Goal: Task Accomplishment & Management: Manage account settings

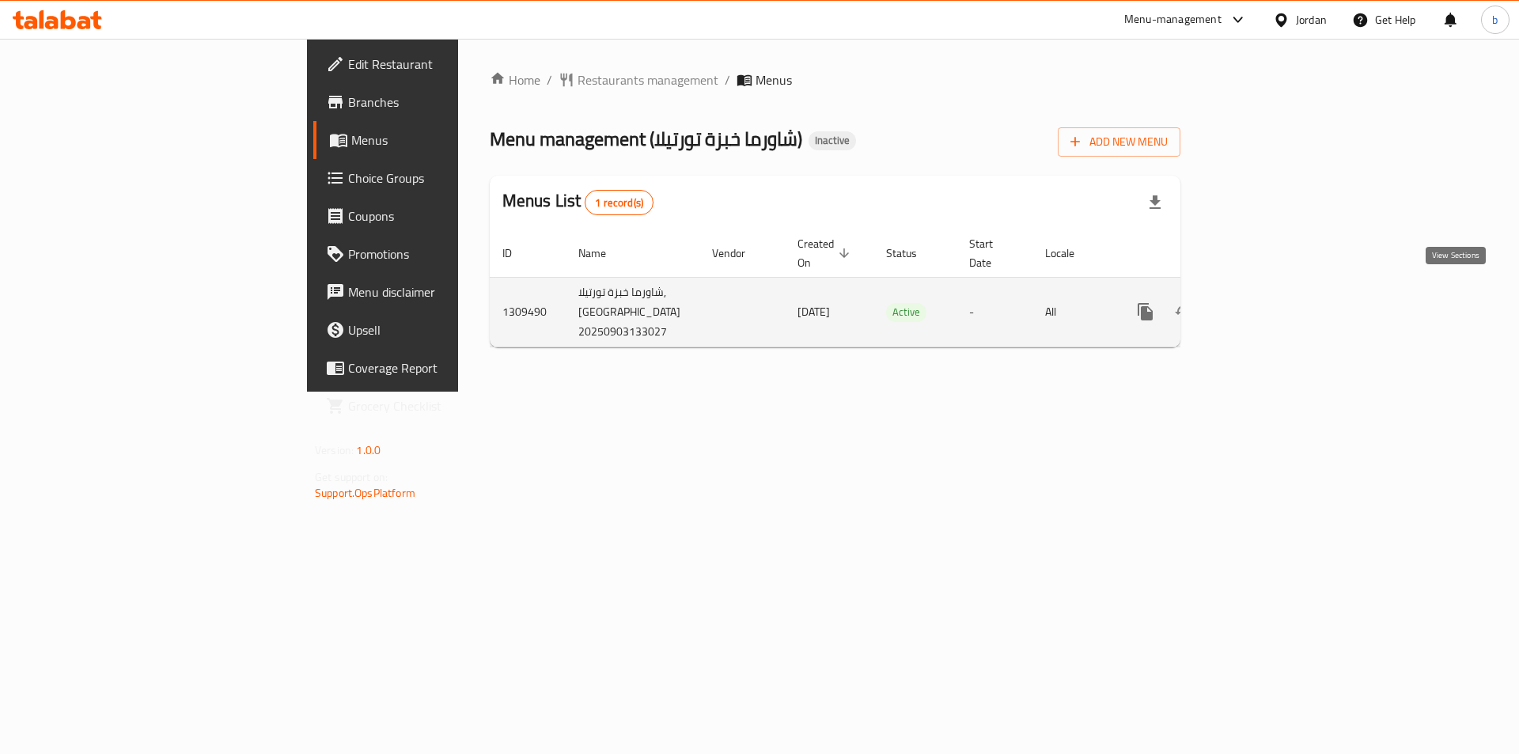
click at [1279, 305] on link "enhanced table" at bounding box center [1260, 312] width 38 height 38
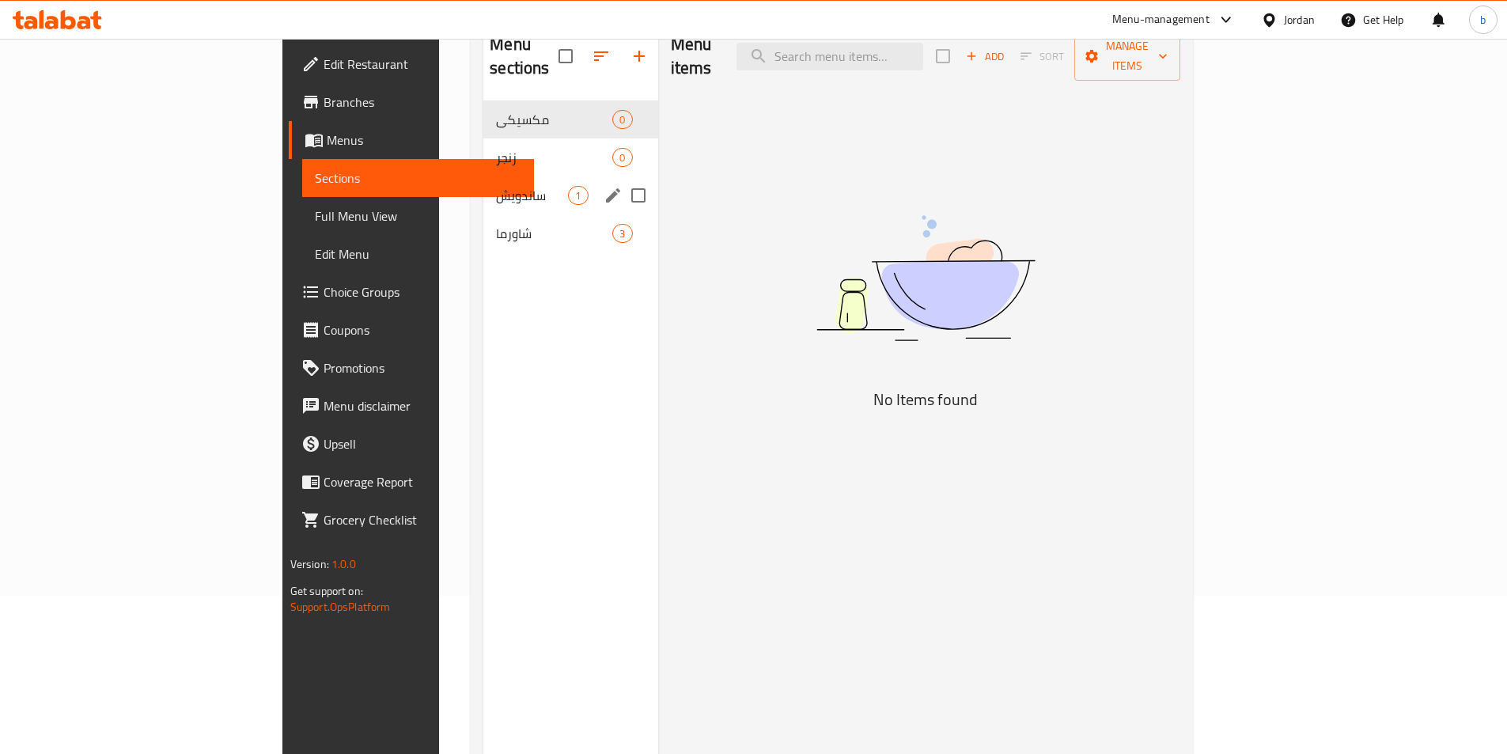
scroll to position [79, 0]
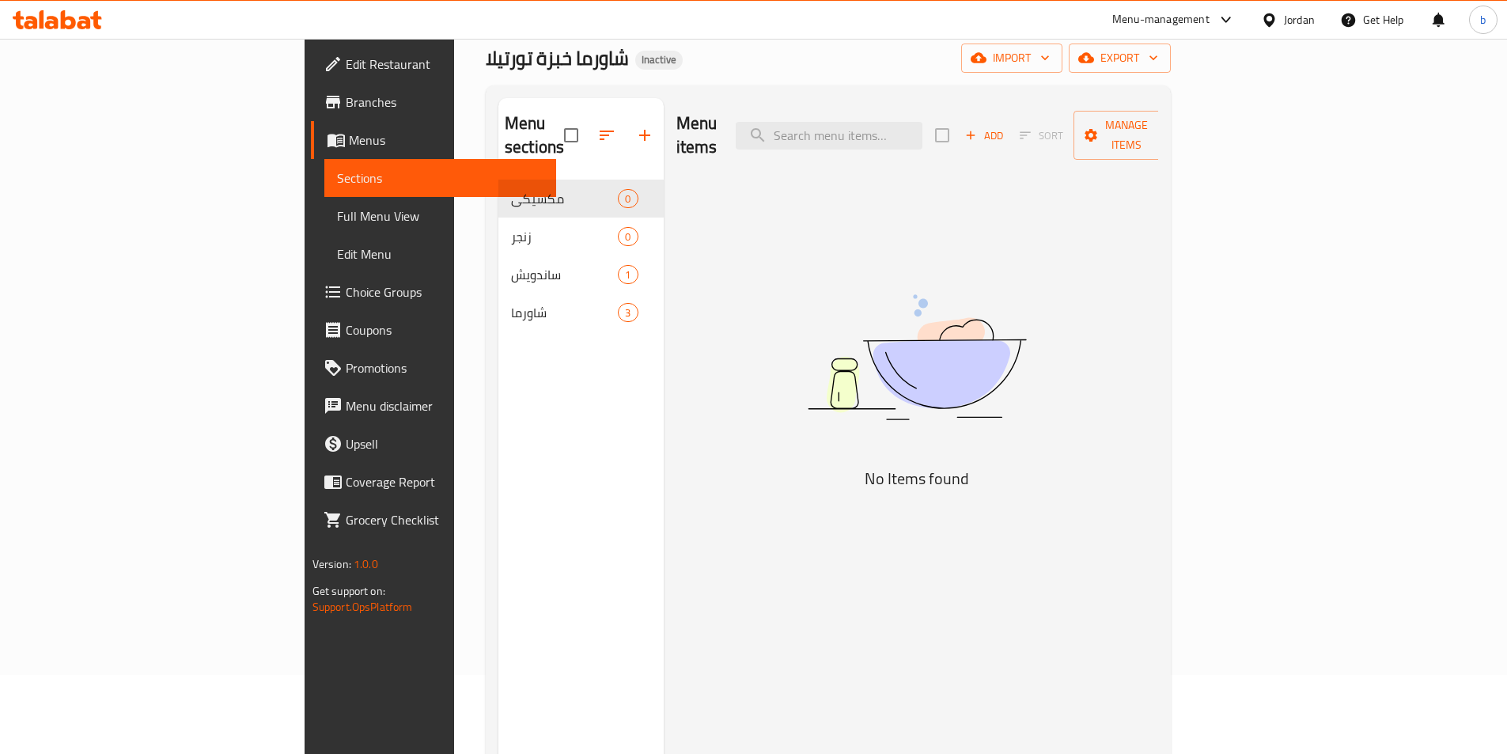
click at [349, 143] on span "Menus" at bounding box center [446, 140] width 195 height 19
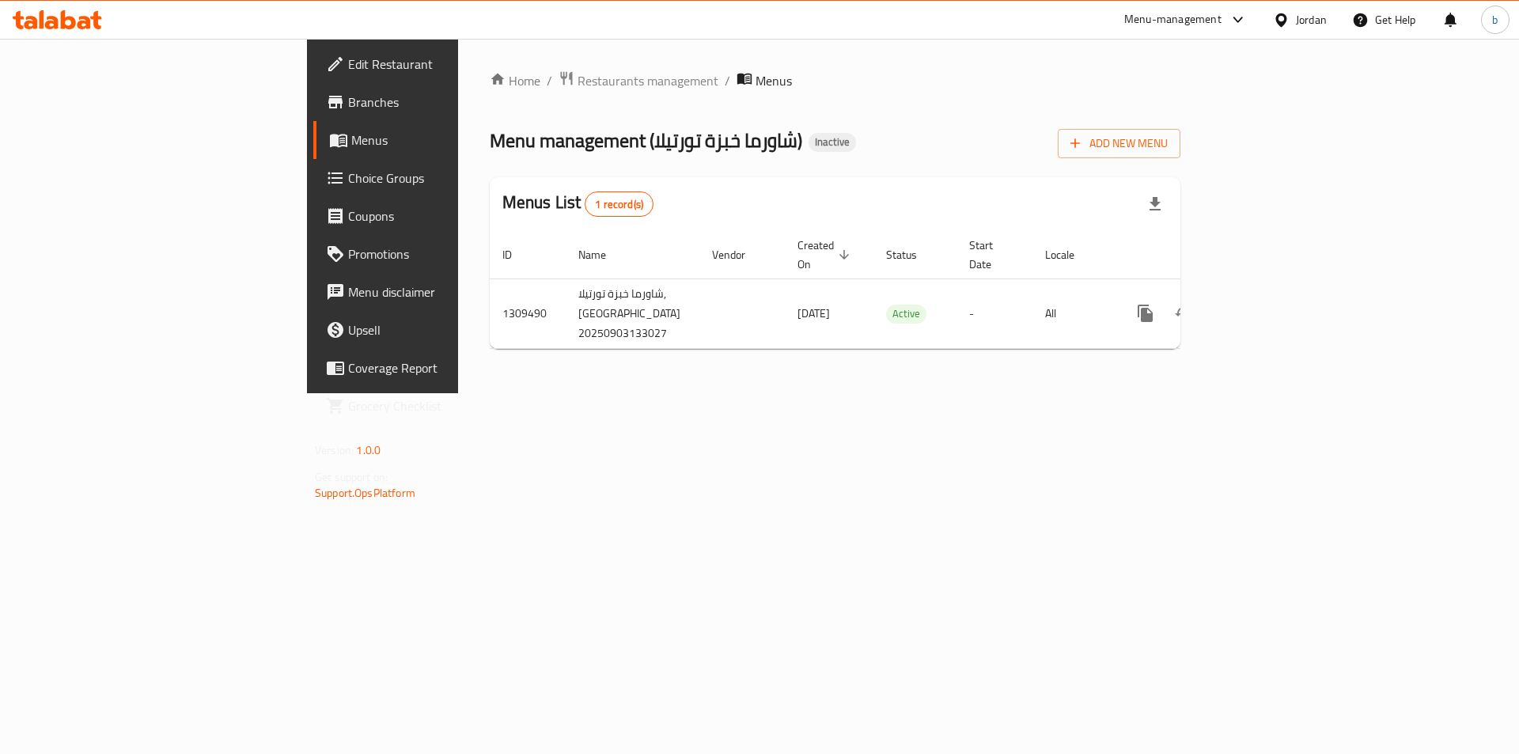
click at [313, 116] on link "Branches" at bounding box center [437, 102] width 248 height 38
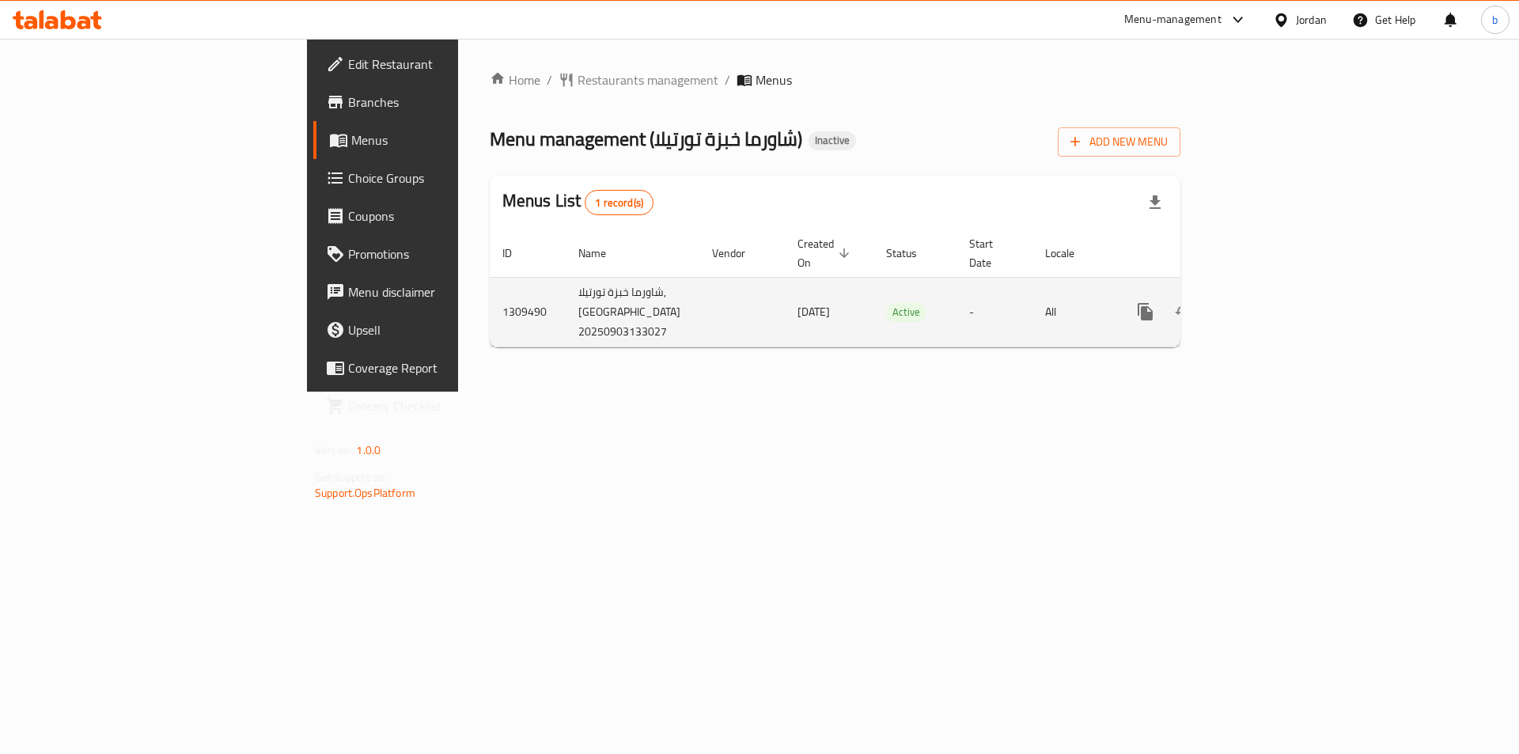
click at [1269, 302] on icon "enhanced table" at bounding box center [1259, 311] width 19 height 19
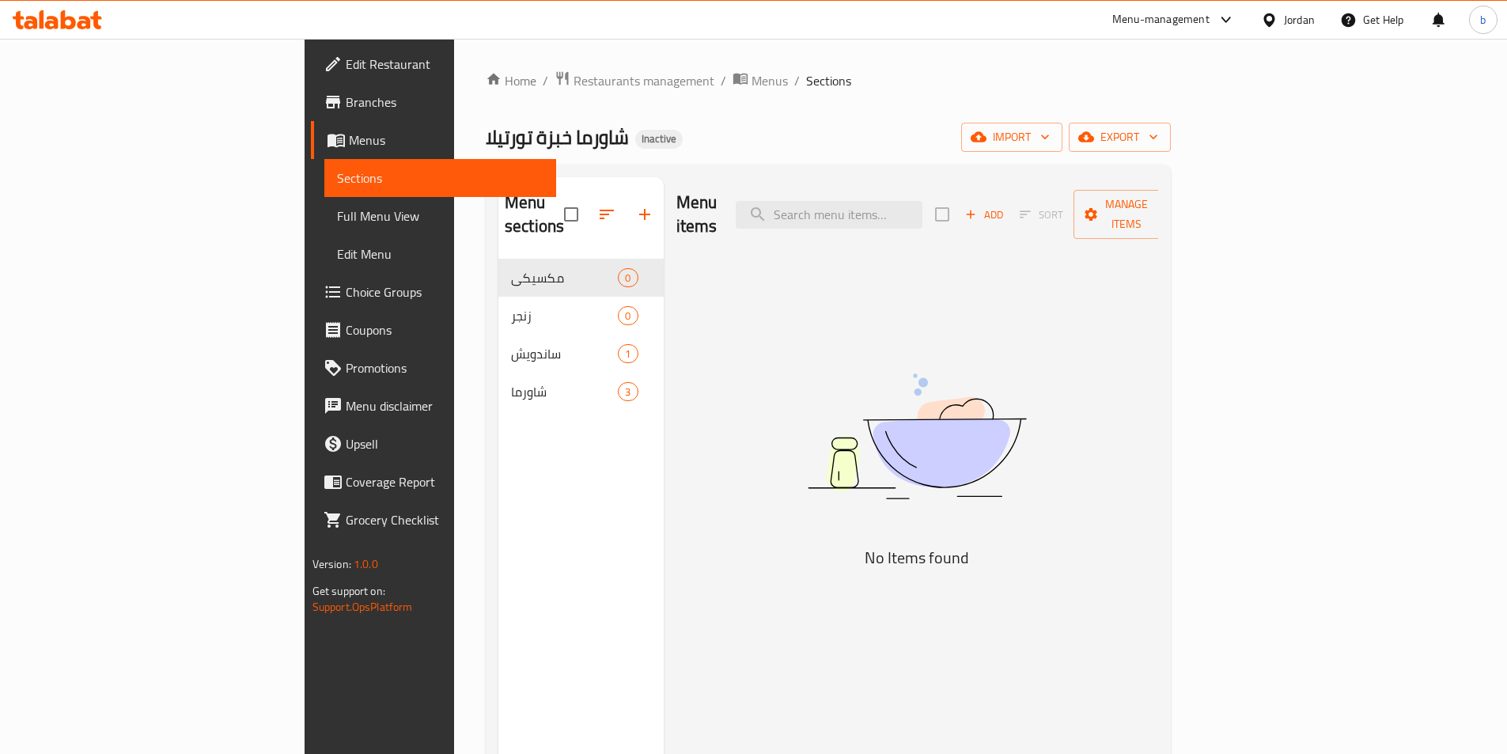
click at [349, 139] on span "Menus" at bounding box center [446, 140] width 195 height 19
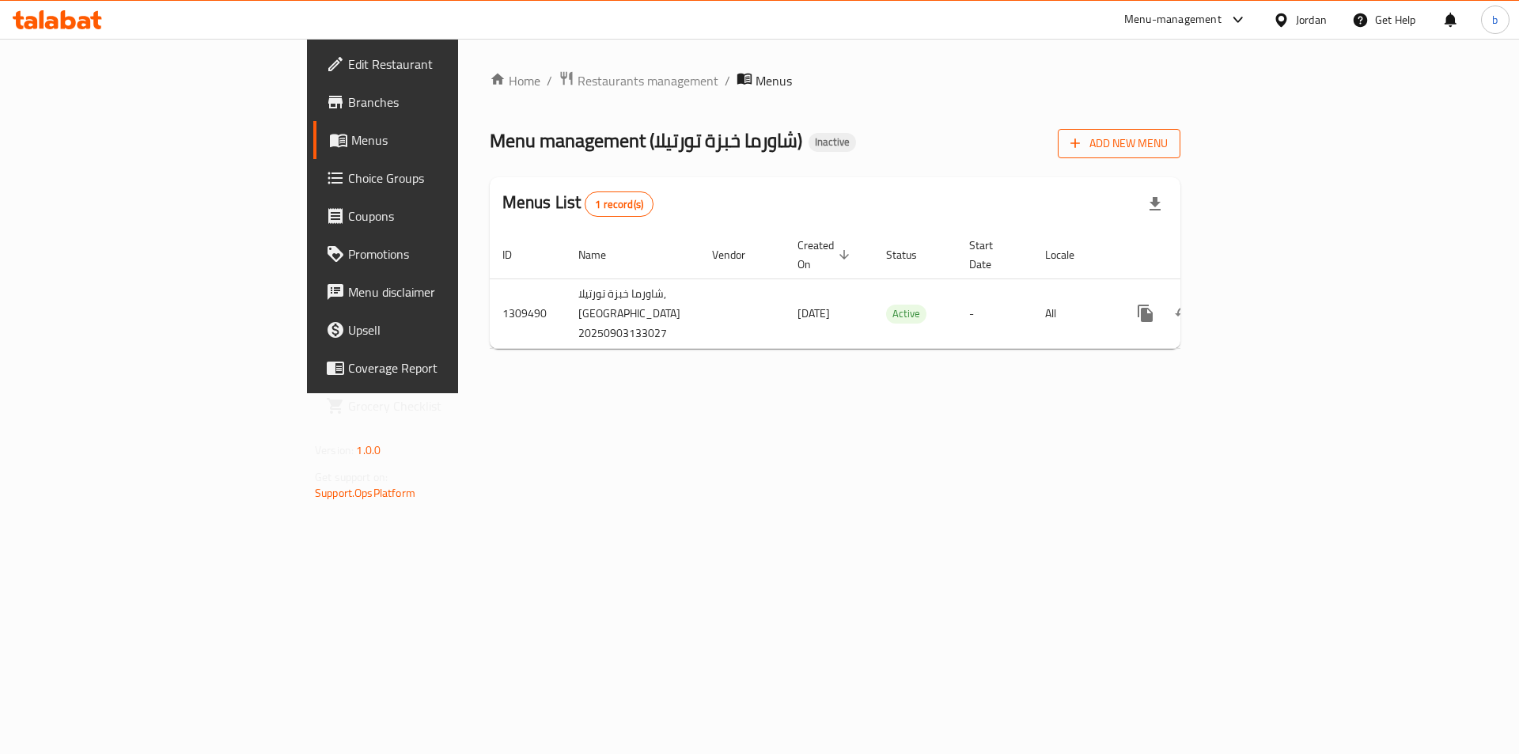
click at [1168, 150] on span "Add New Menu" at bounding box center [1119, 144] width 97 height 20
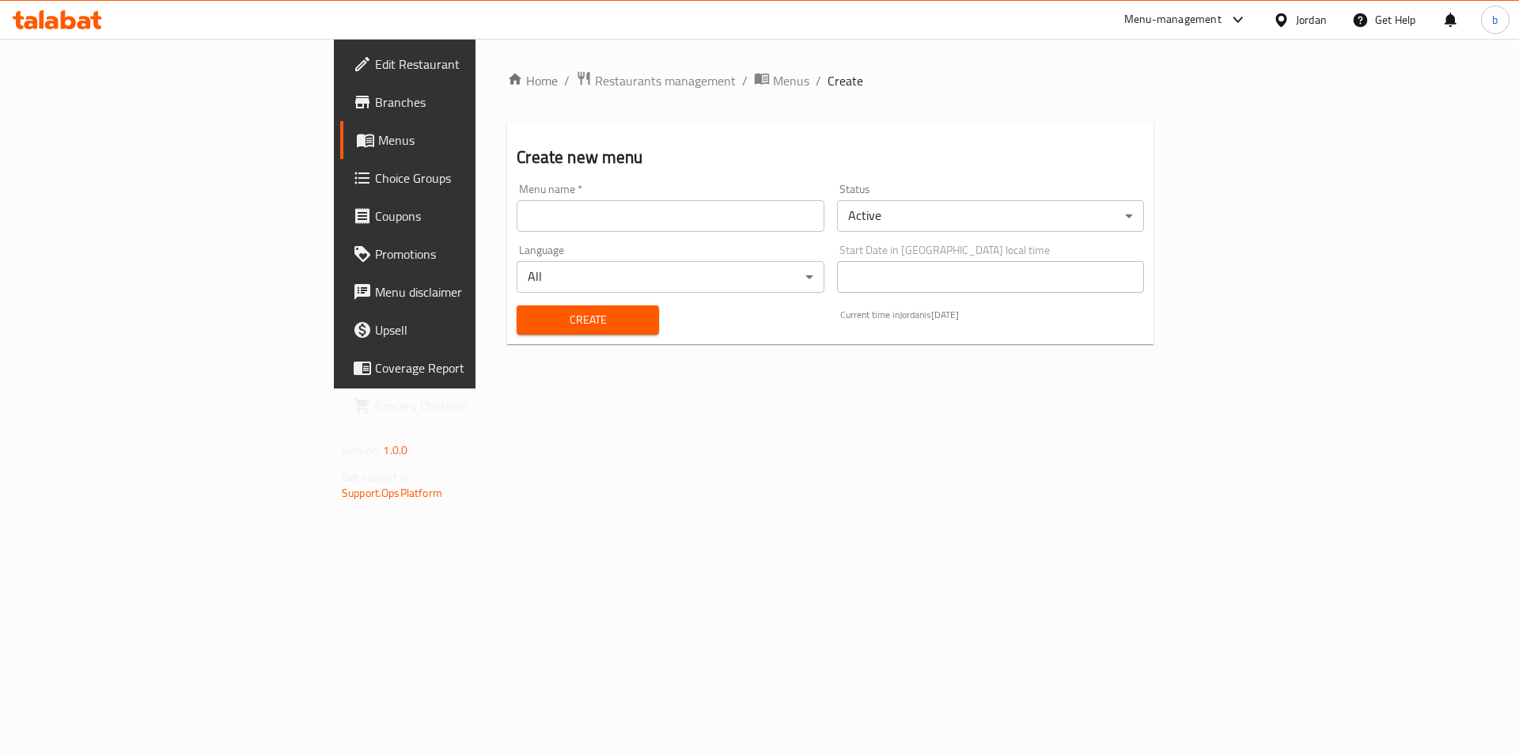
click at [551, 212] on input "text" at bounding box center [670, 216] width 307 height 32
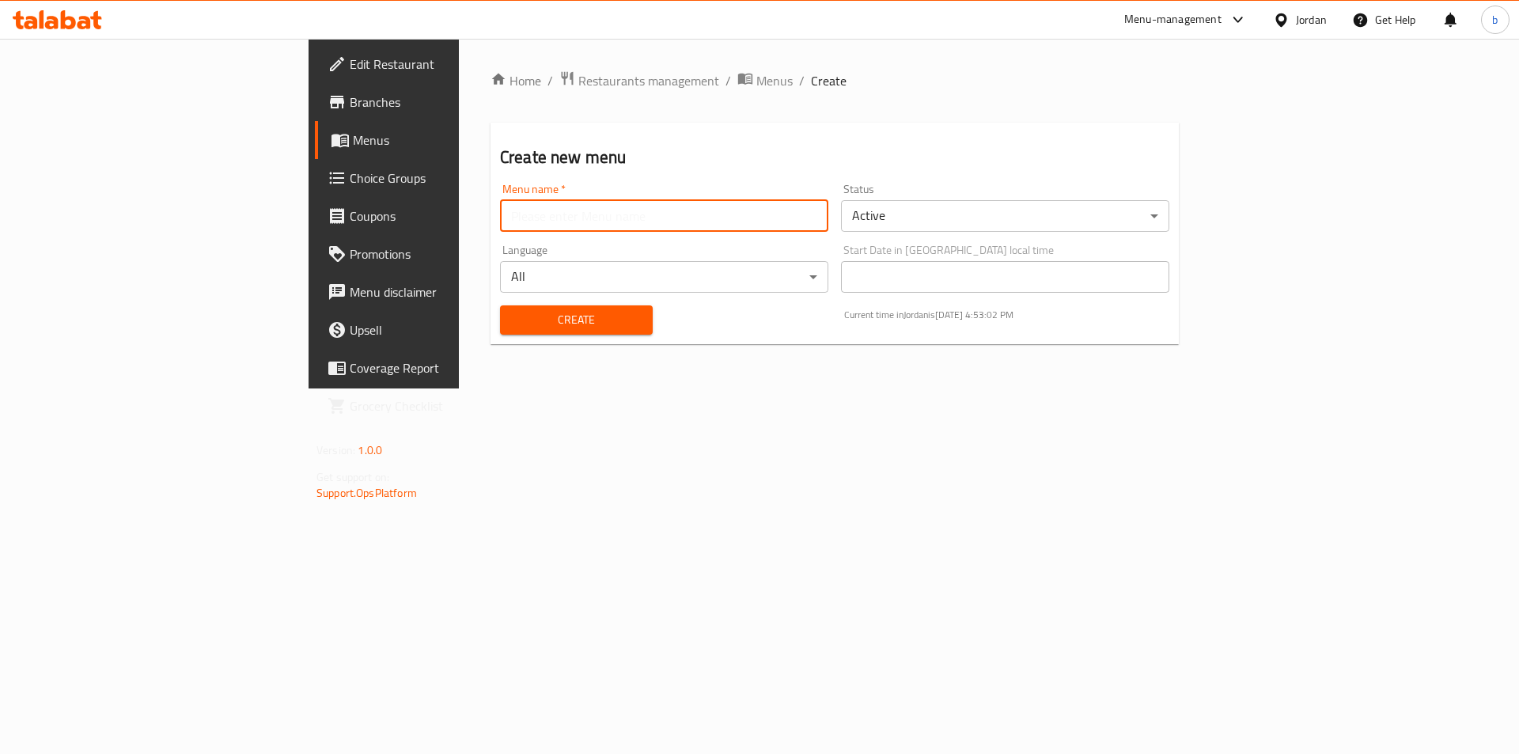
type input "3/9/2025"
click at [510, 333] on button "Create" at bounding box center [576, 319] width 153 height 29
click at [353, 144] on span "Menus" at bounding box center [451, 140] width 197 height 19
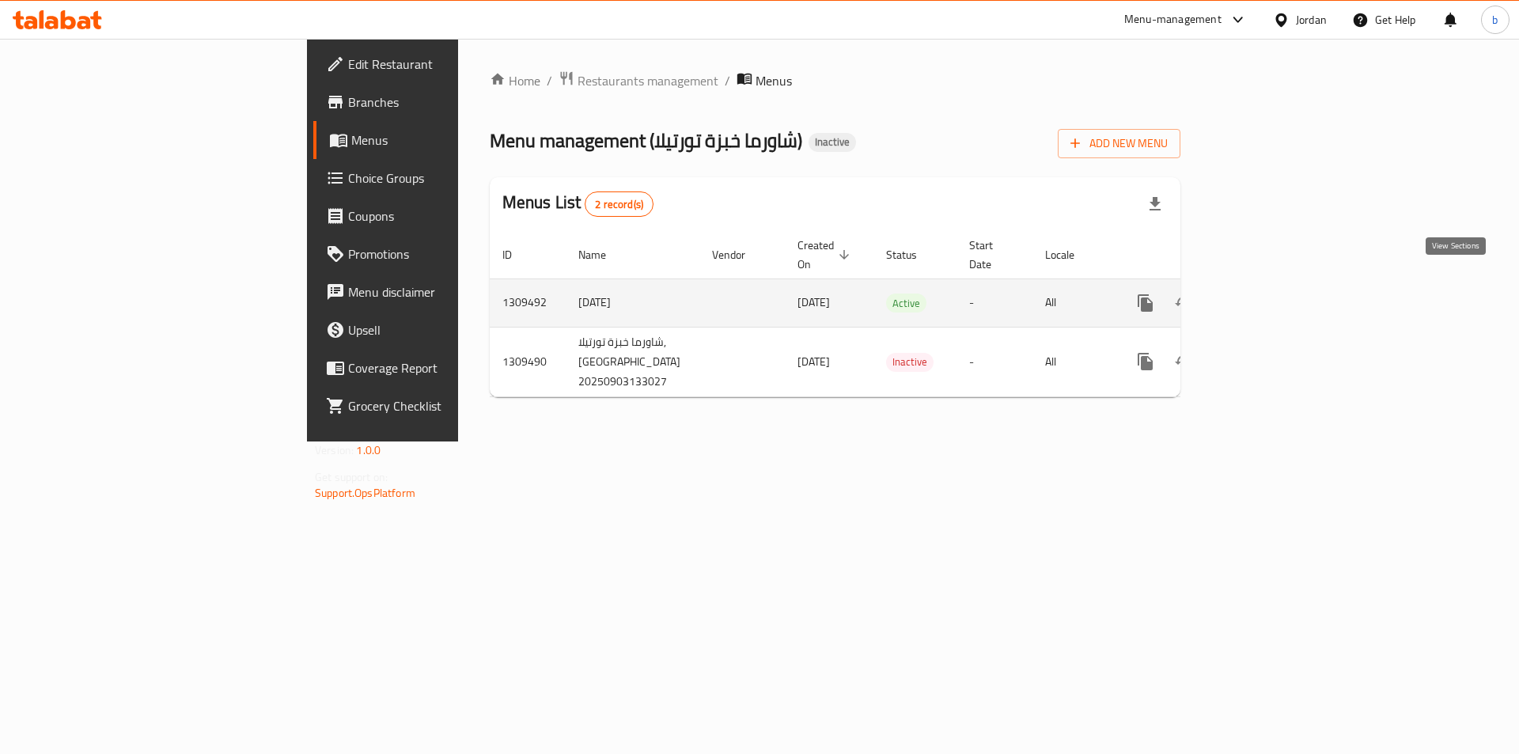
click at [1269, 294] on icon "enhanced table" at bounding box center [1259, 303] width 19 height 19
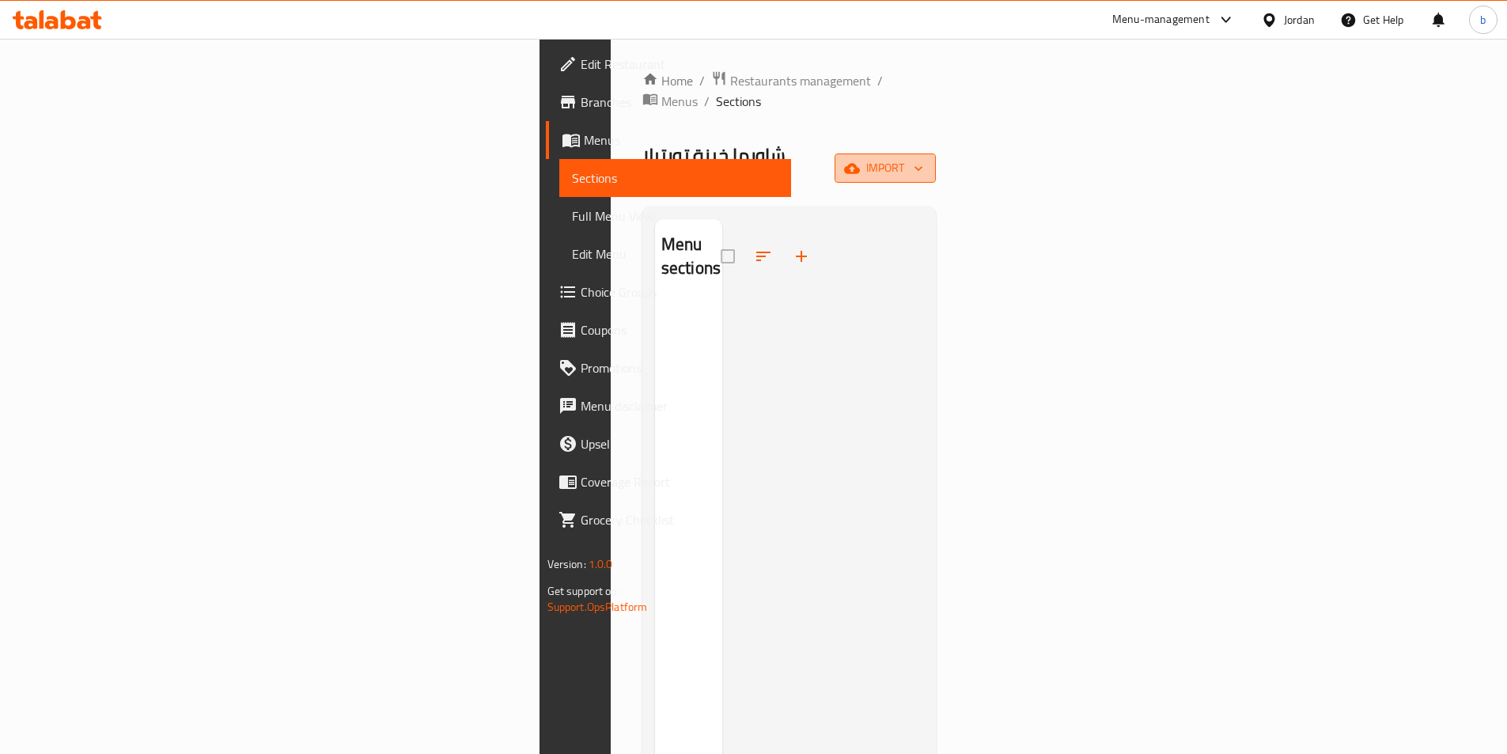
click at [923, 158] on span "import" at bounding box center [885, 168] width 76 height 20
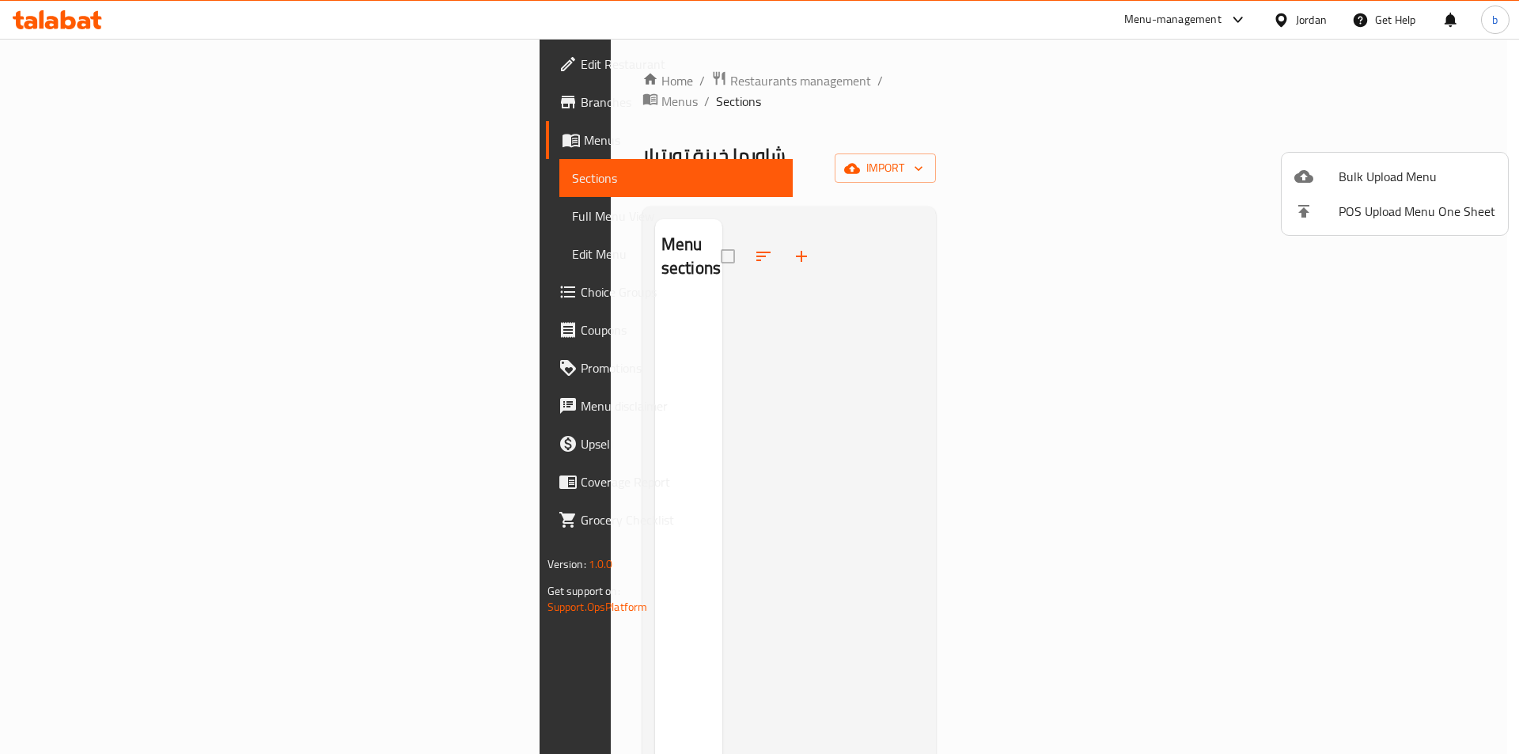
click at [567, 202] on div at bounding box center [759, 377] width 1519 height 754
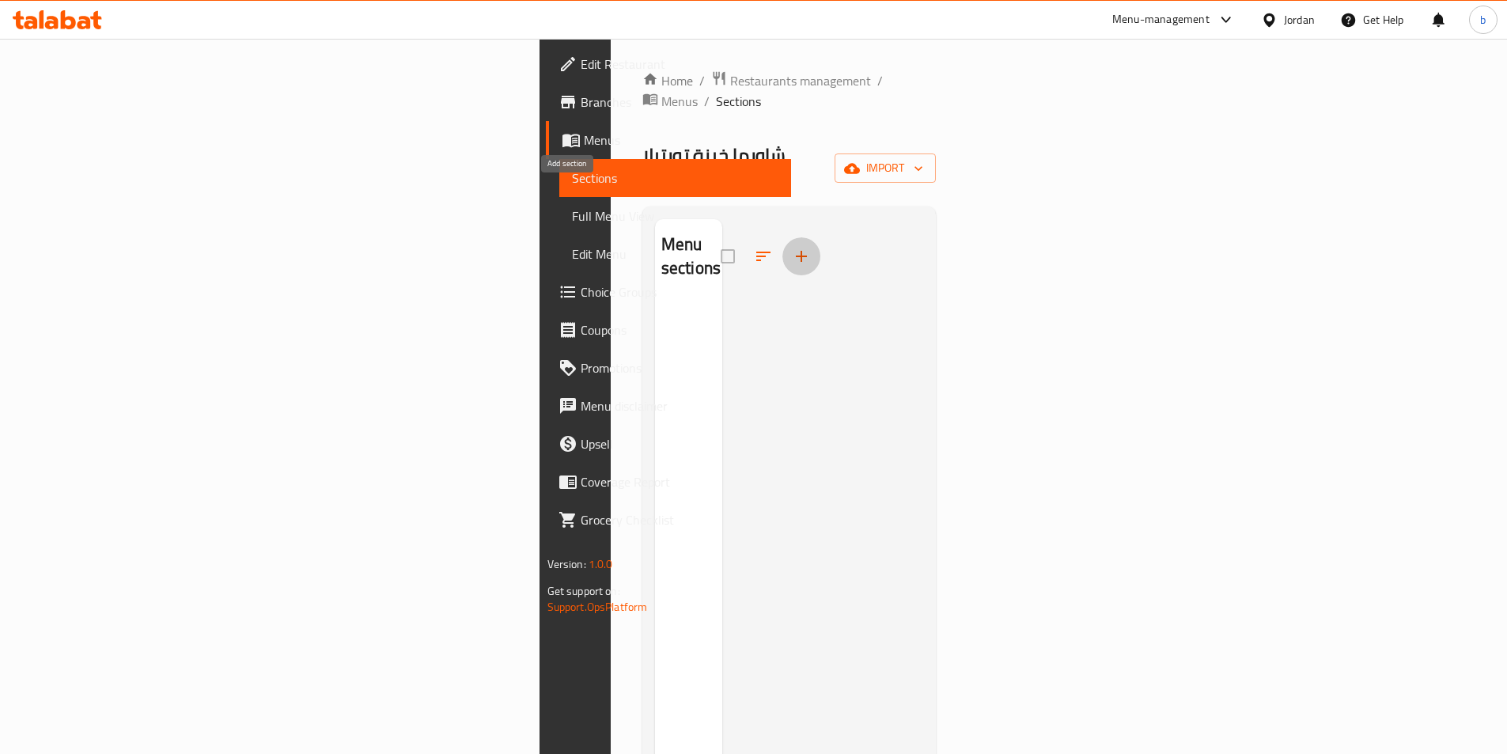
click at [792, 247] on icon "button" at bounding box center [801, 256] width 19 height 19
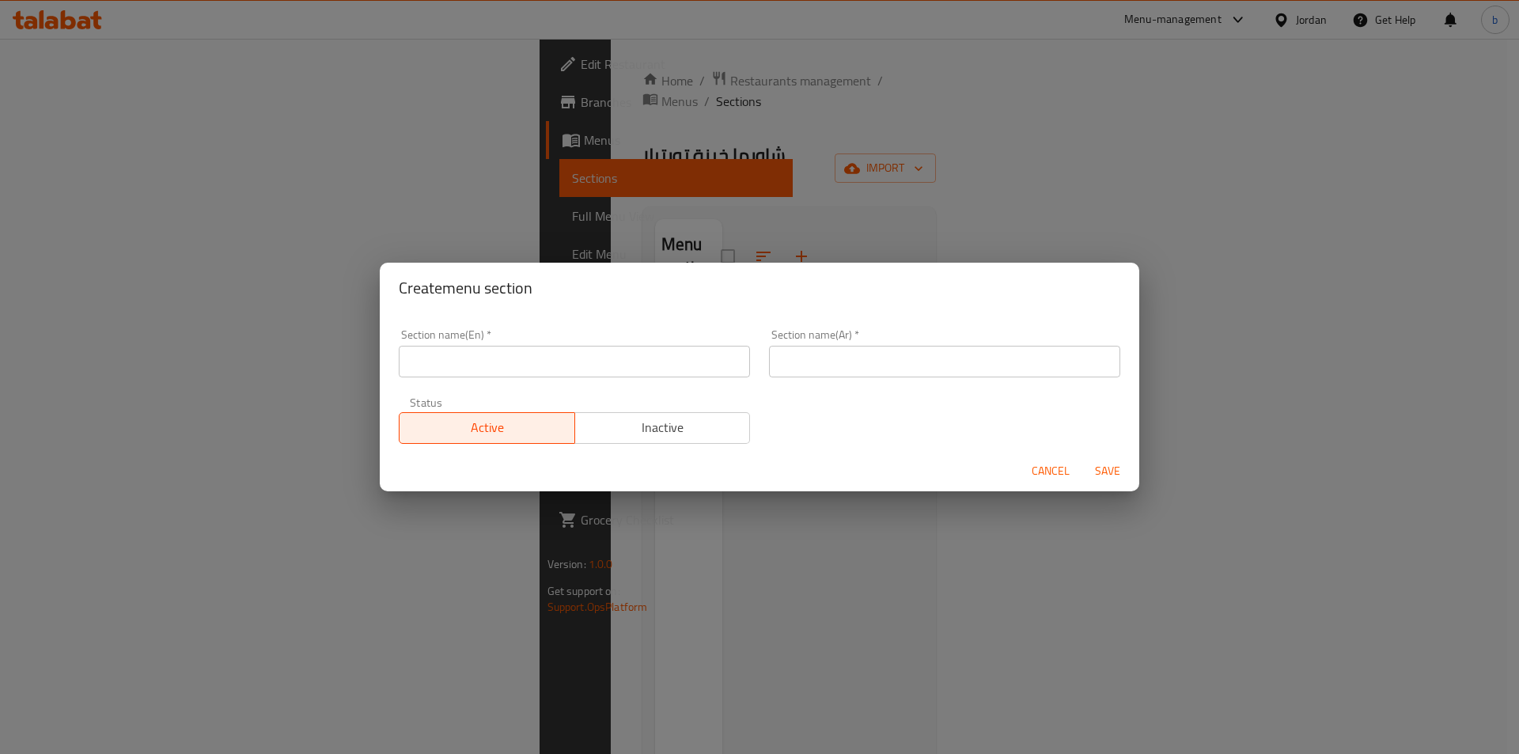
click at [655, 202] on div "Create menu section Section name(En)   * Section name(En) * Section name(Ar)   …" at bounding box center [759, 377] width 1519 height 754
click at [1041, 476] on span "Cancel" at bounding box center [1051, 471] width 38 height 20
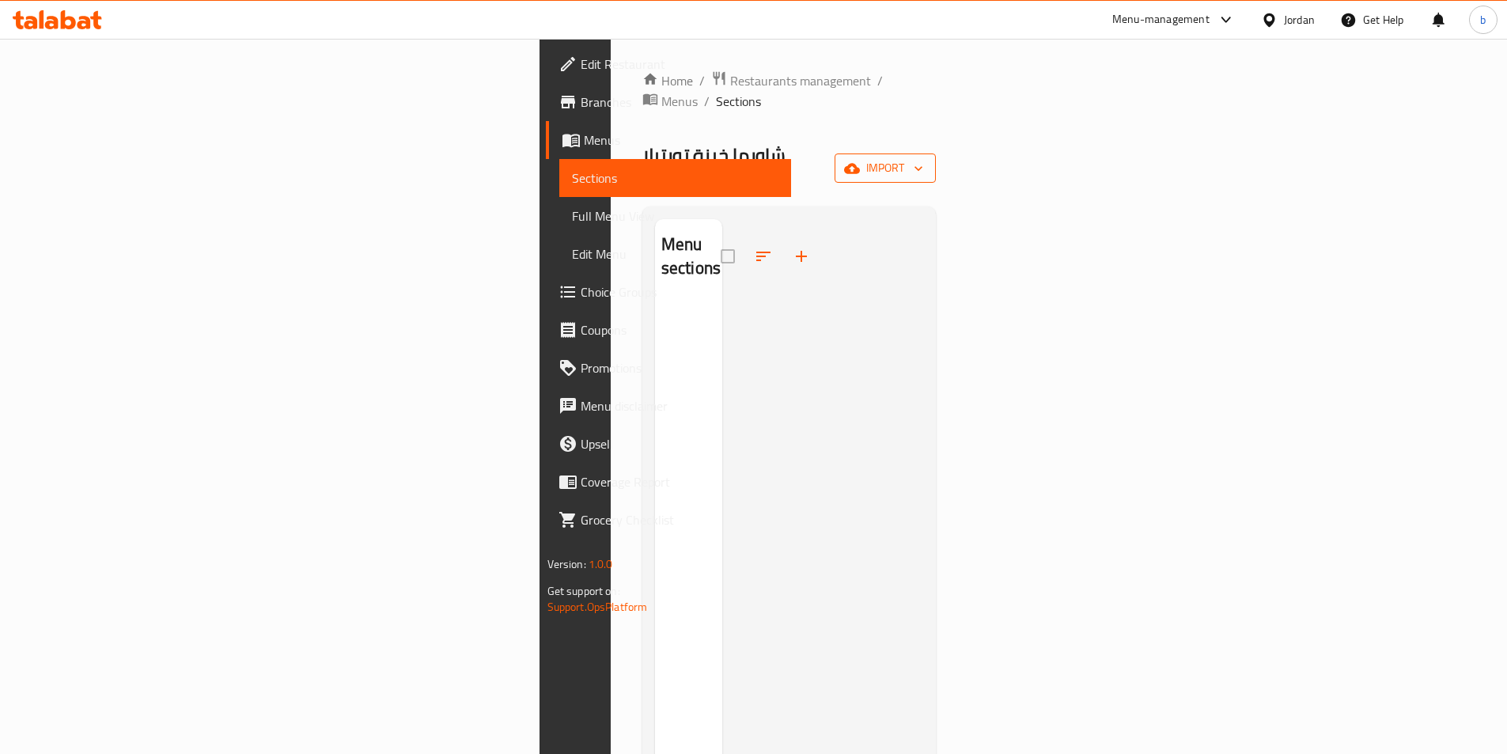
click at [923, 158] on span "import" at bounding box center [885, 168] width 76 height 20
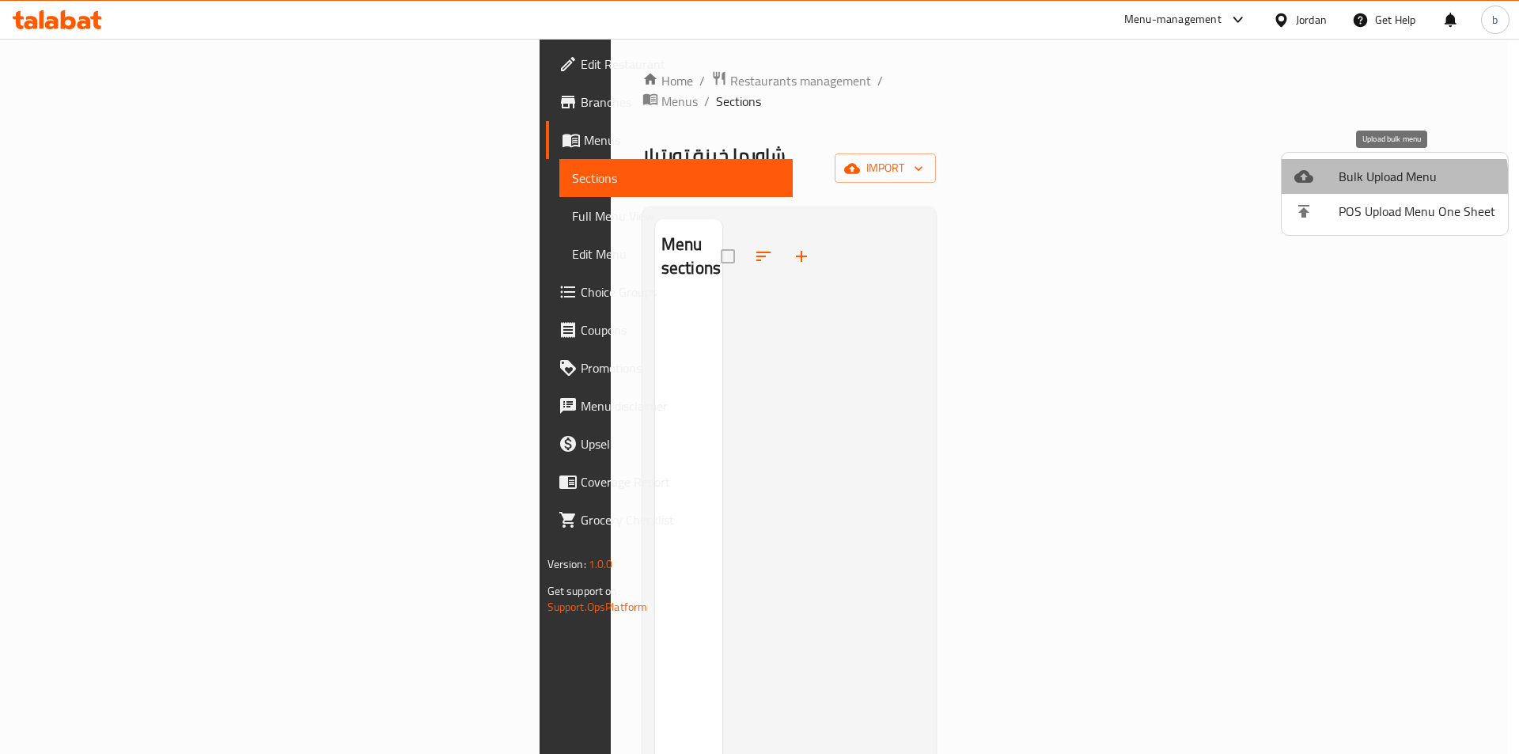
click at [1391, 181] on span "Bulk Upload Menu" at bounding box center [1417, 176] width 157 height 19
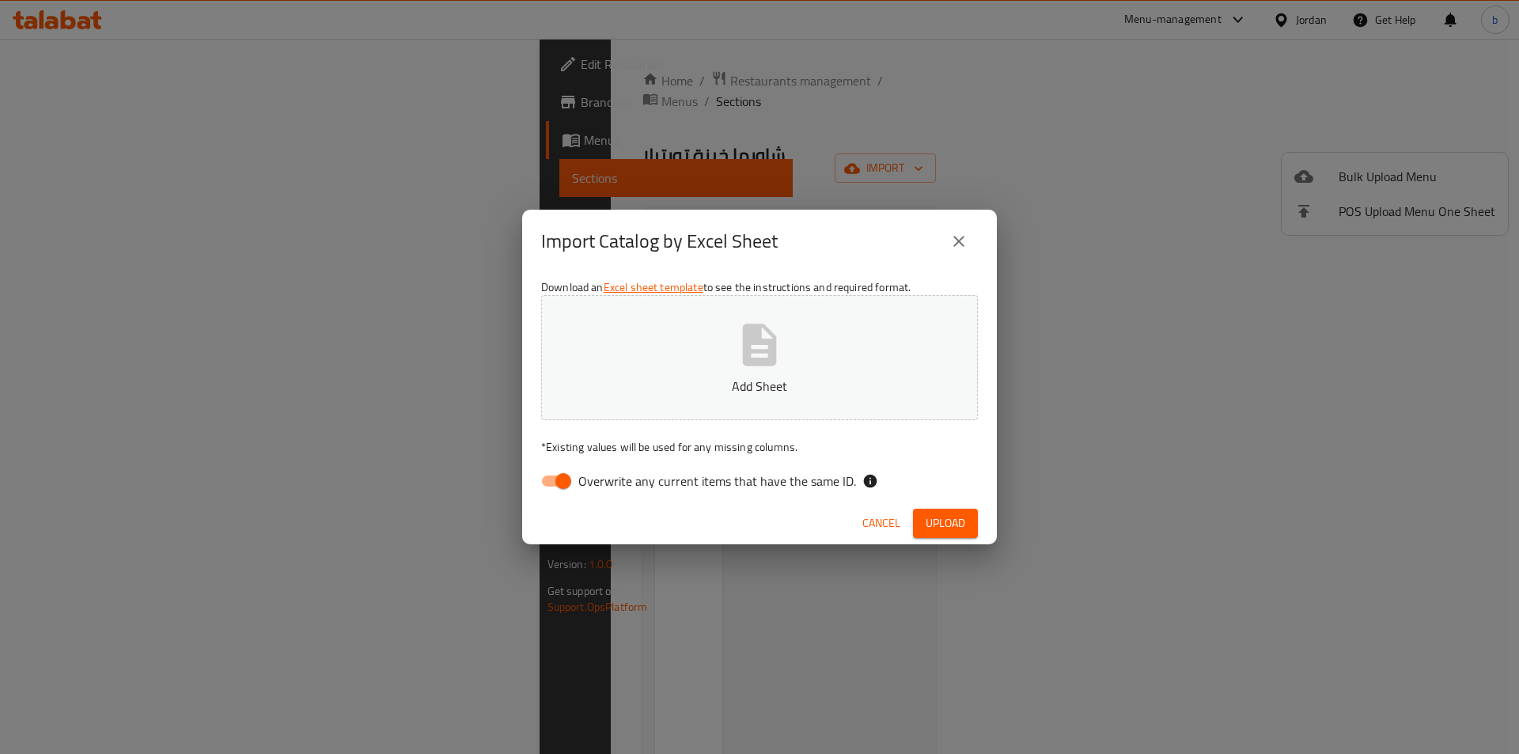
click at [580, 480] on span "Overwrite any current items that have the same ID." at bounding box center [717, 481] width 278 height 19
click at [580, 480] on input "Overwrite any current items that have the same ID." at bounding box center [563, 481] width 90 height 30
checkbox input "false"
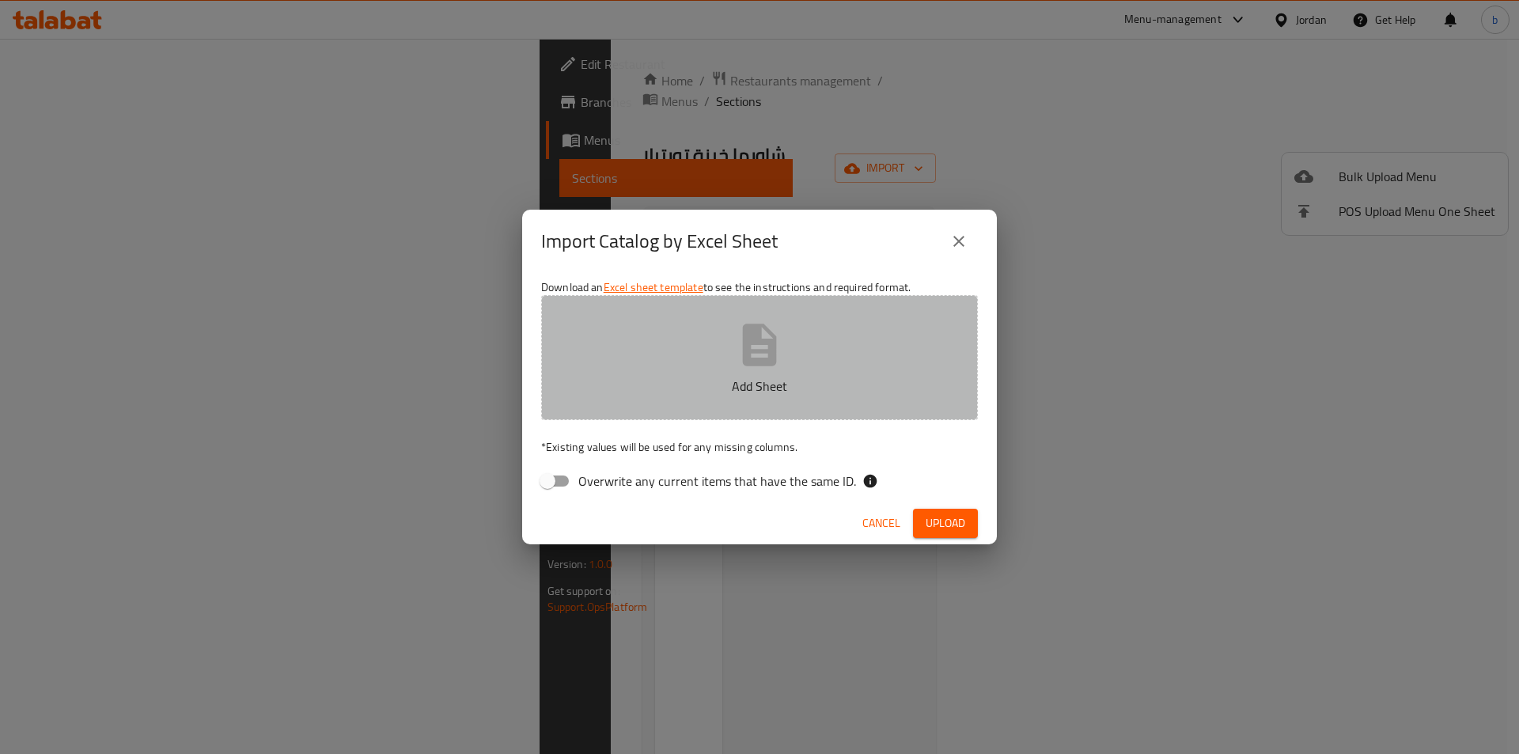
click at [723, 387] on p "Add Sheet" at bounding box center [760, 386] width 388 height 19
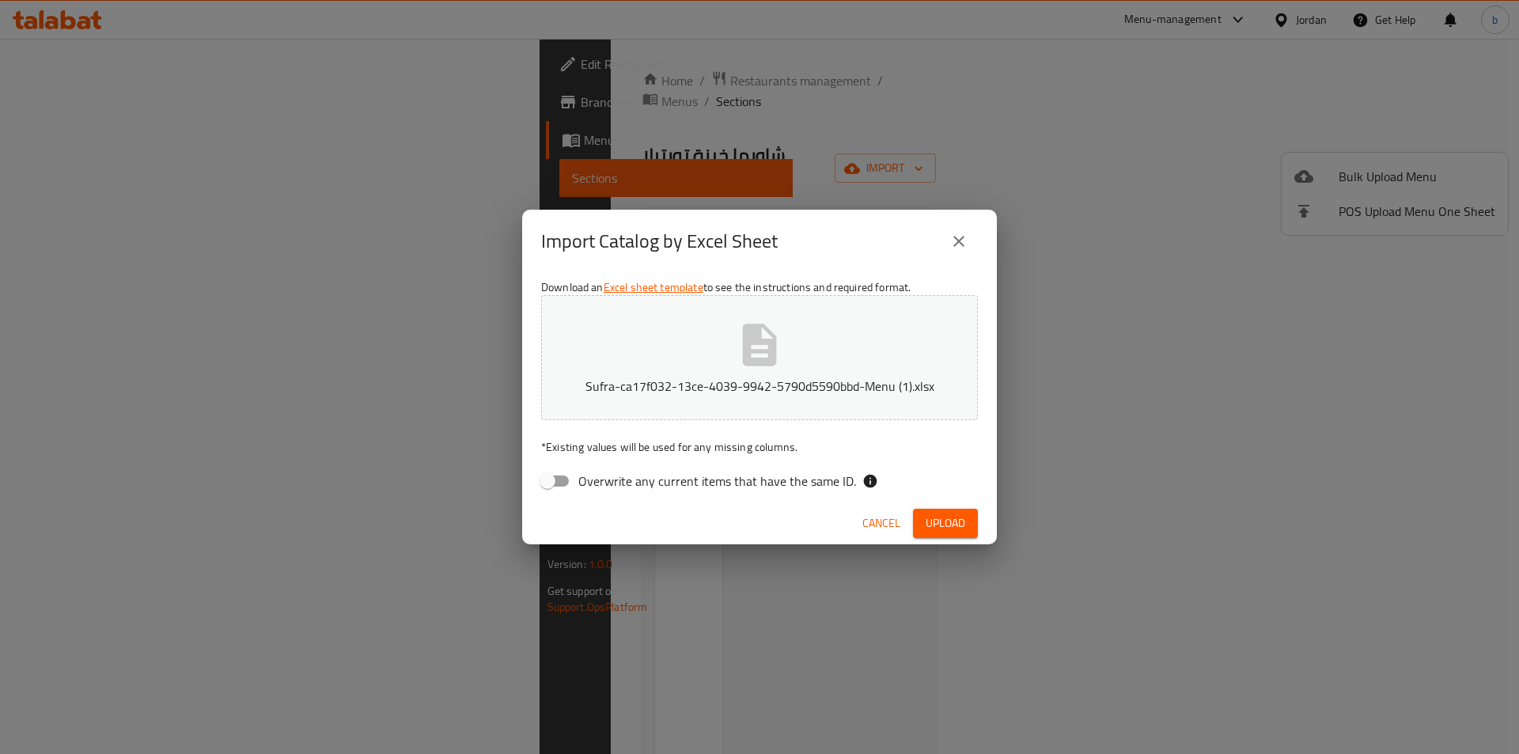
click at [972, 530] on button "Upload" at bounding box center [945, 523] width 65 height 29
click at [157, 711] on icon at bounding box center [155, 713] width 8 height 8
click at [752, 389] on p "Sufra-ca17f032-13ce-4039-9942-5790d5590bbd-Menu (1).xlsx" at bounding box center [760, 386] width 388 height 19
click at [954, 524] on span "Upload" at bounding box center [946, 524] width 40 height 20
click at [728, 402] on button "Sufra-ca17f032-13ce-4039-9942-5790d5590bbd-Menu (1).xlsx" at bounding box center [759, 357] width 437 height 125
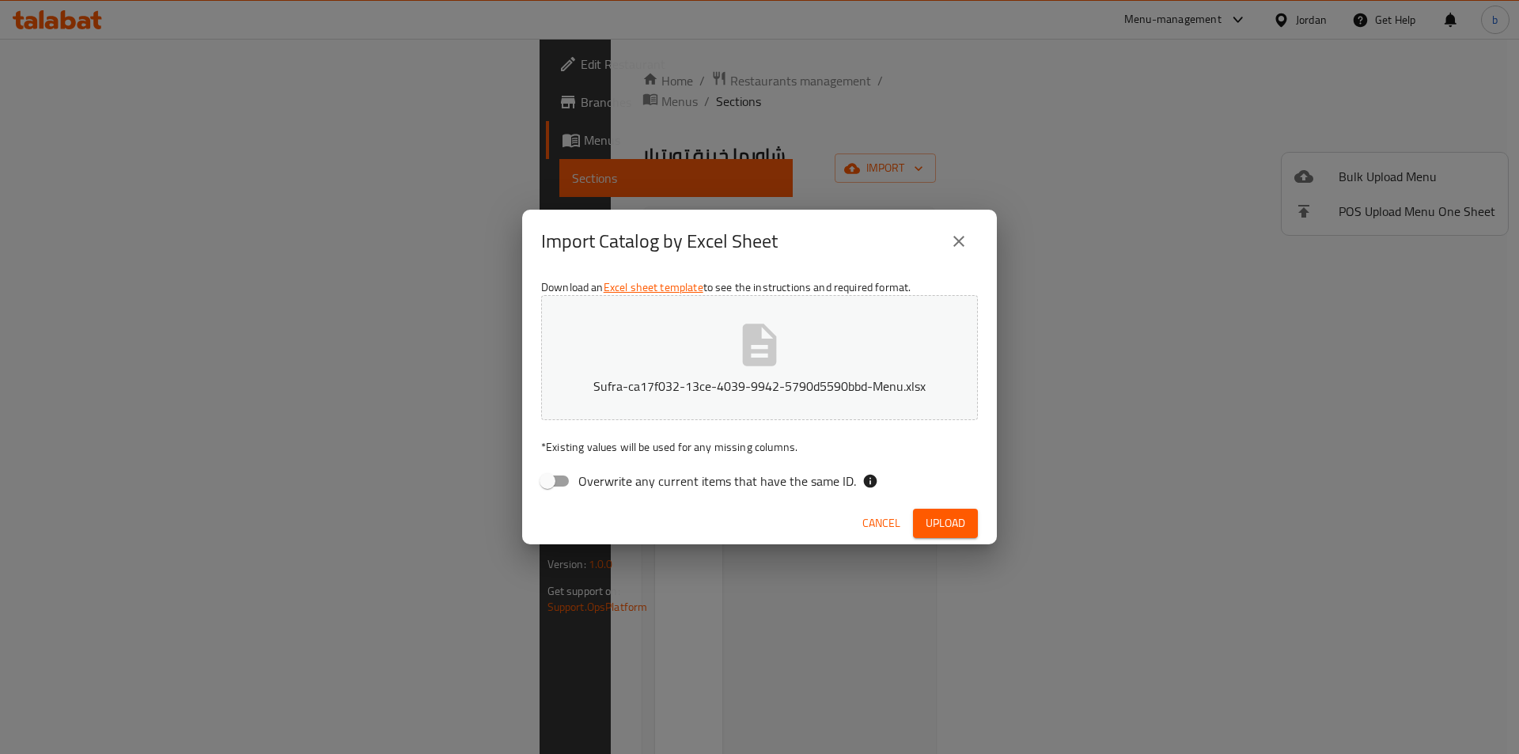
click at [969, 529] on button "Upload" at bounding box center [945, 523] width 65 height 29
click at [161, 707] on icon at bounding box center [155, 712] width 19 height 19
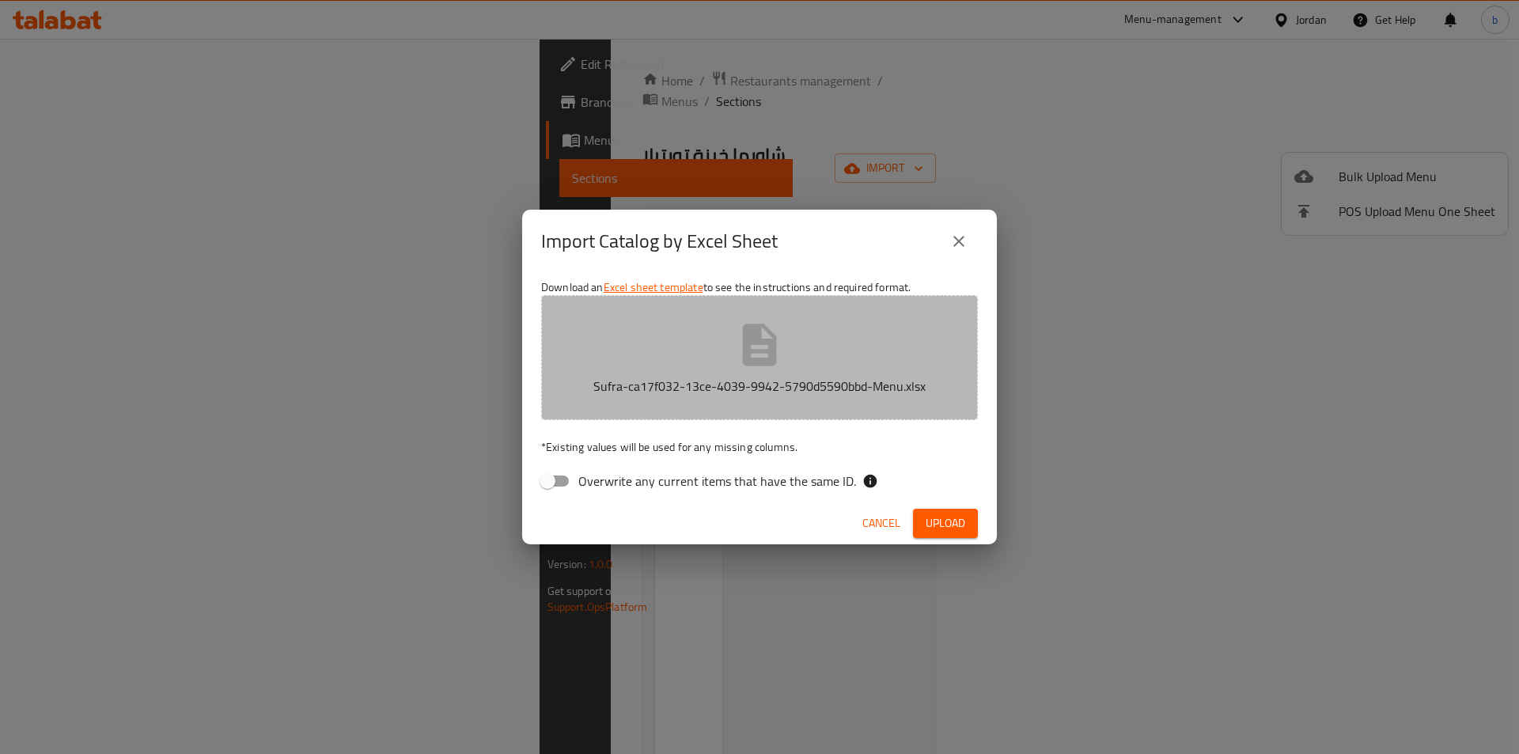
click at [765, 390] on p "Sufra-ca17f032-13ce-4039-9942-5790d5590bbd-Menu.xlsx" at bounding box center [760, 386] width 388 height 19
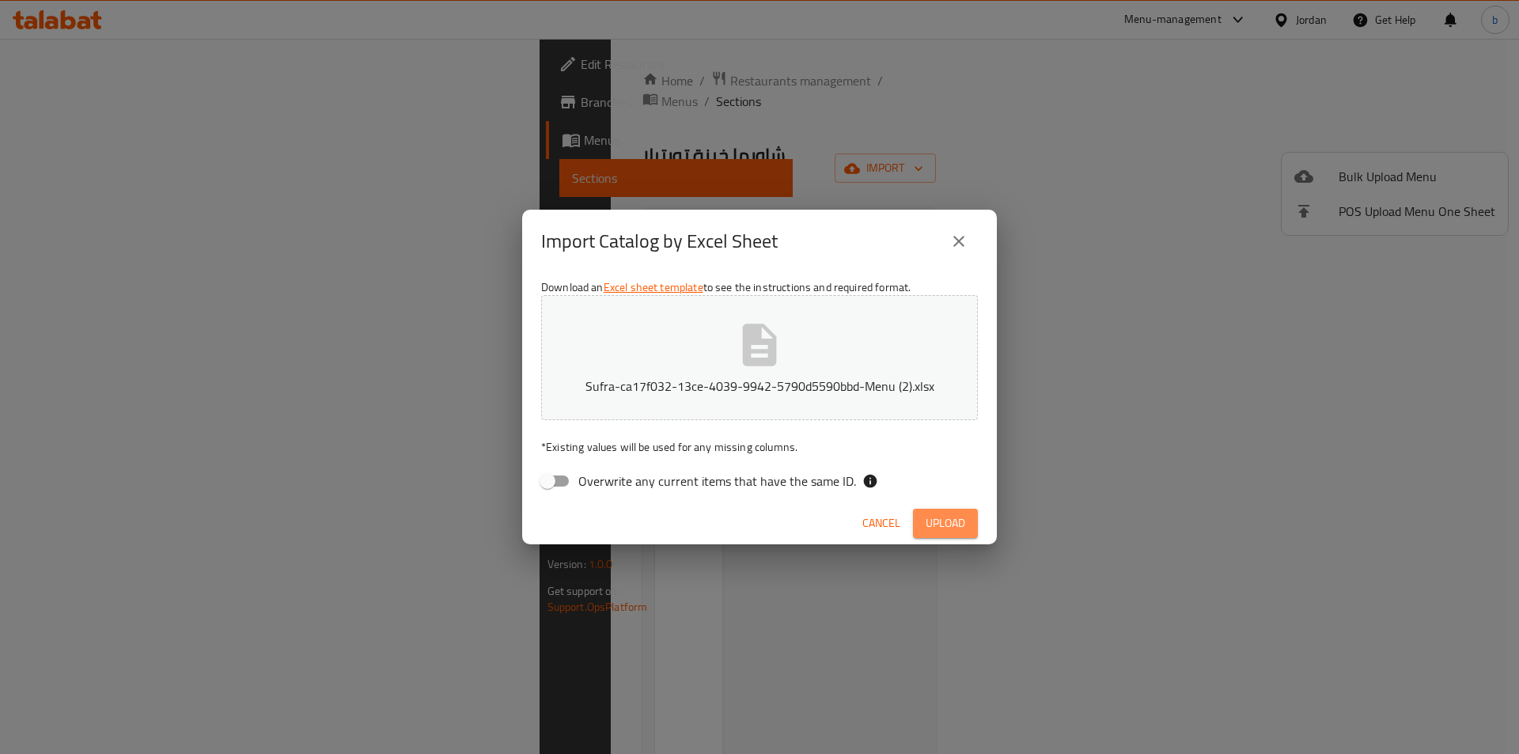
click at [972, 522] on button "Upload" at bounding box center [945, 523] width 65 height 29
click at [955, 239] on icon "close" at bounding box center [959, 241] width 19 height 19
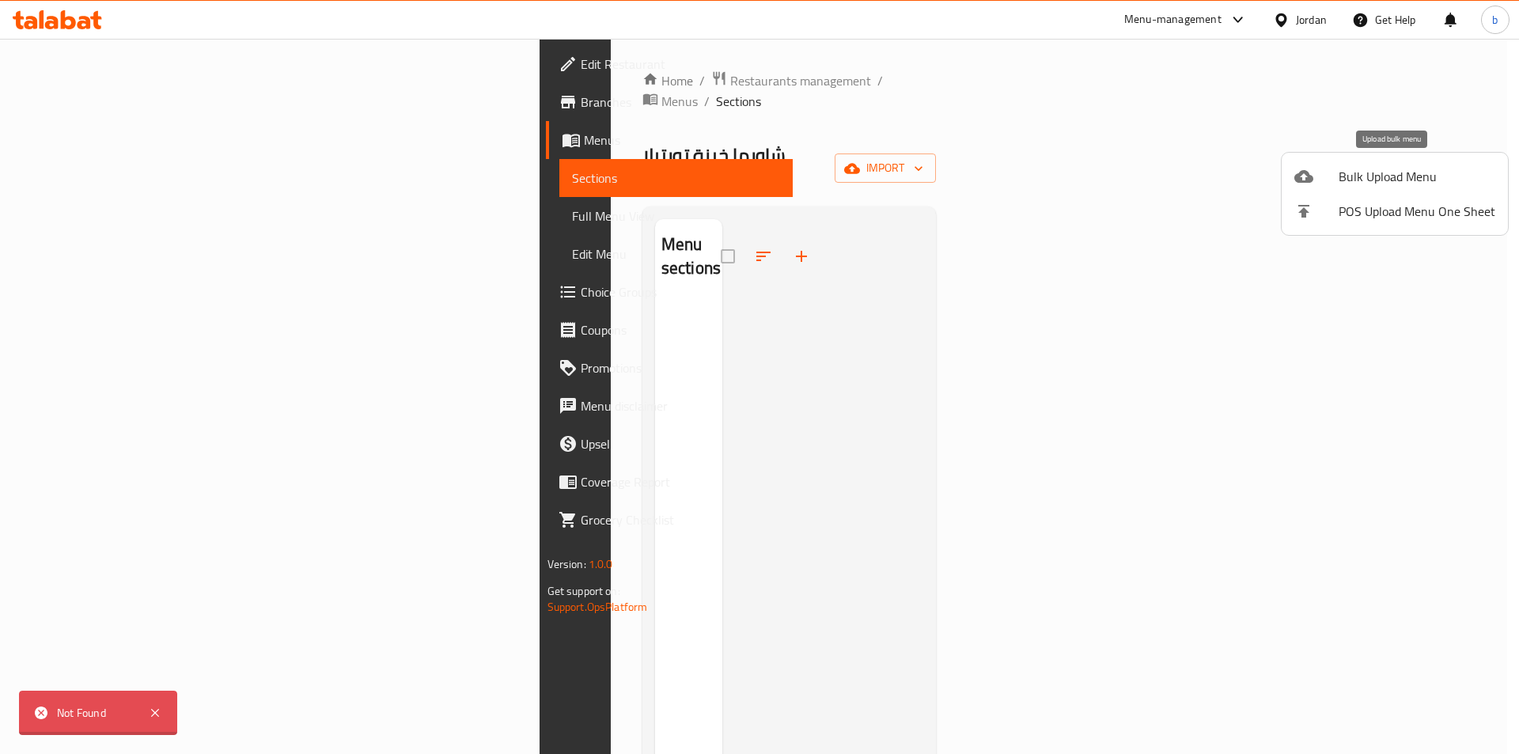
click at [1395, 180] on span "Bulk Upload Menu" at bounding box center [1417, 176] width 157 height 19
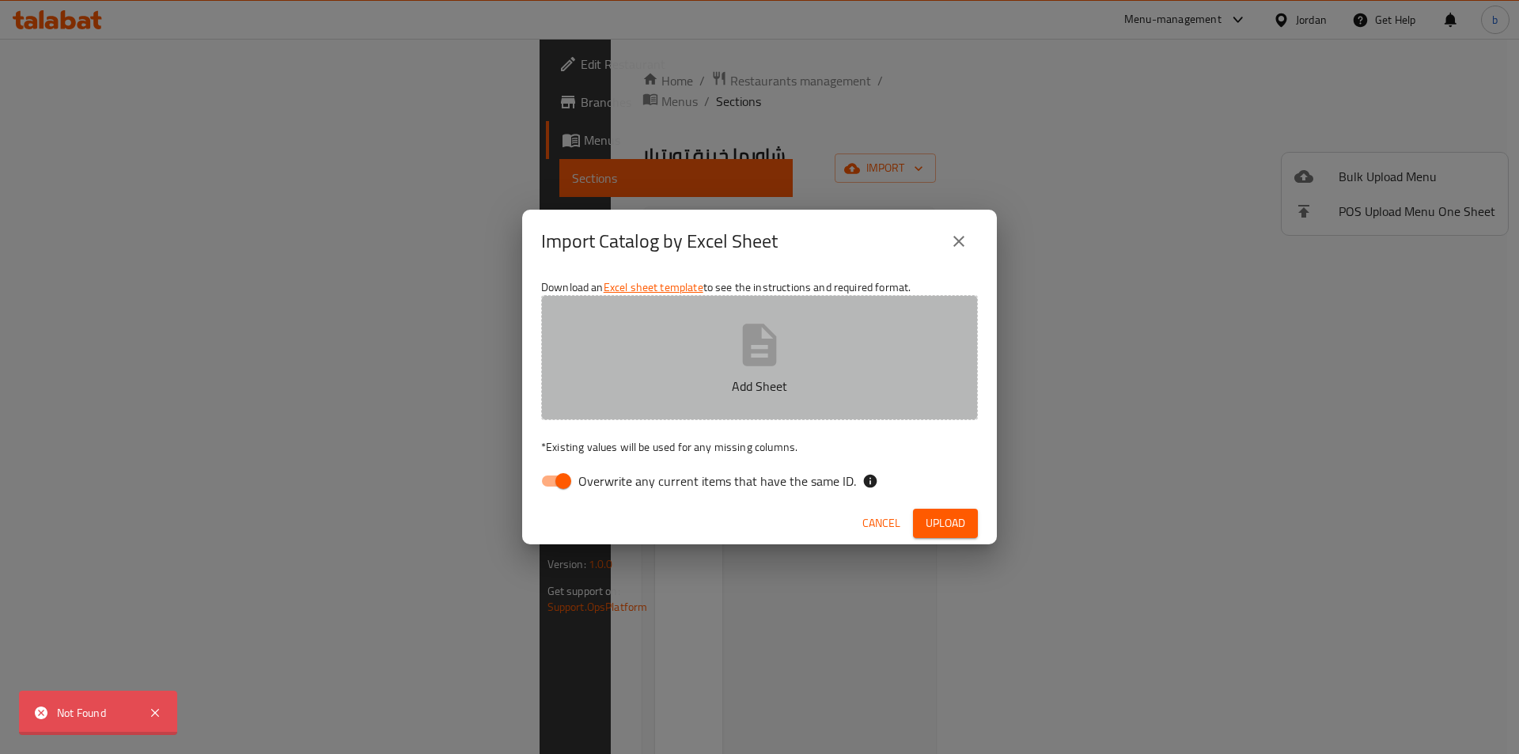
click at [794, 351] on button "Add Sheet" at bounding box center [759, 357] width 437 height 125
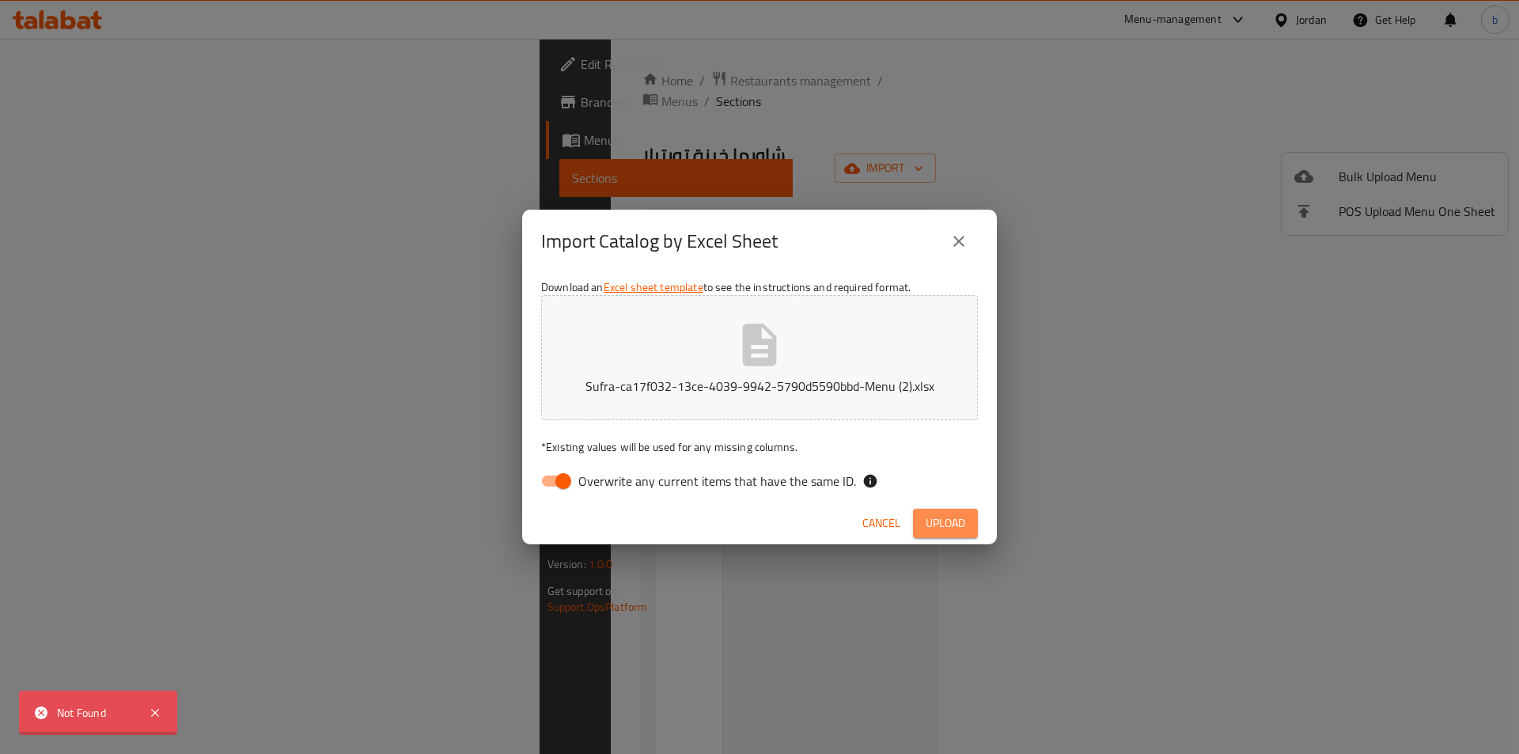
click at [962, 524] on span "Upload" at bounding box center [946, 524] width 40 height 20
click at [572, 486] on input "Overwrite any current items that have the same ID." at bounding box center [563, 481] width 90 height 30
checkbox input "false"
click at [946, 519] on span "Upload" at bounding box center [946, 524] width 40 height 20
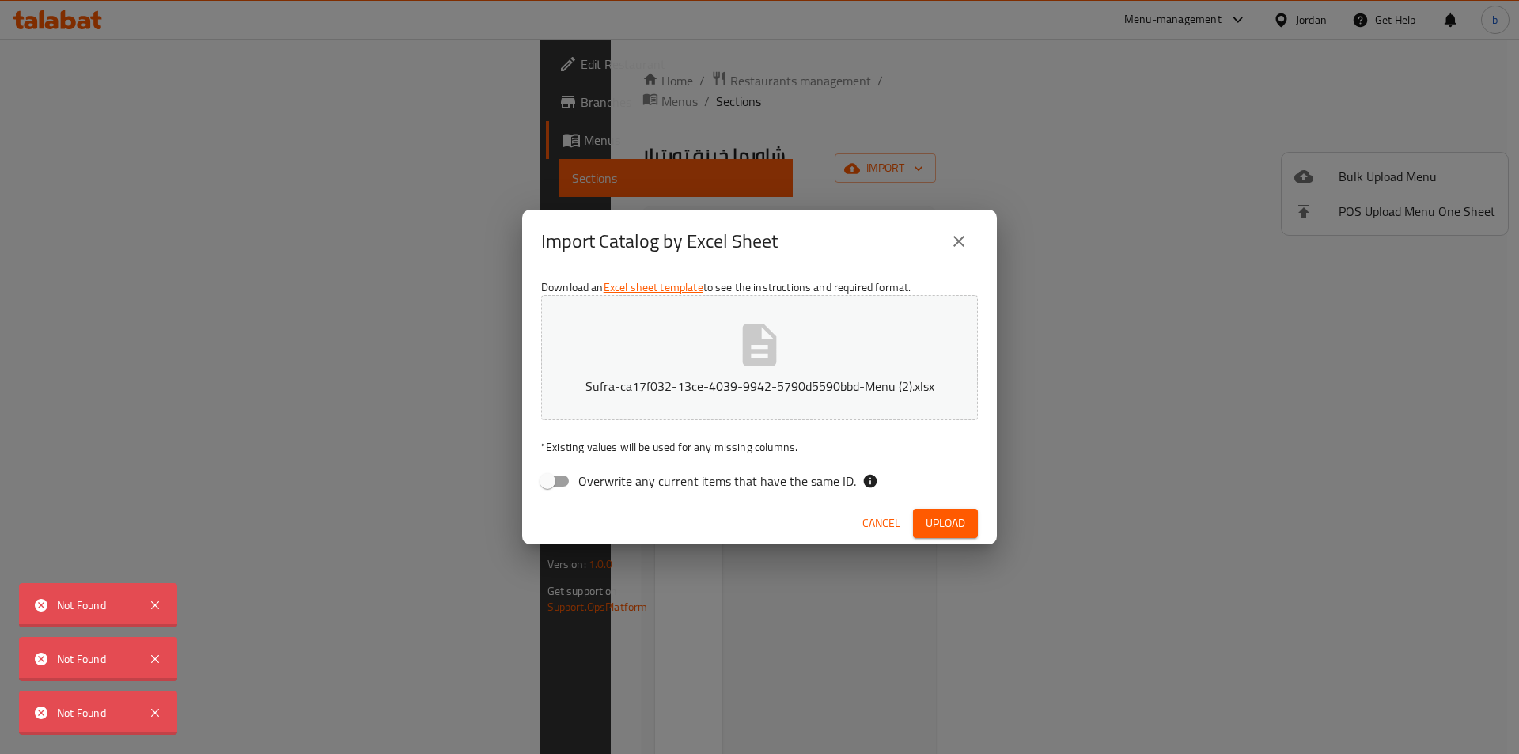
click at [938, 517] on span "Upload" at bounding box center [946, 524] width 40 height 20
click at [152, 711] on icon at bounding box center [155, 712] width 19 height 19
click at [158, 665] on icon at bounding box center [155, 659] width 19 height 19
click at [158, 660] on icon at bounding box center [155, 659] width 19 height 19
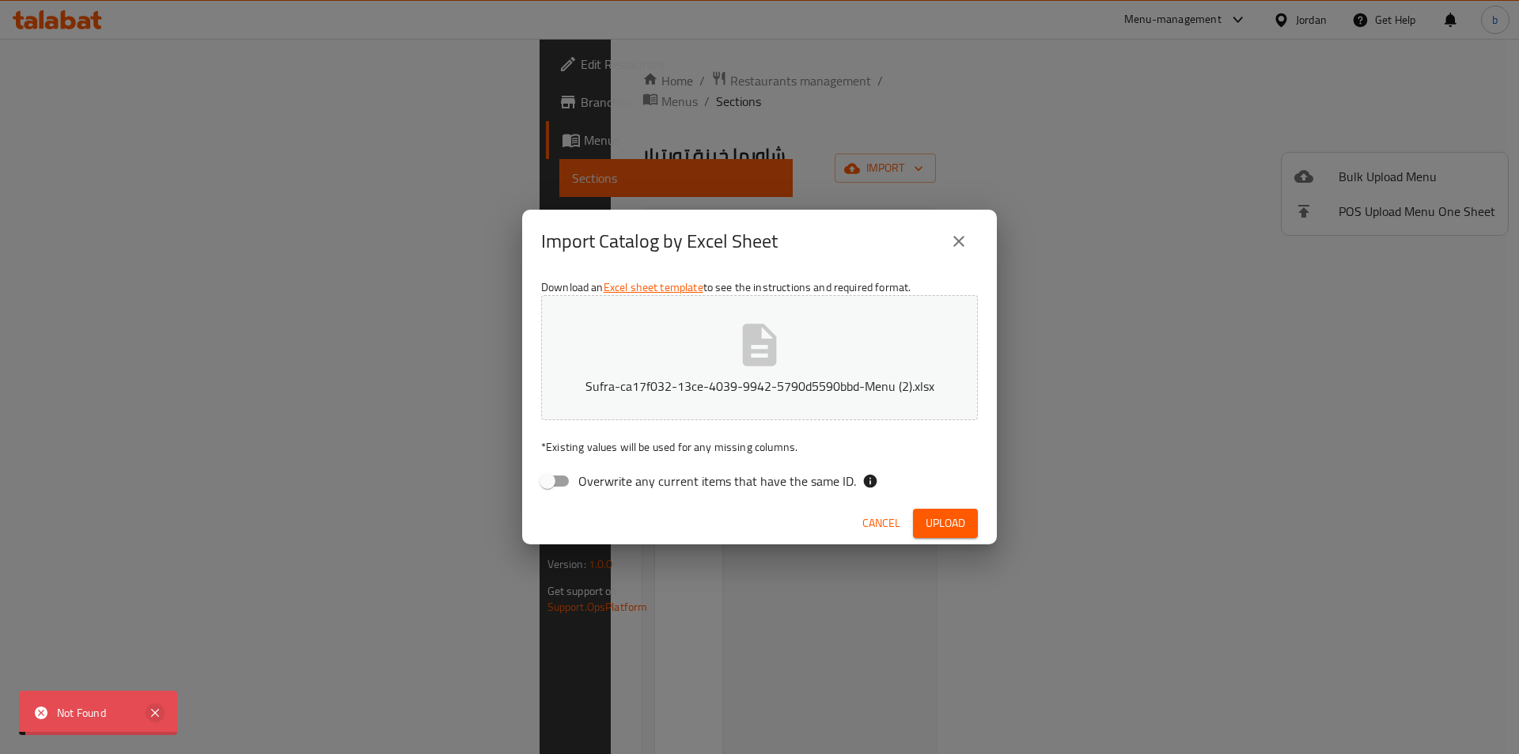
click at [159, 703] on icon at bounding box center [155, 712] width 19 height 19
click at [946, 518] on span "Upload" at bounding box center [946, 524] width 40 height 20
click at [749, 373] on button "Sufra-ca17f032-13ce-4039-9942-5790d5590bbd-Menu (2).xlsx" at bounding box center [759, 357] width 437 height 125
click at [952, 525] on span "Upload" at bounding box center [946, 524] width 40 height 20
click at [159, 704] on icon at bounding box center [155, 712] width 19 height 19
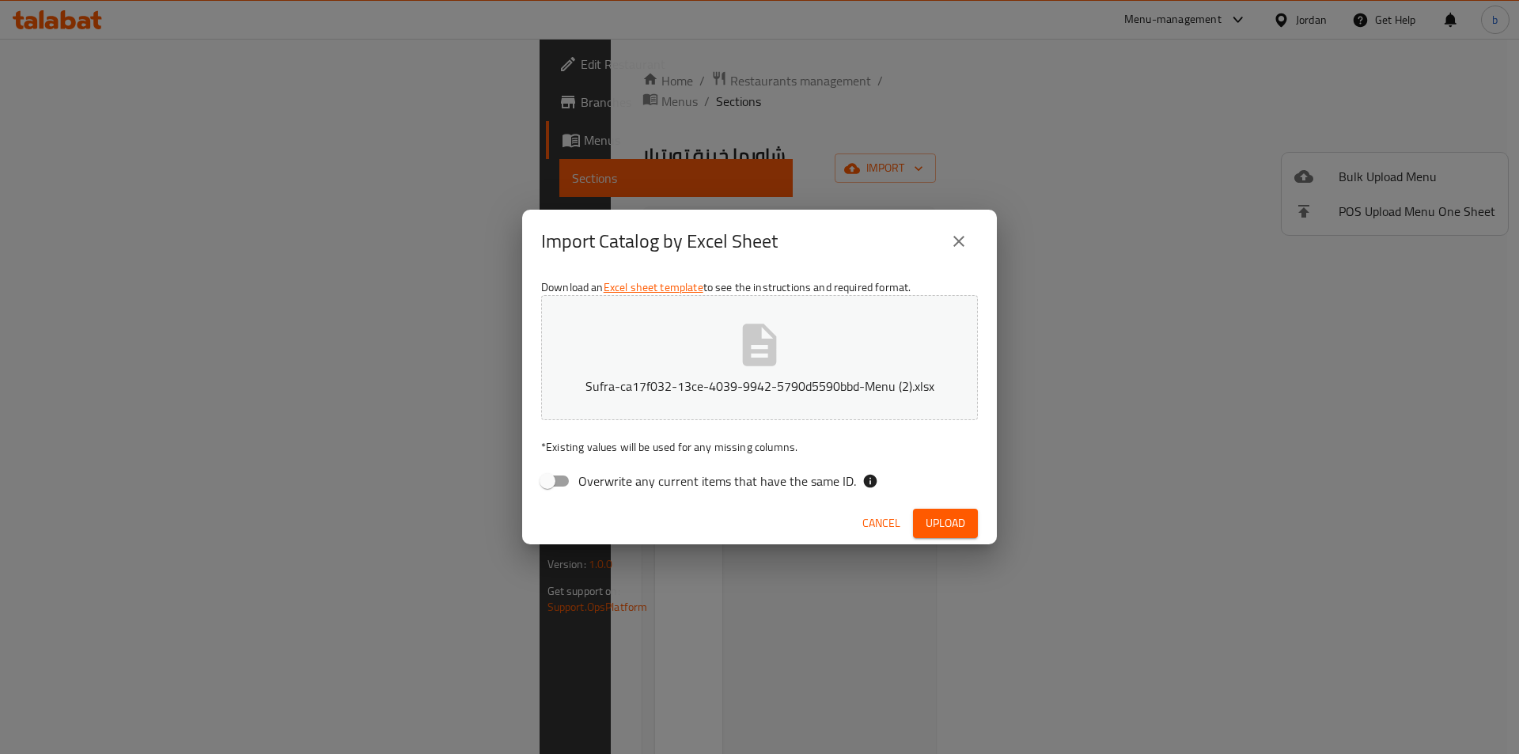
click at [950, 252] on button "close" at bounding box center [959, 241] width 38 height 38
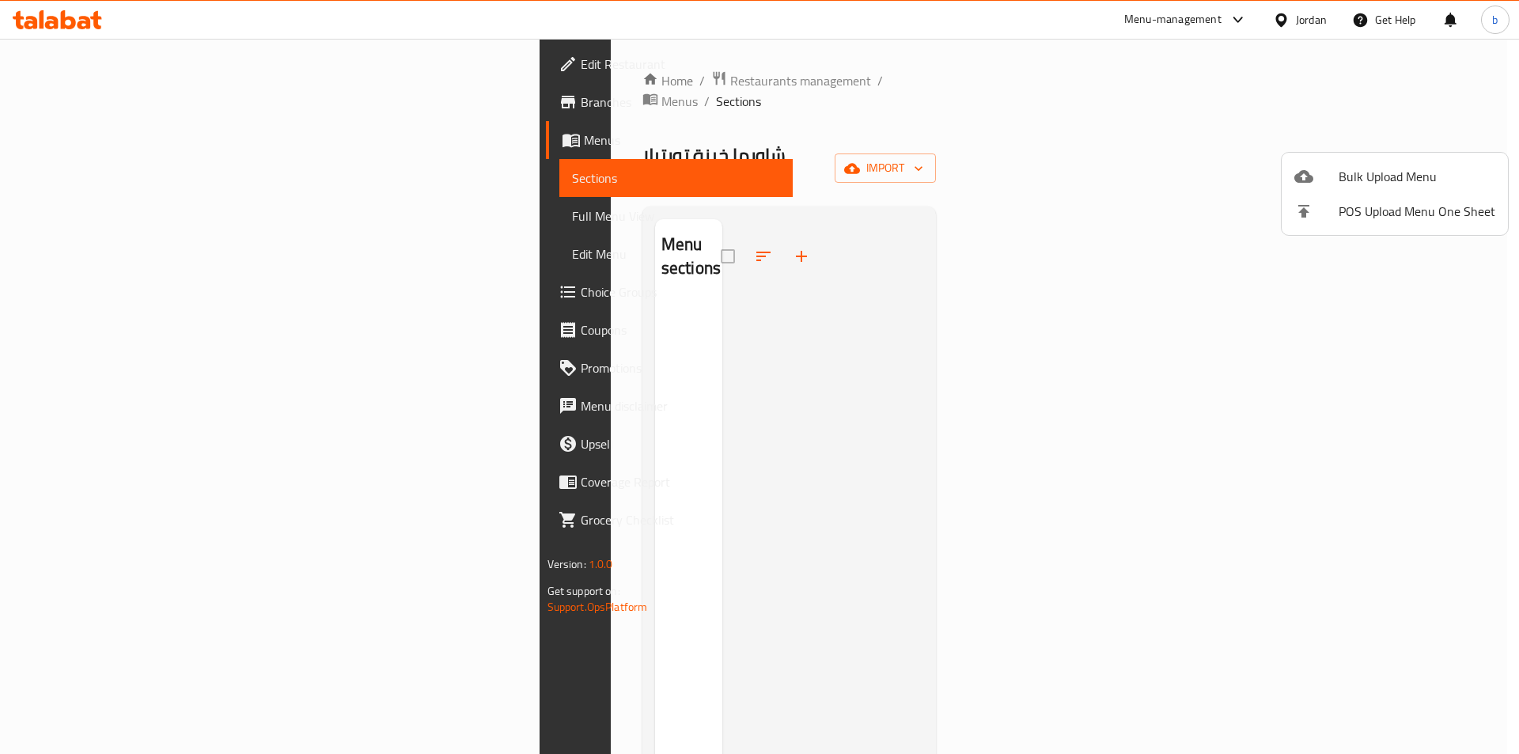
click at [78, 143] on div at bounding box center [759, 377] width 1519 height 754
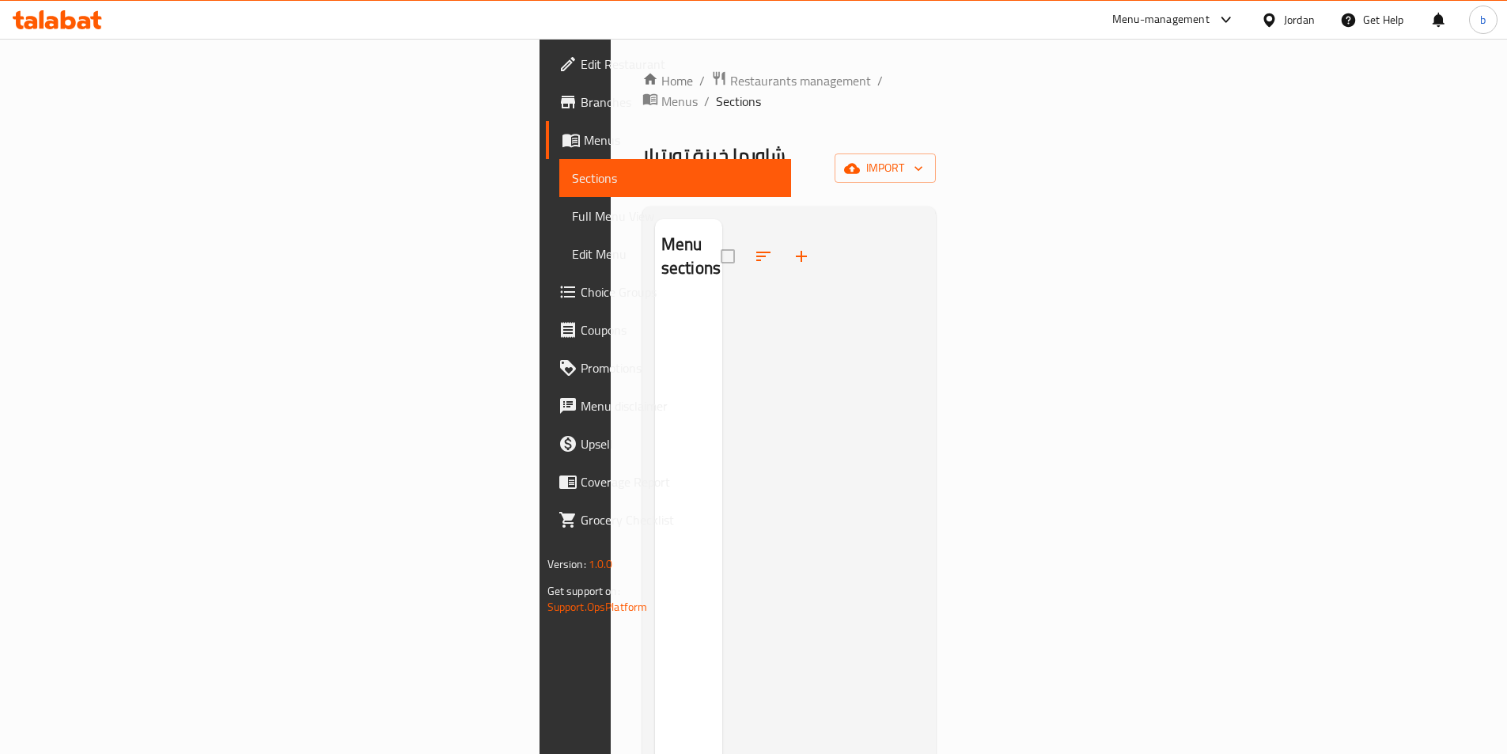
click at [584, 143] on span "Menus" at bounding box center [681, 140] width 195 height 19
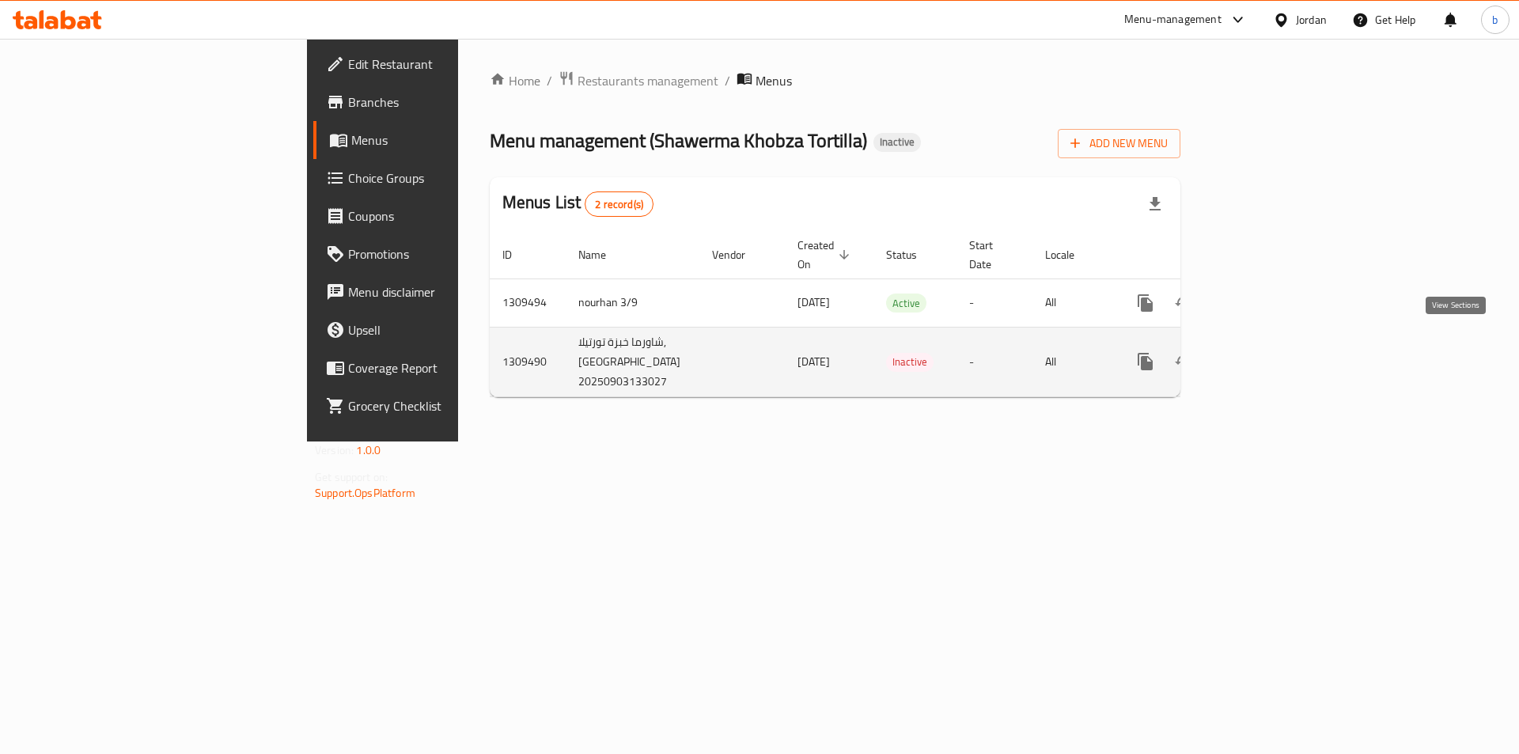
click at [1267, 354] on icon "enhanced table" at bounding box center [1260, 361] width 14 height 14
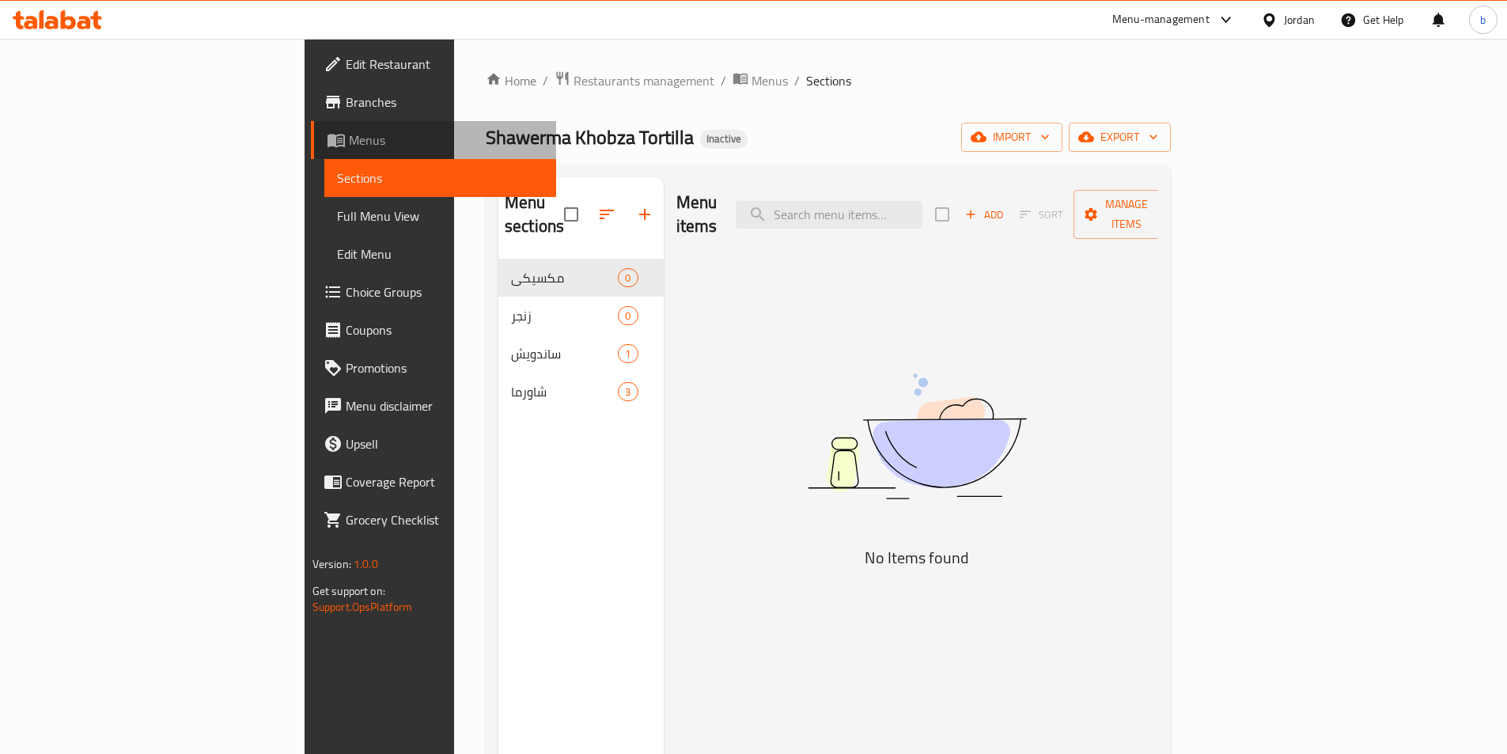
click at [311, 157] on link "Menus" at bounding box center [433, 140] width 245 height 38
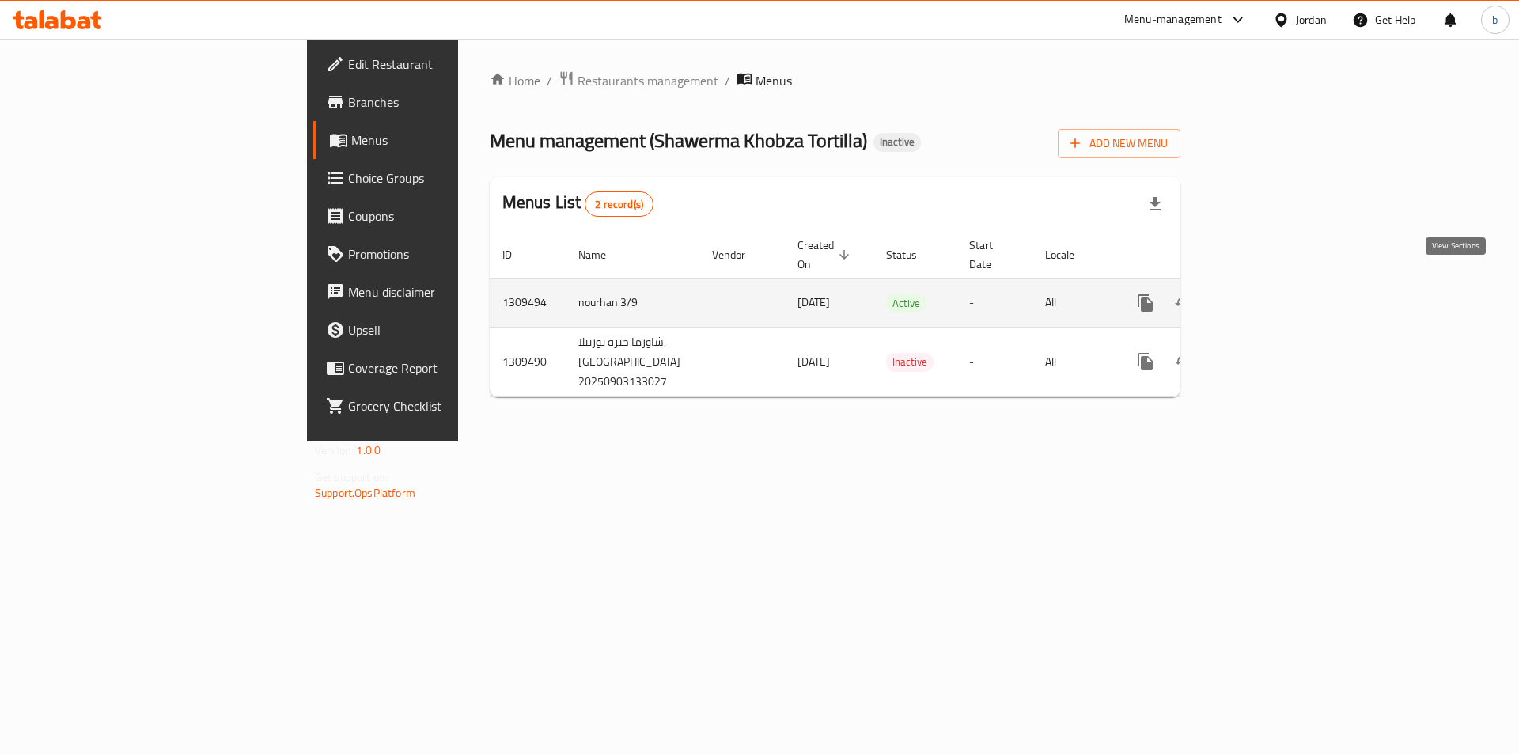
click at [1269, 294] on icon "enhanced table" at bounding box center [1259, 303] width 19 height 19
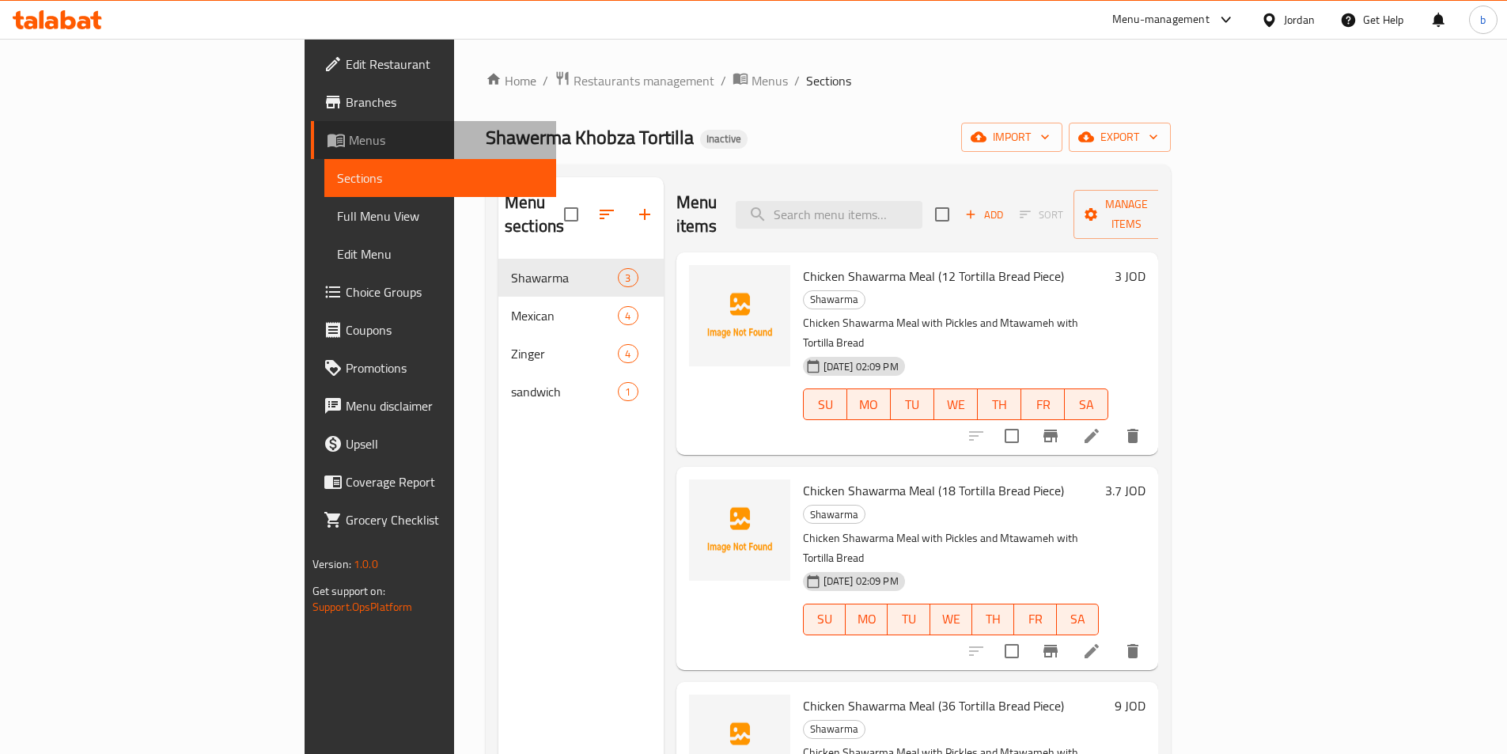
click at [349, 140] on span "Menus" at bounding box center [446, 140] width 195 height 19
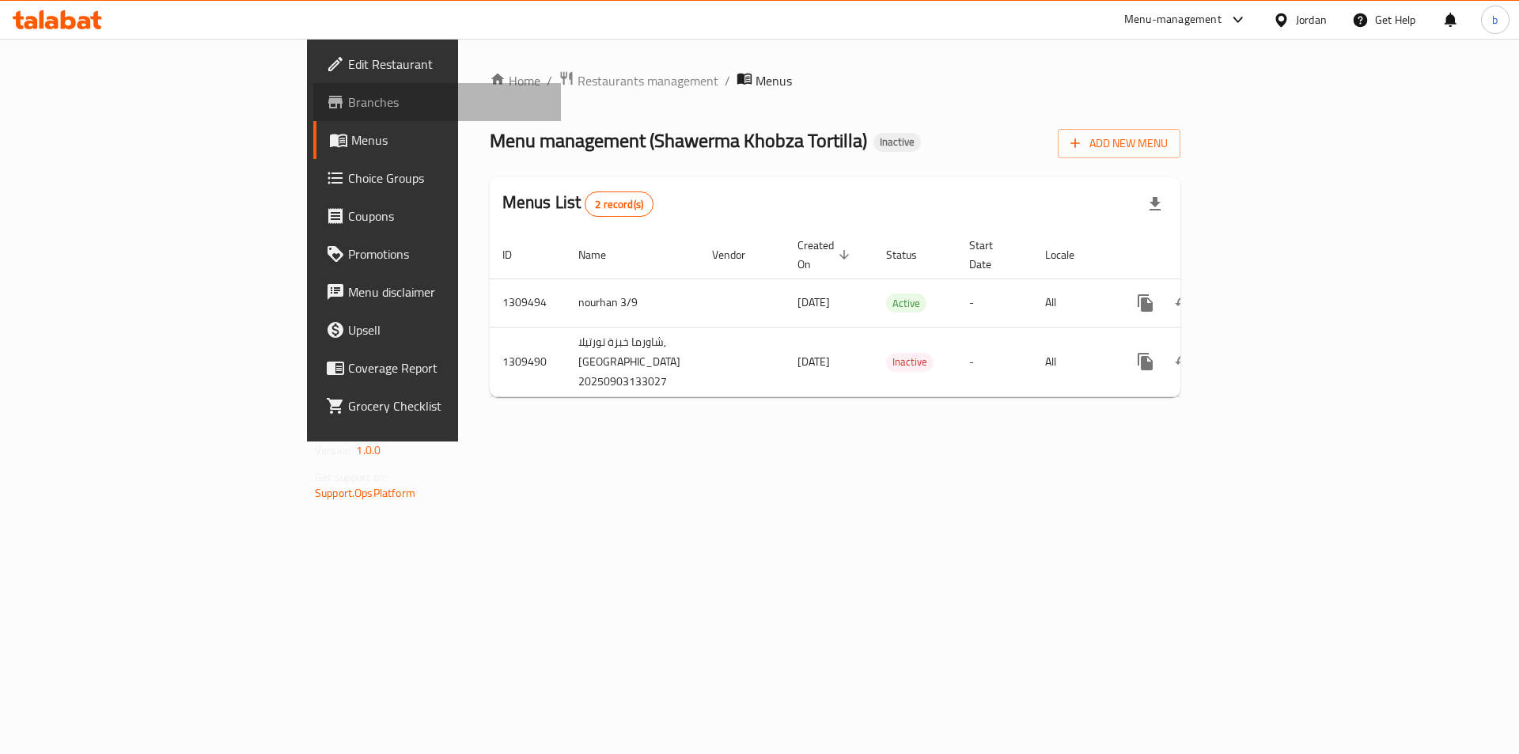
click at [313, 115] on link "Branches" at bounding box center [437, 102] width 248 height 38
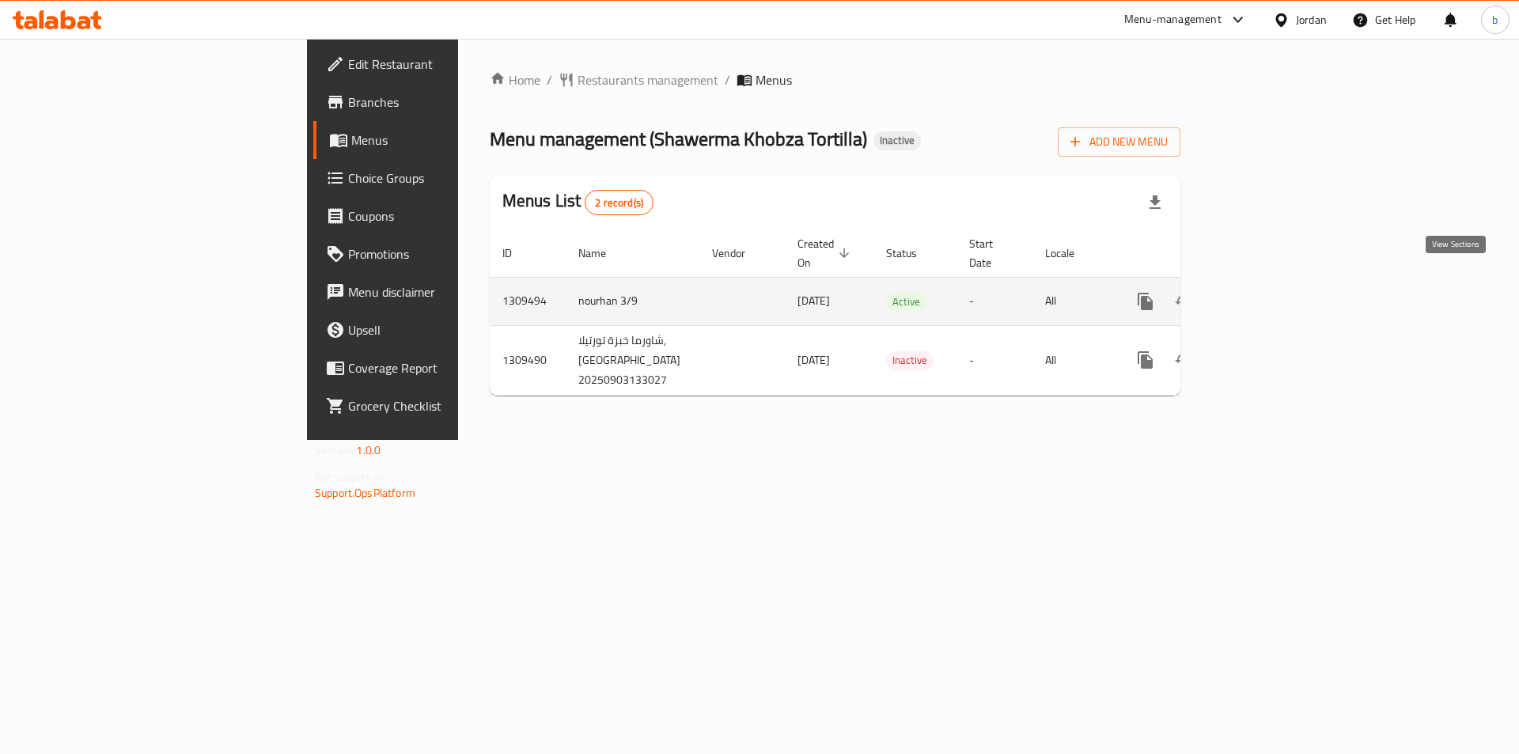
click at [1267, 294] on icon "enhanced table" at bounding box center [1260, 301] width 14 height 14
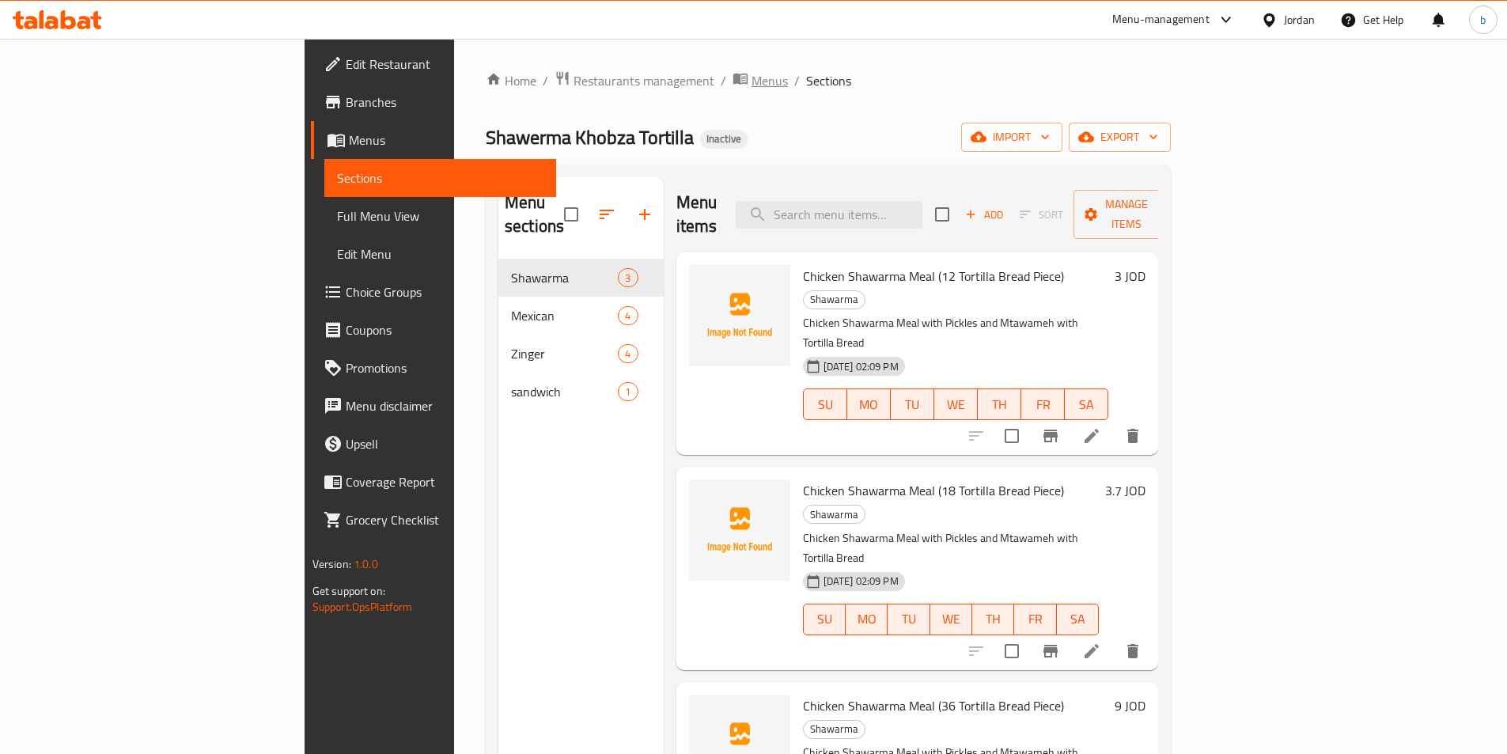
click at [752, 78] on span "Menus" at bounding box center [770, 80] width 36 height 19
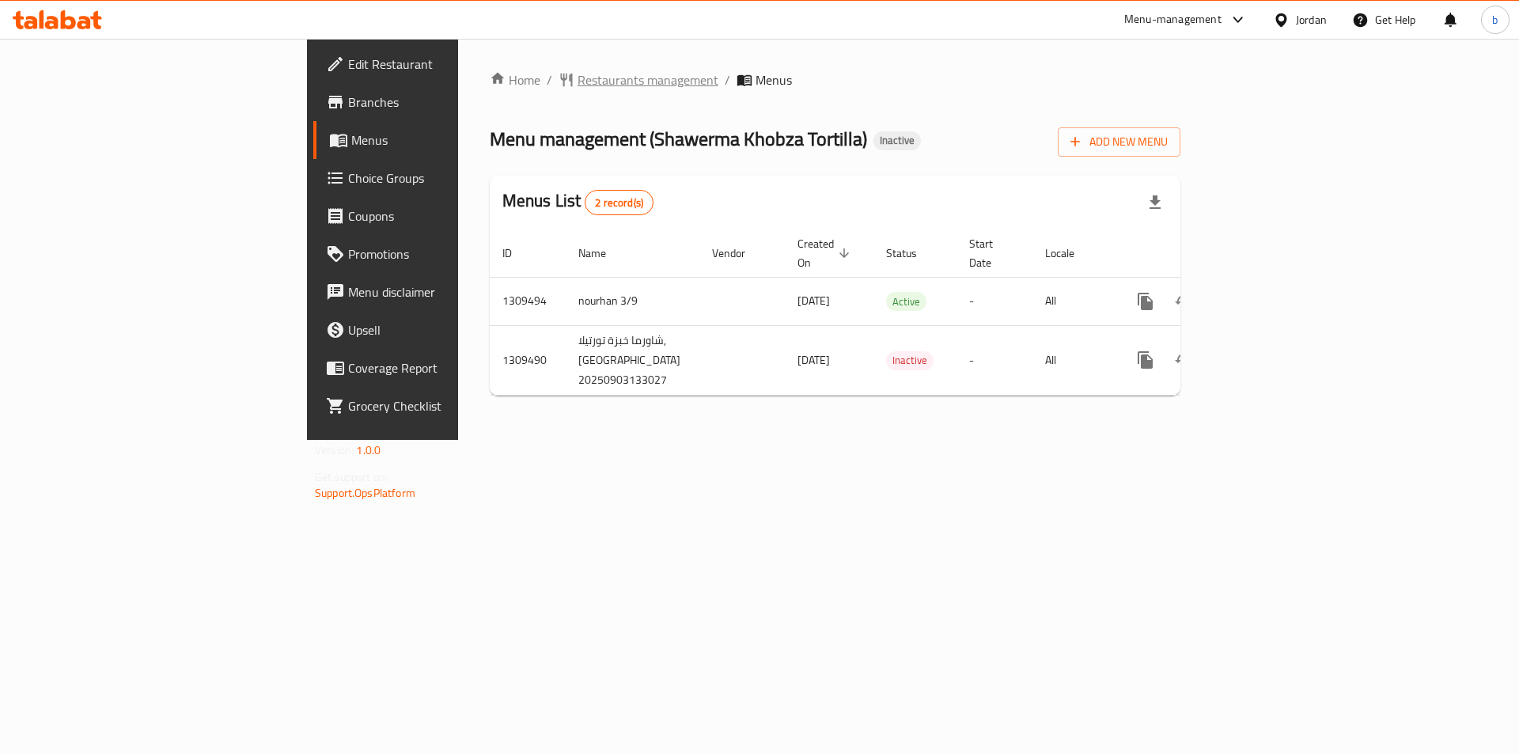
click at [578, 78] on span "Restaurants management" at bounding box center [648, 79] width 141 height 19
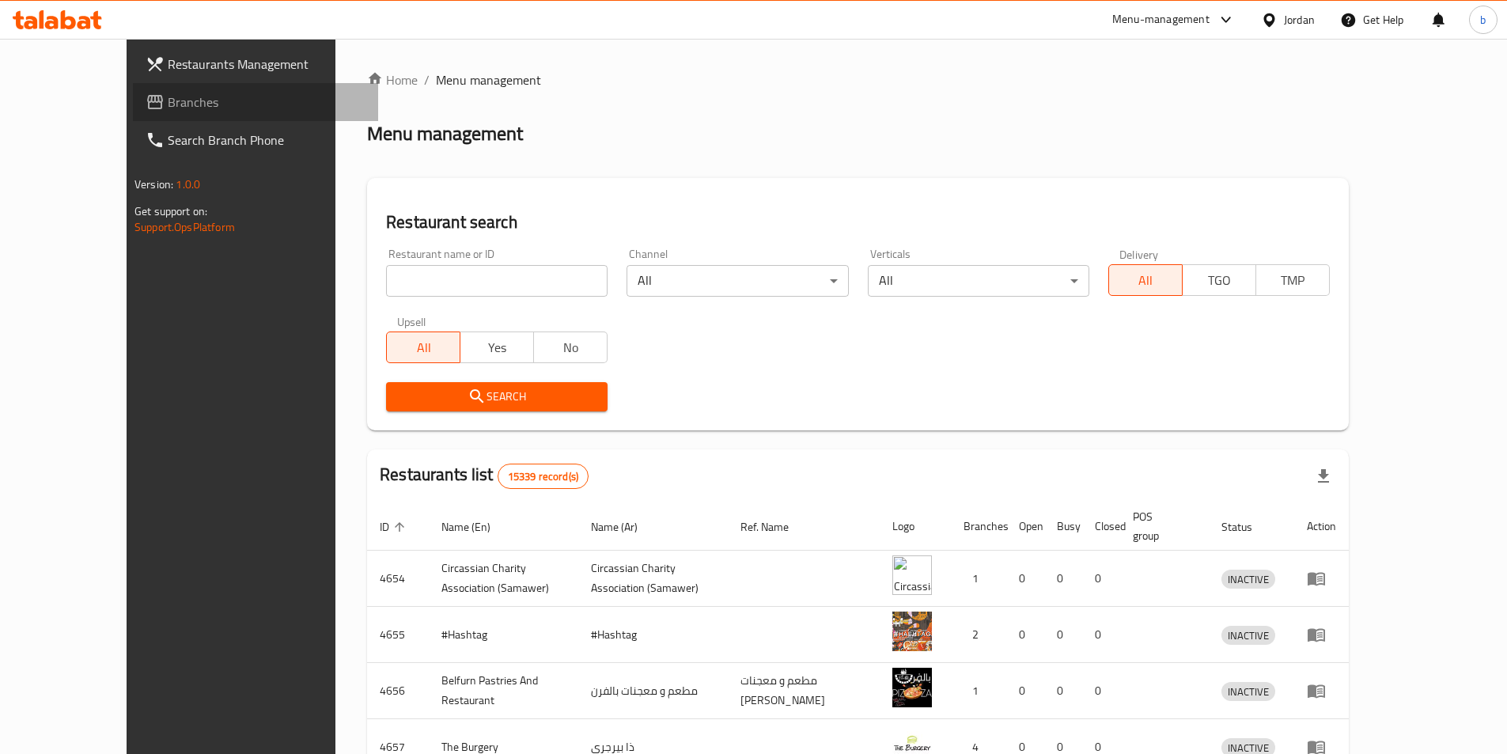
click at [168, 109] on span "Branches" at bounding box center [267, 102] width 198 height 19
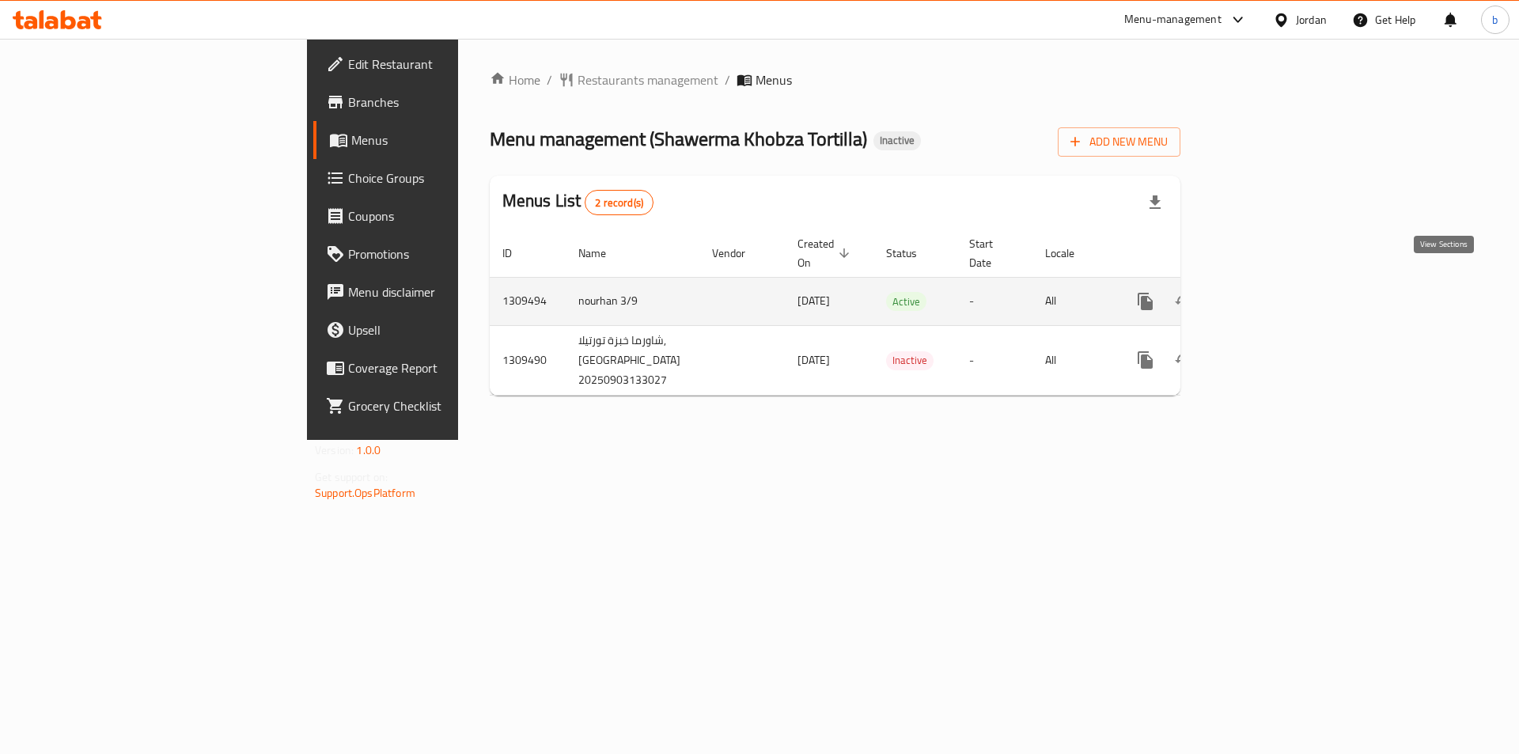
click at [1269, 292] on icon "enhanced table" at bounding box center [1259, 301] width 19 height 19
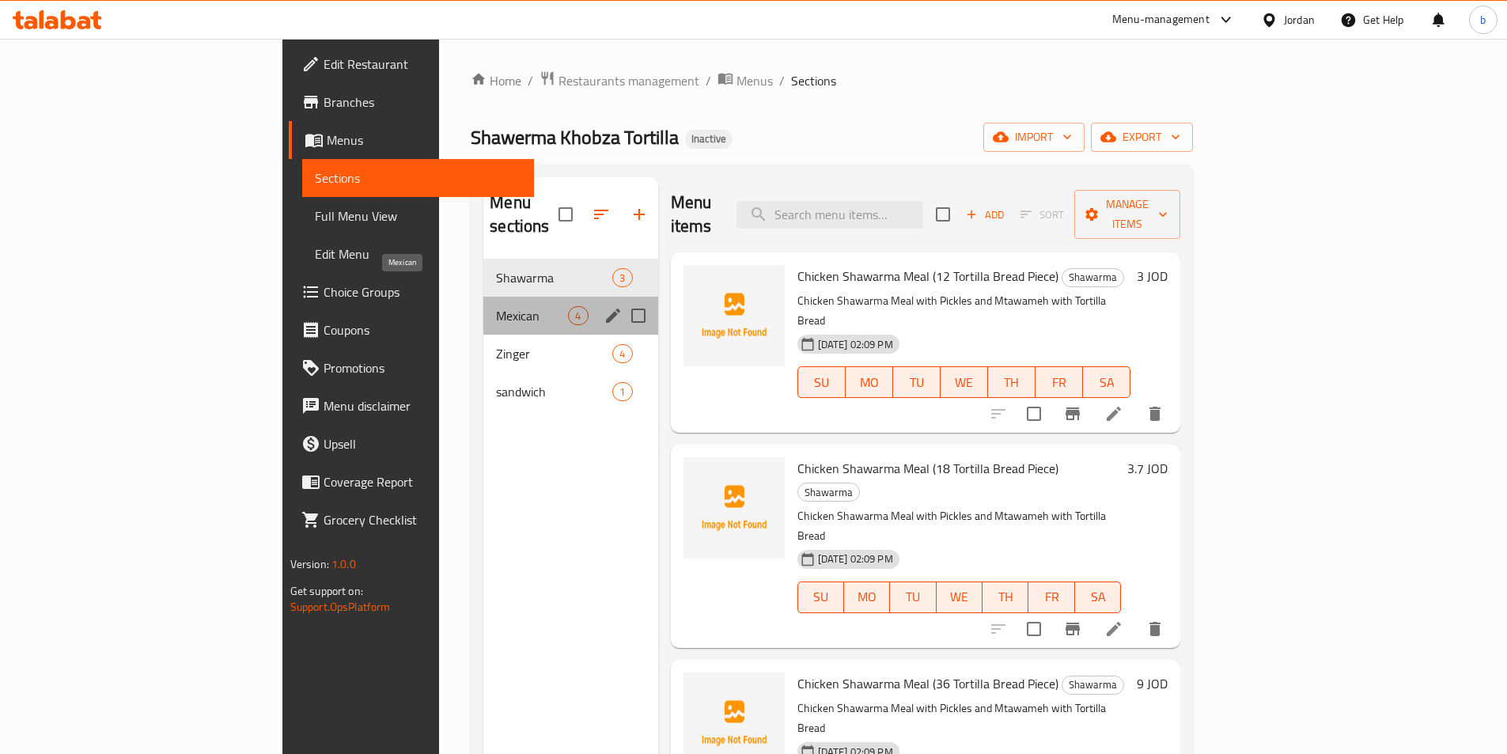
click at [496, 306] on span "Mexican" at bounding box center [532, 315] width 72 height 19
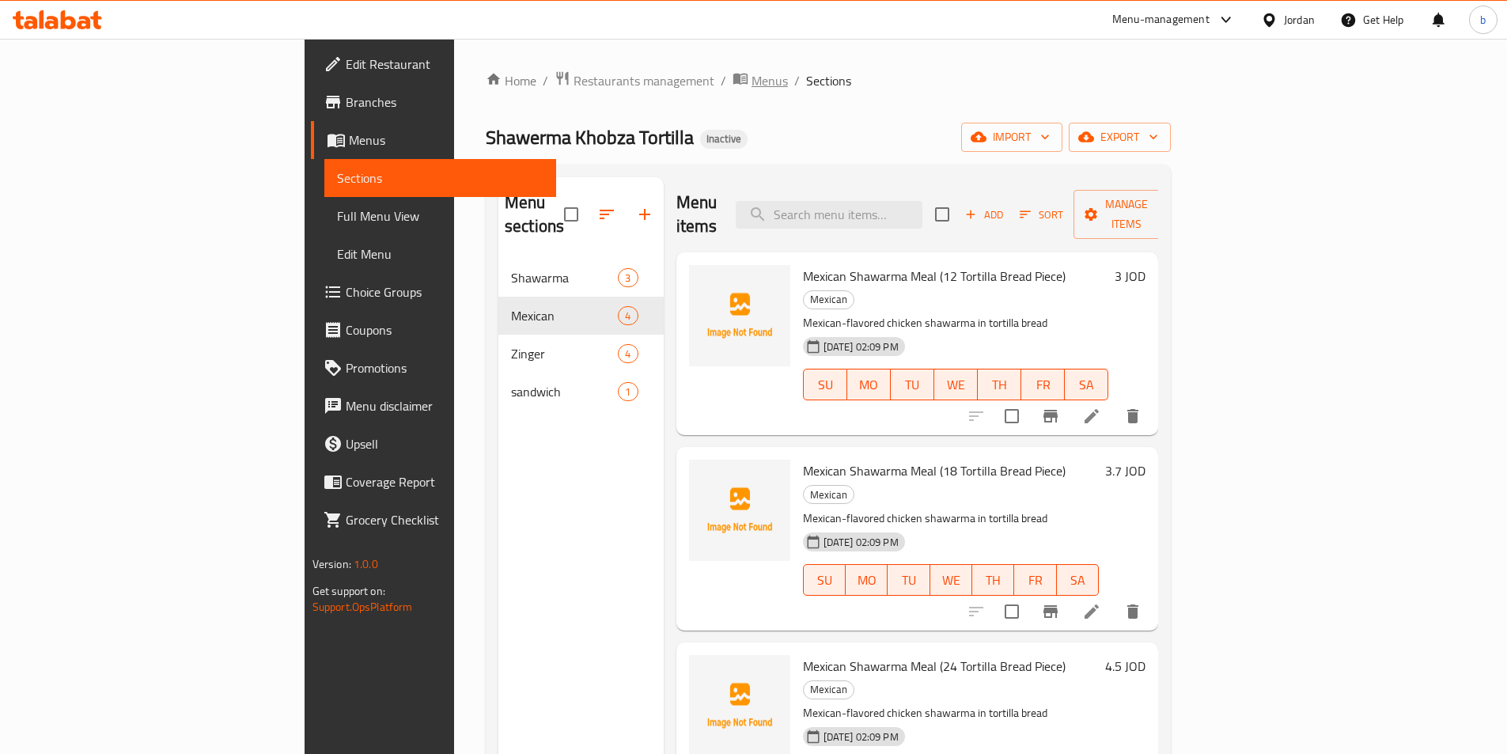
click at [752, 89] on span "Menus" at bounding box center [770, 80] width 36 height 19
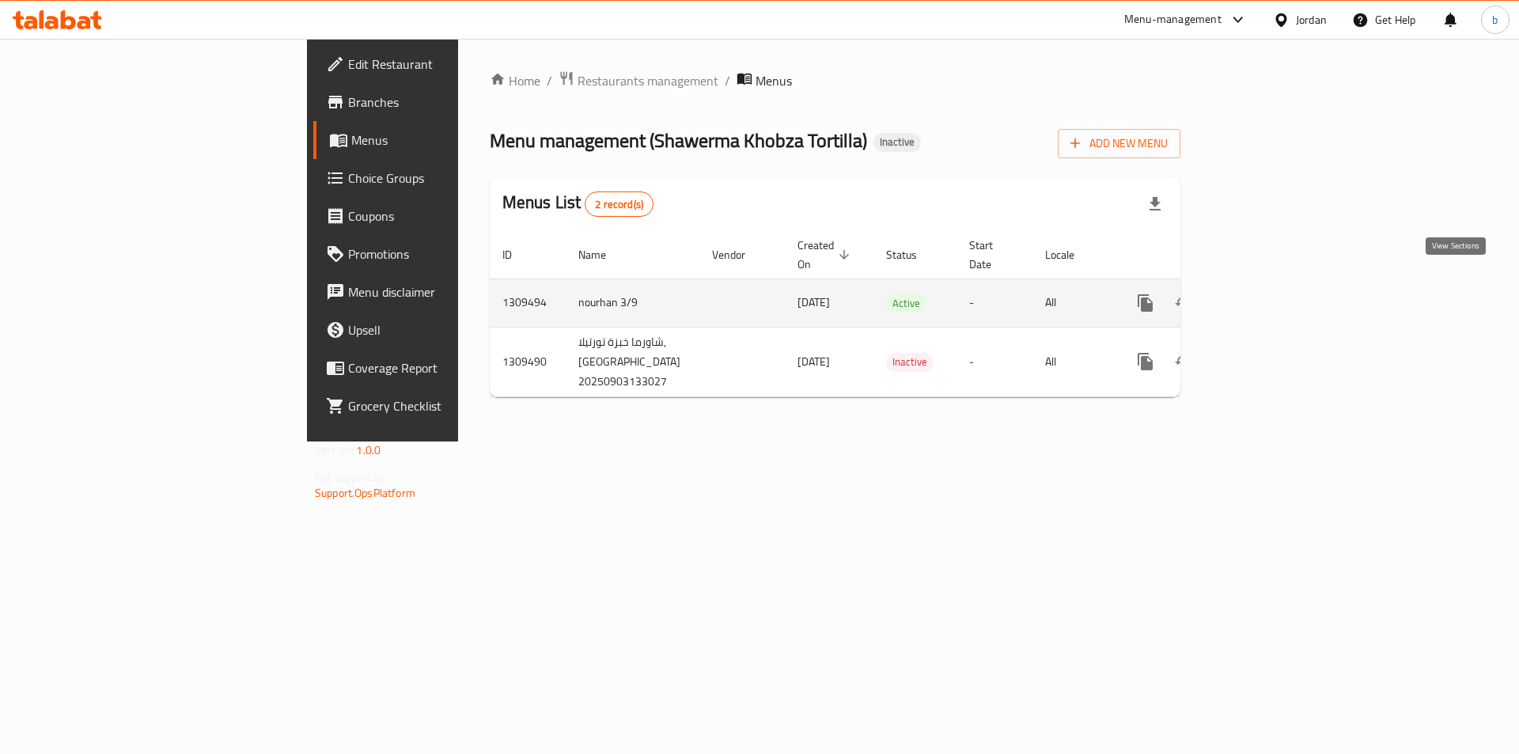
click at [1269, 294] on icon "enhanced table" at bounding box center [1259, 303] width 19 height 19
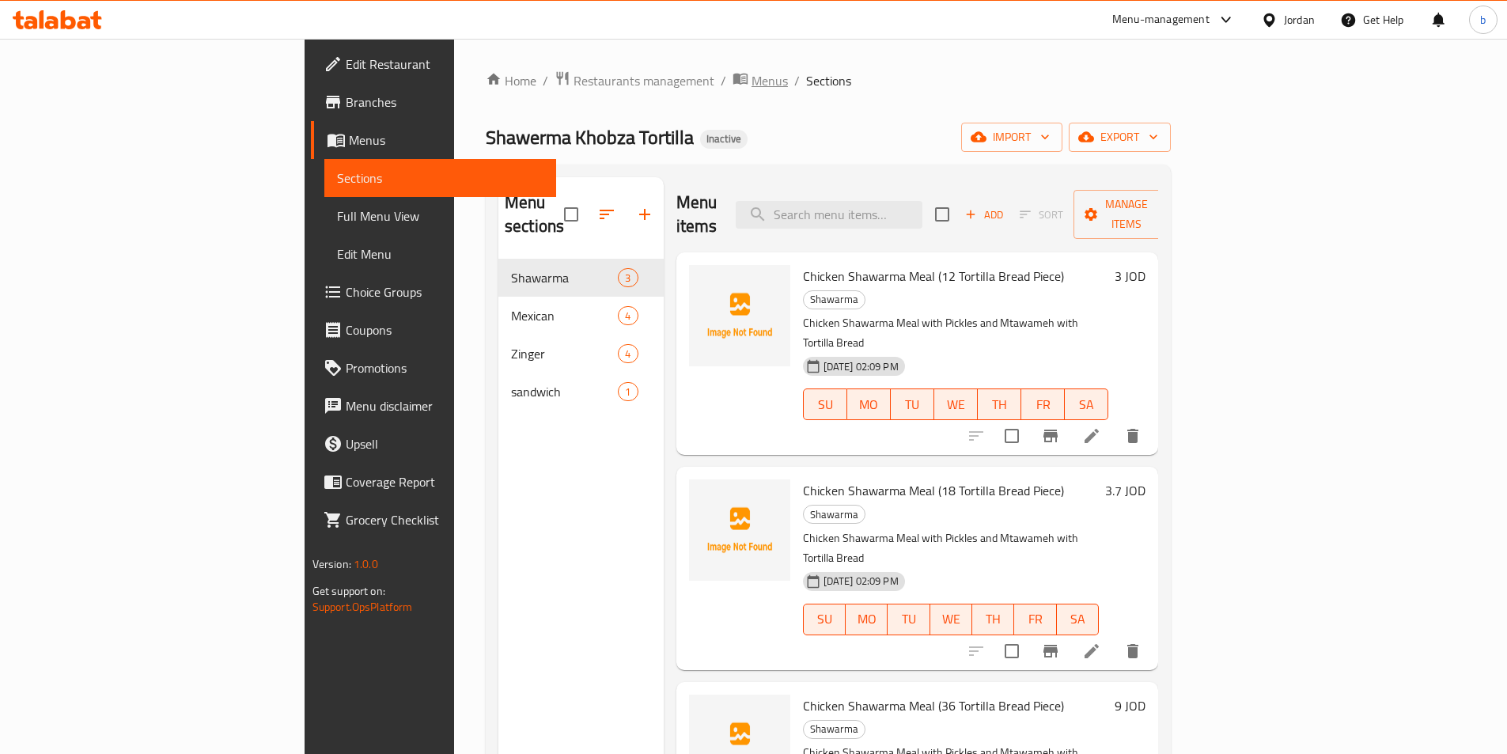
click at [752, 88] on span "Menus" at bounding box center [770, 80] width 36 height 19
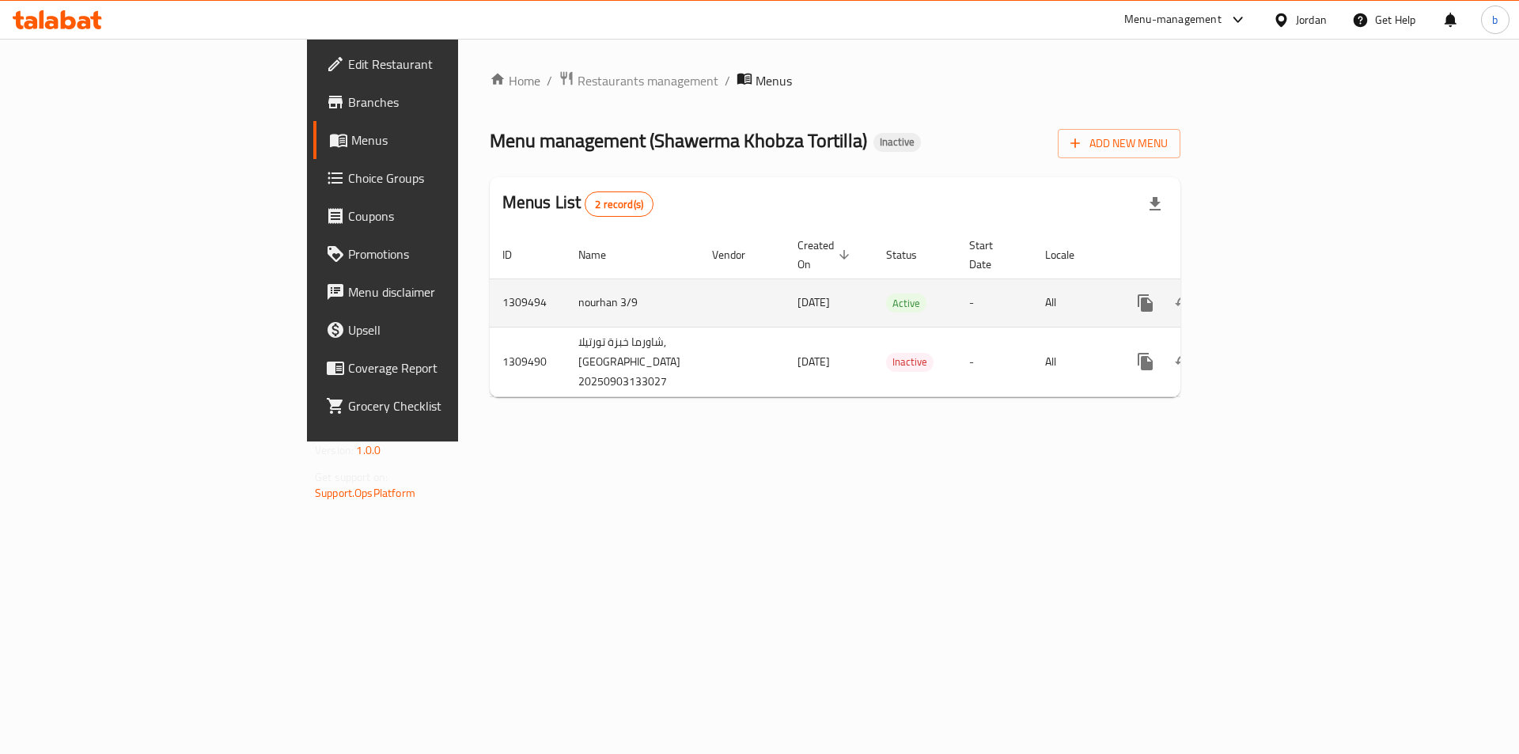
click at [566, 286] on td "nourhan 3/9" at bounding box center [633, 303] width 134 height 48
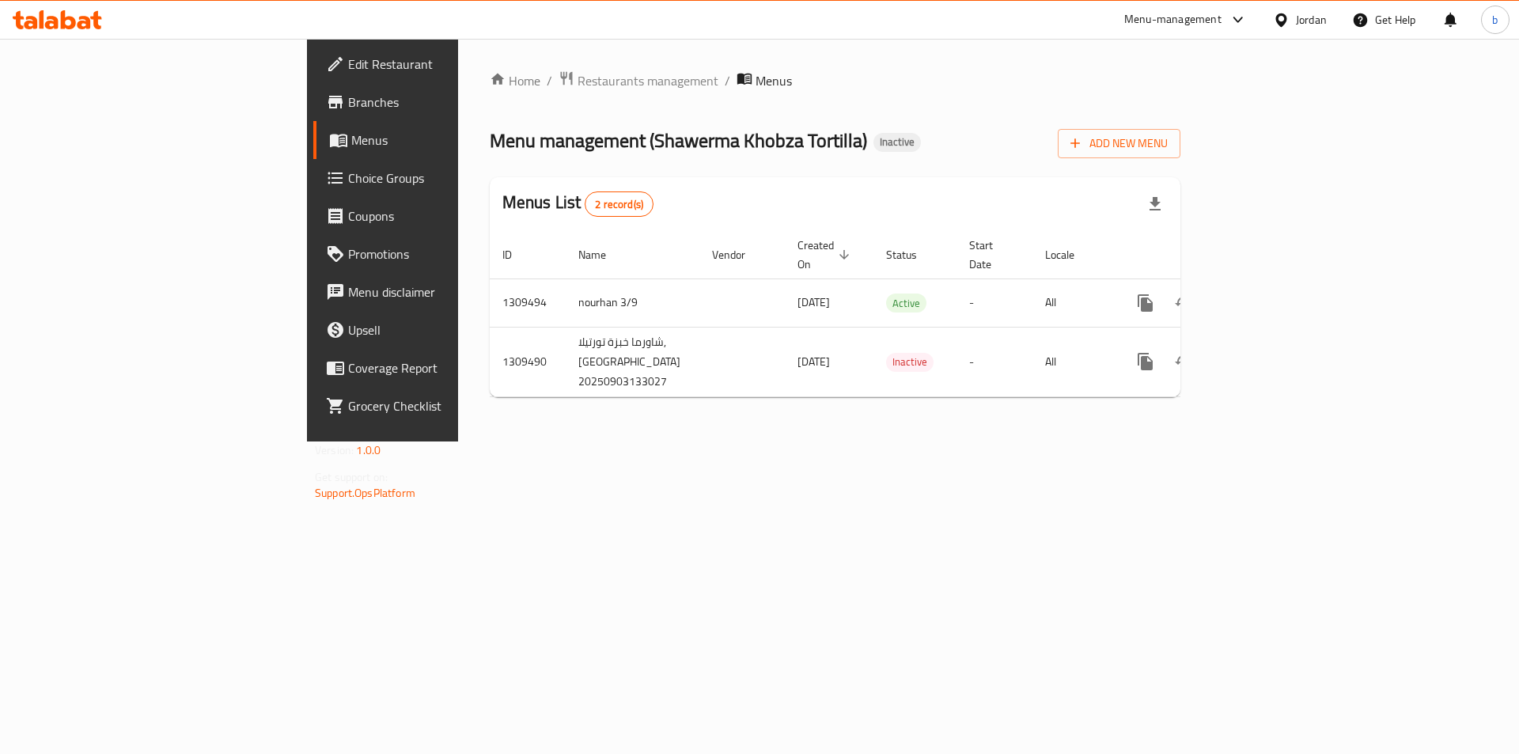
click at [459, 442] on div "Home / Restaurants management / Menus Menu management ( Shawerma Khobza Tortill…" at bounding box center [835, 240] width 754 height 403
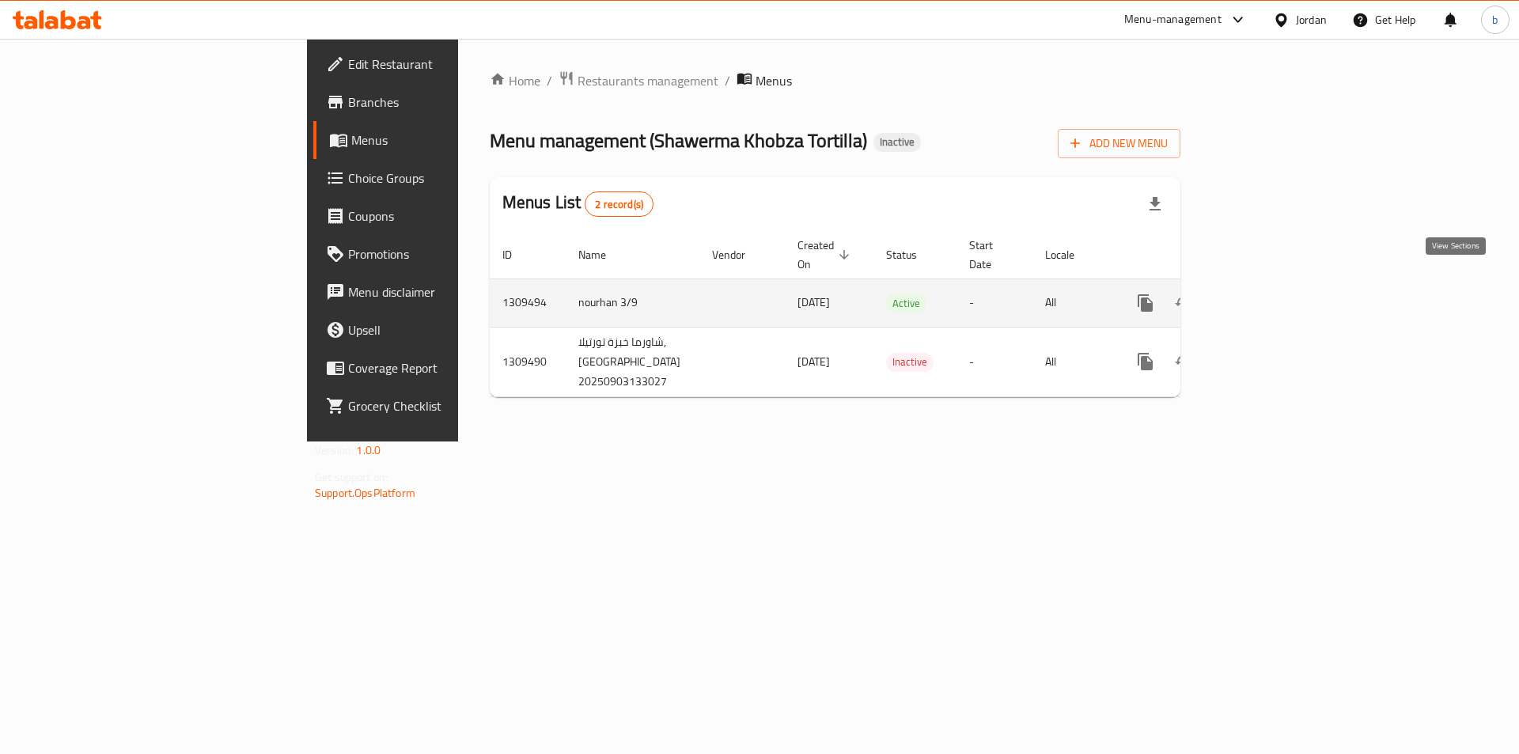
click at [1279, 291] on link "enhanced table" at bounding box center [1260, 303] width 38 height 38
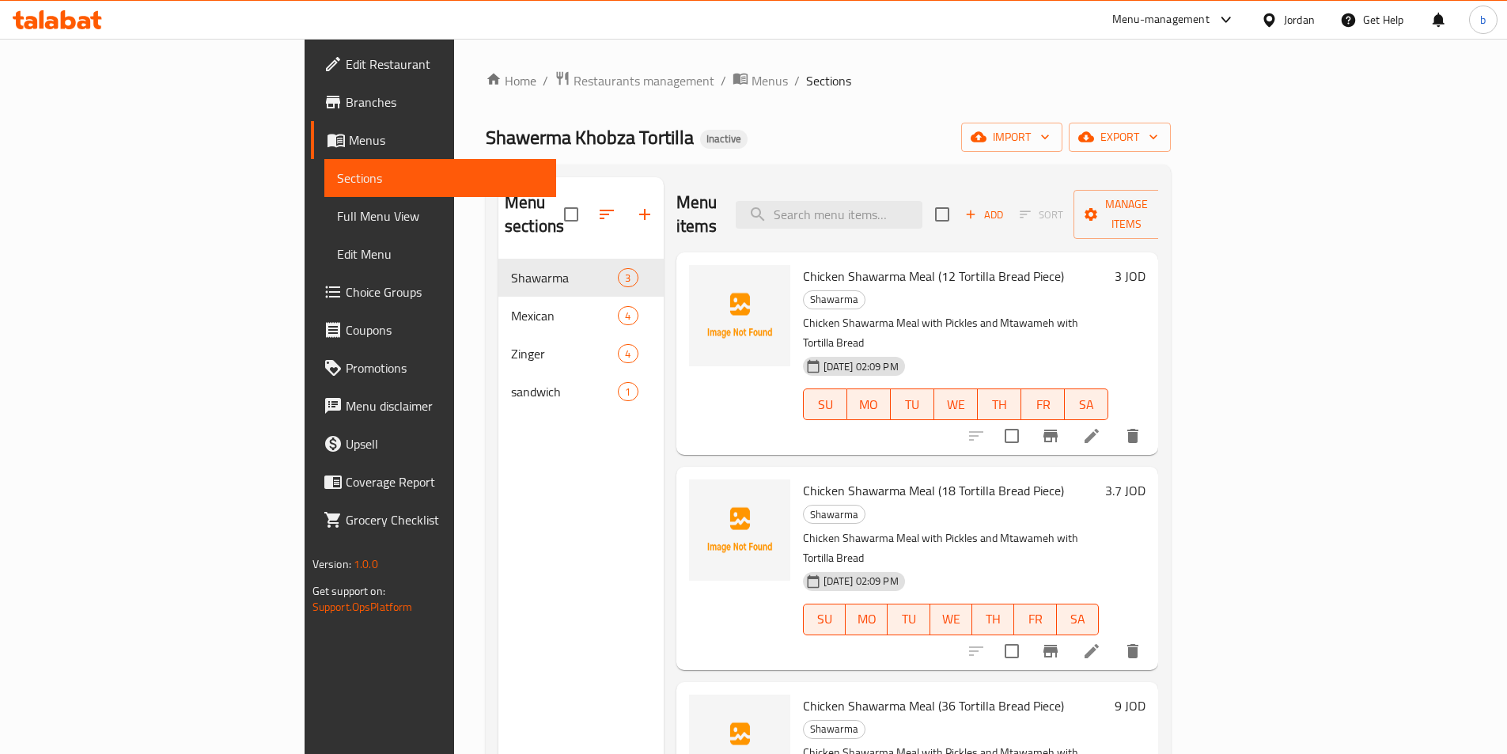
click at [324, 235] on link "Edit Menu" at bounding box center [440, 254] width 232 height 38
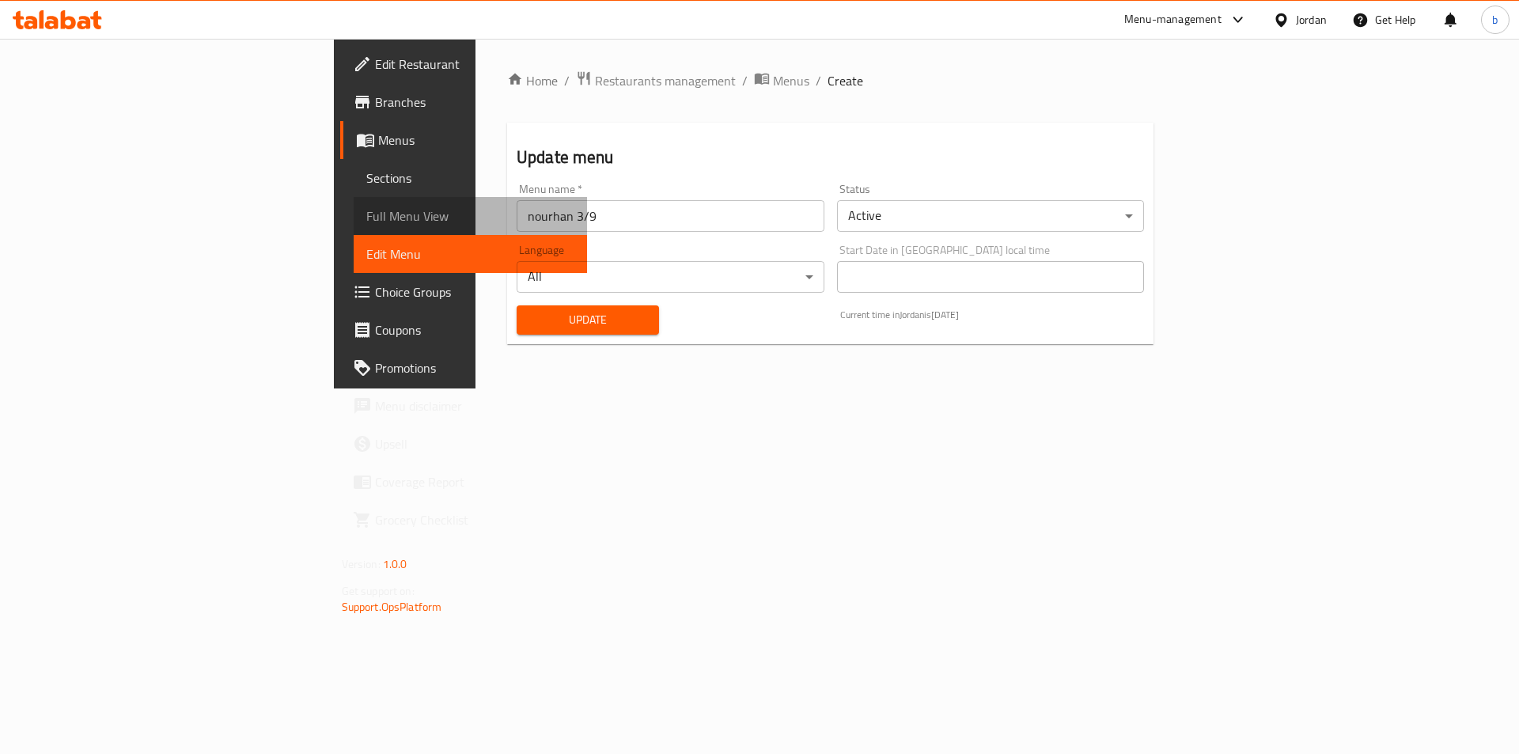
click at [366, 219] on span "Full Menu View" at bounding box center [470, 216] width 209 height 19
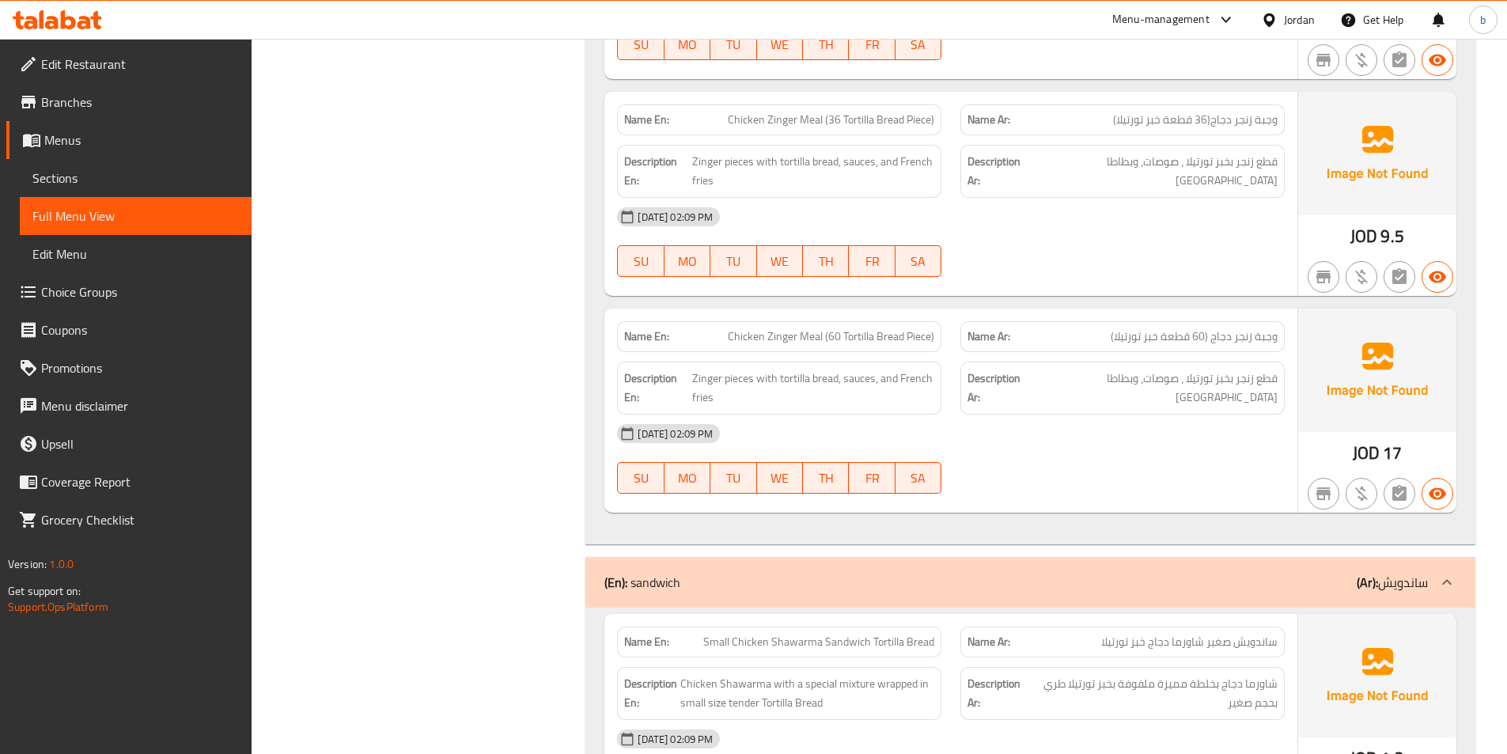
scroll to position [2434, 0]
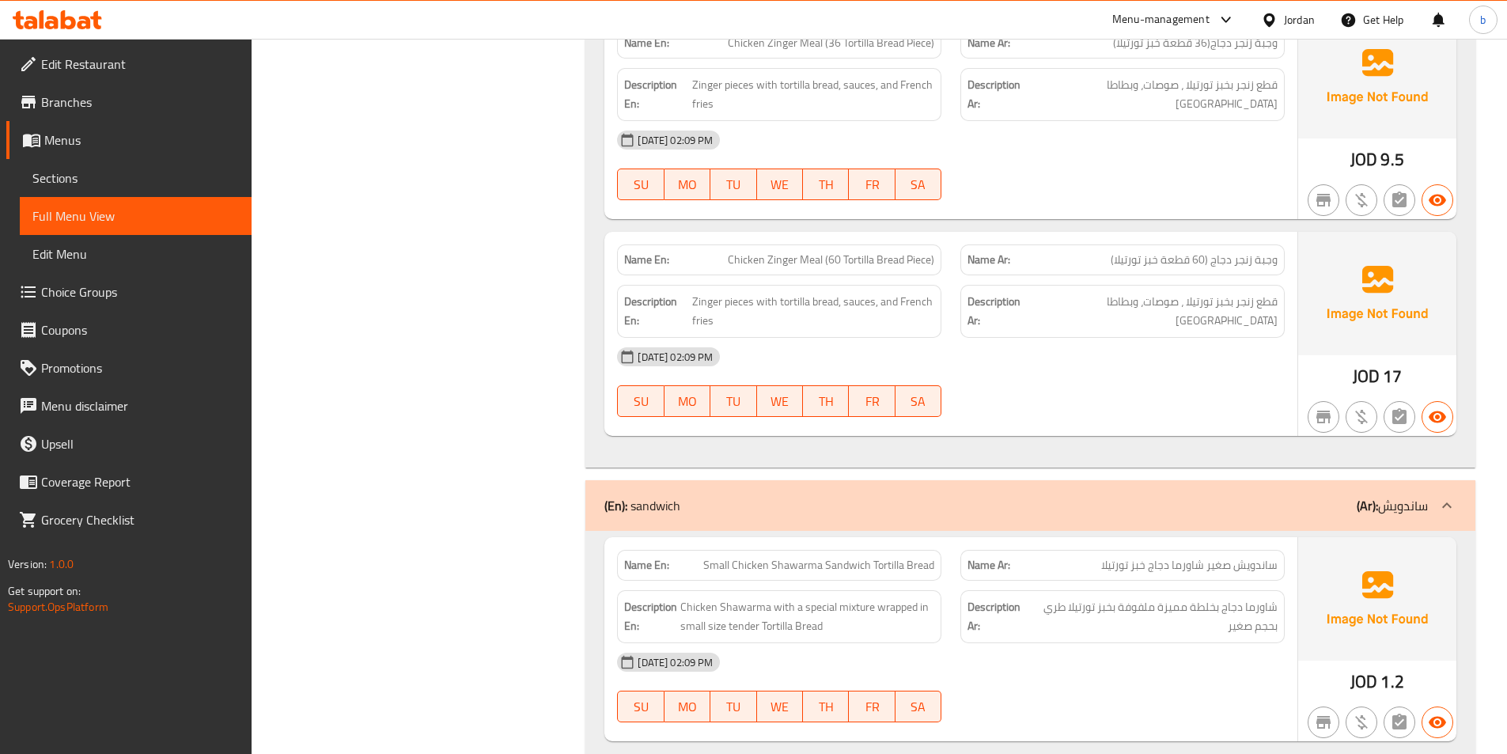
scroll to position [2355, 0]
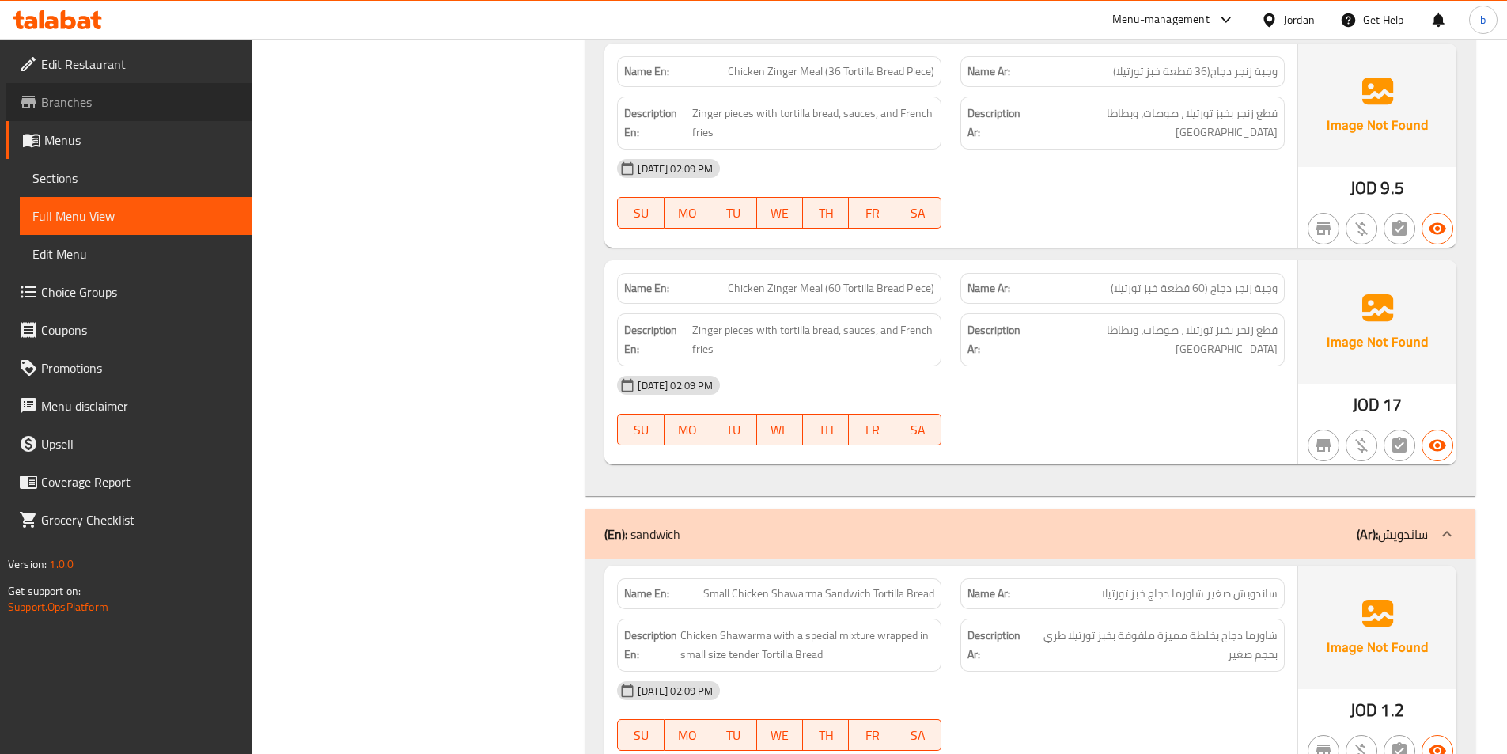
click at [203, 94] on span "Branches" at bounding box center [140, 102] width 198 height 19
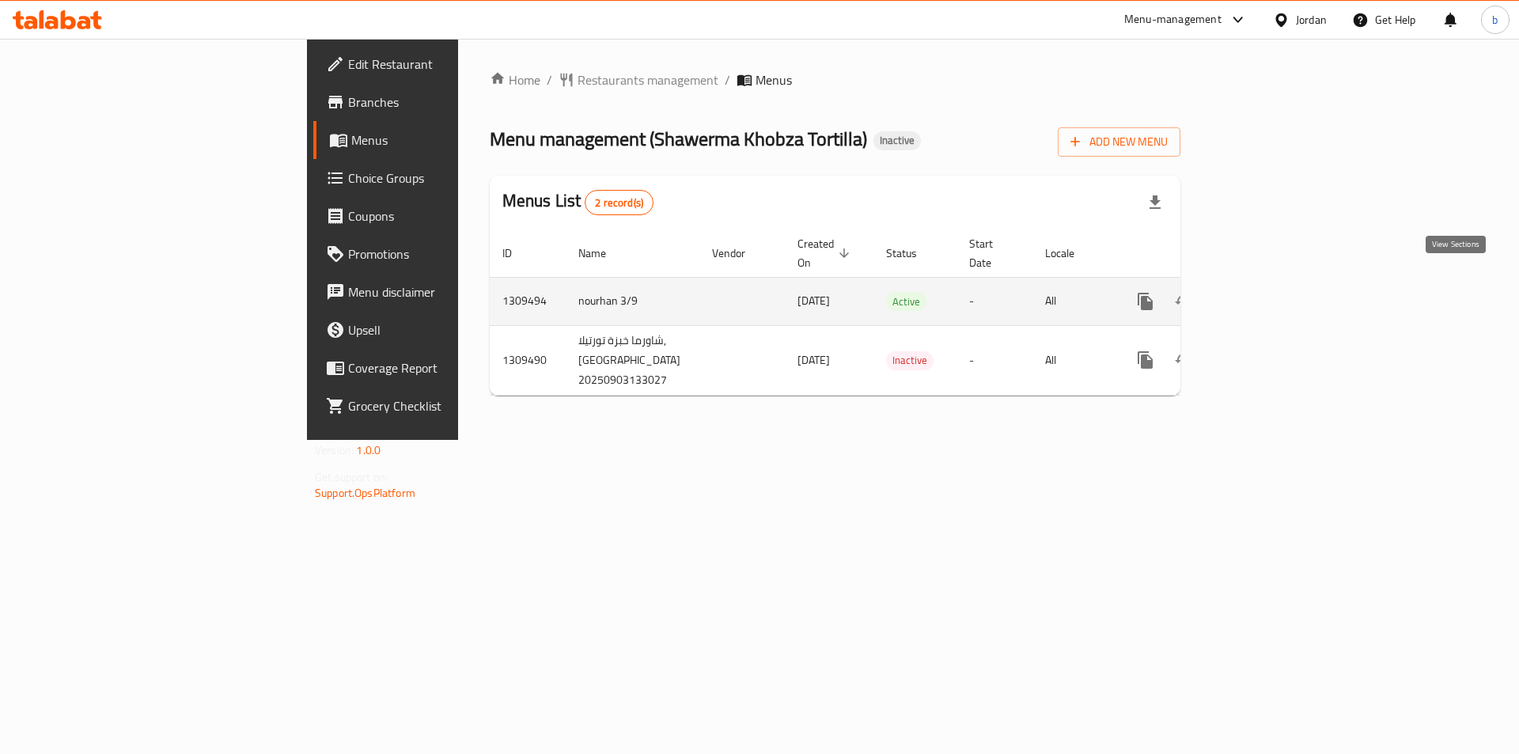
click at [1269, 292] on icon "enhanced table" at bounding box center [1259, 301] width 19 height 19
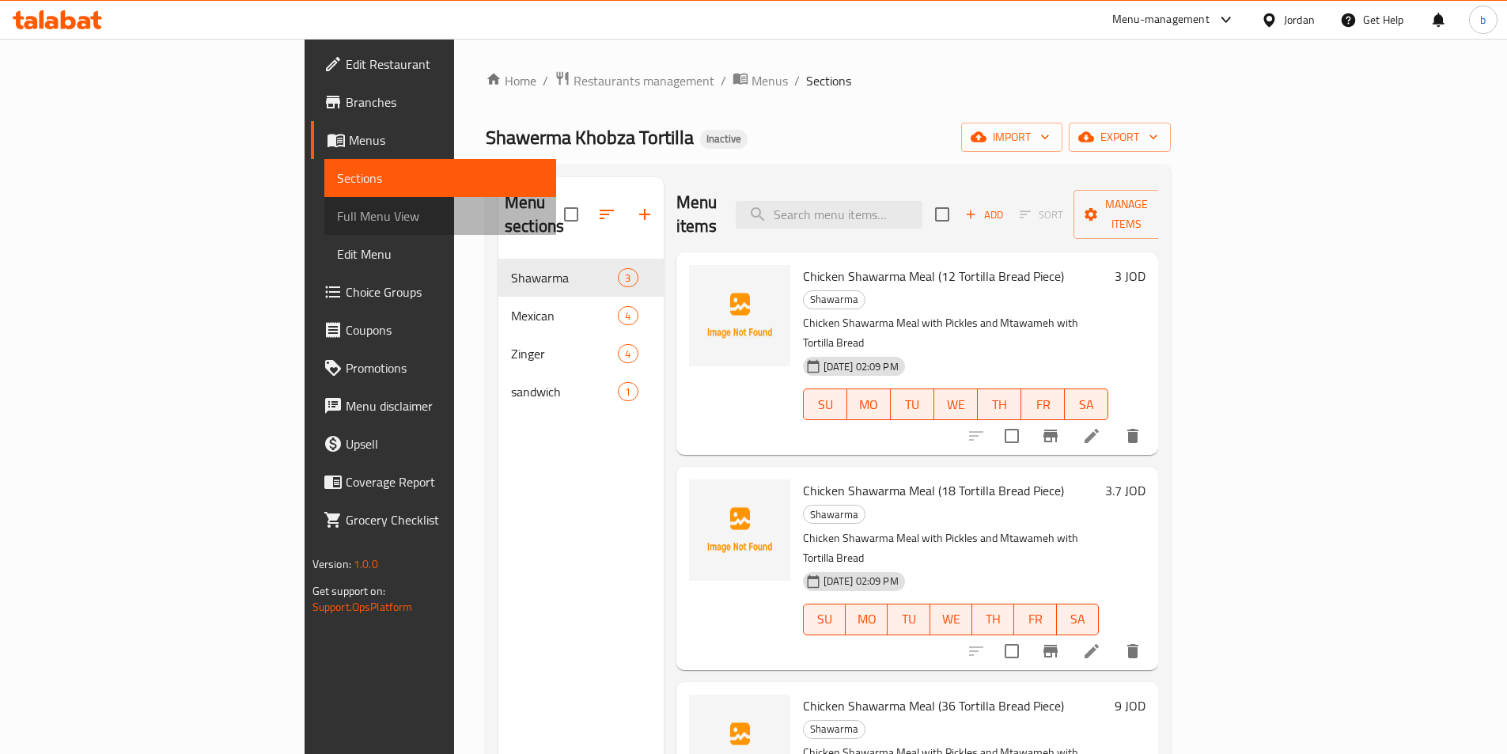
click at [337, 218] on span "Full Menu View" at bounding box center [440, 216] width 207 height 19
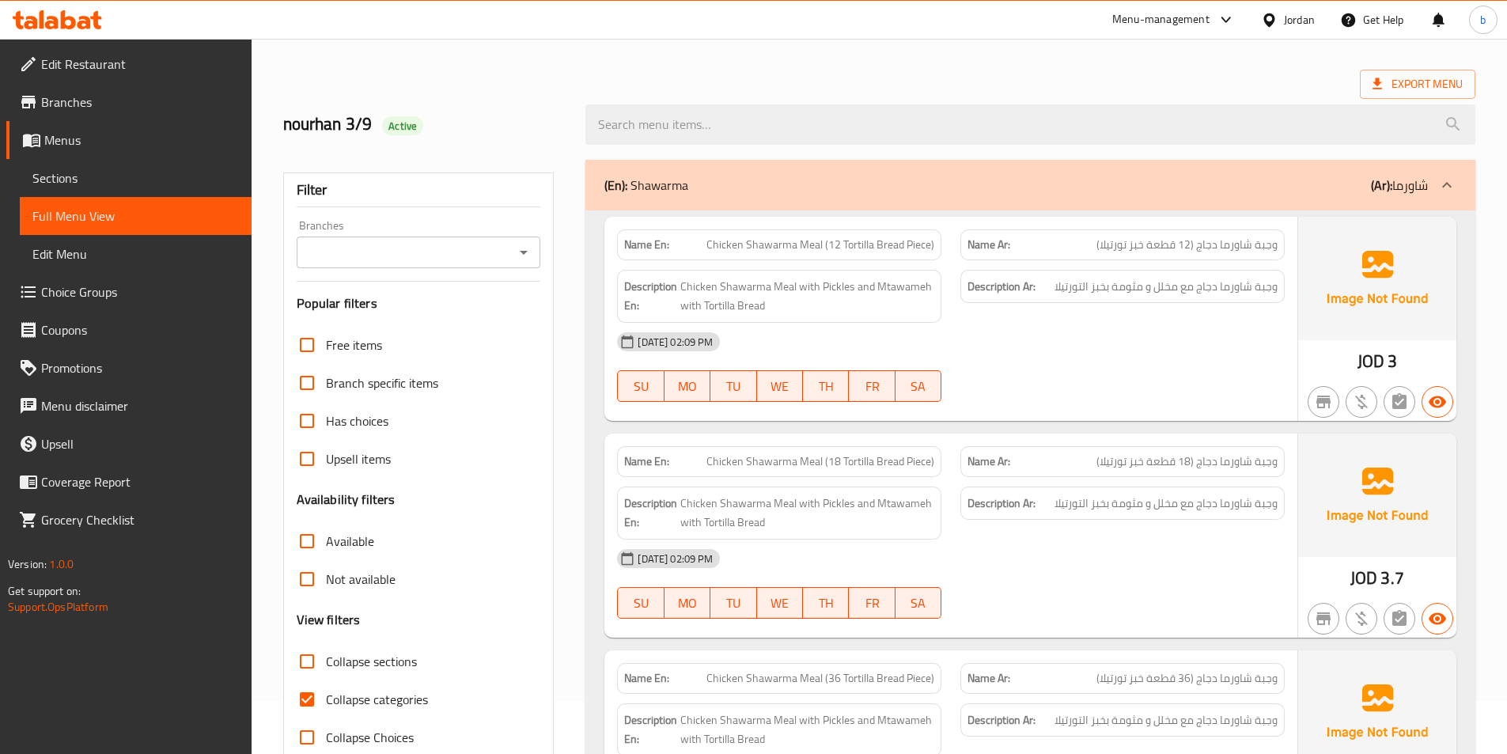
scroll to position [79, 0]
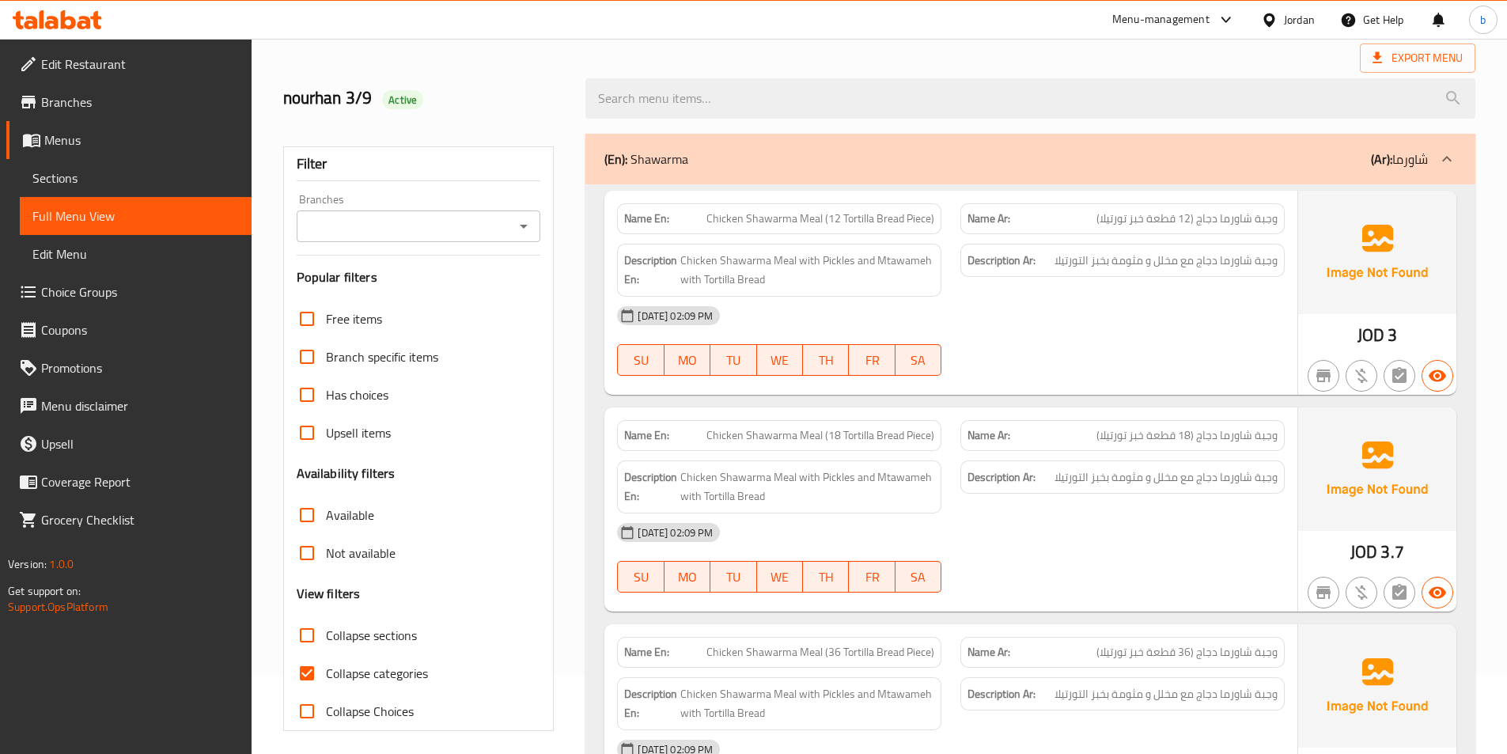
click at [340, 682] on span "Collapse categories" at bounding box center [377, 673] width 102 height 19
click at [326, 682] on input "Collapse categories" at bounding box center [307, 673] width 38 height 38
checkbox input "false"
drag, startPoint x: 119, startPoint y: 85, endPoint x: 116, endPoint y: 93, distance: 8.5
click at [119, 86] on link "Branches" at bounding box center [128, 102] width 245 height 38
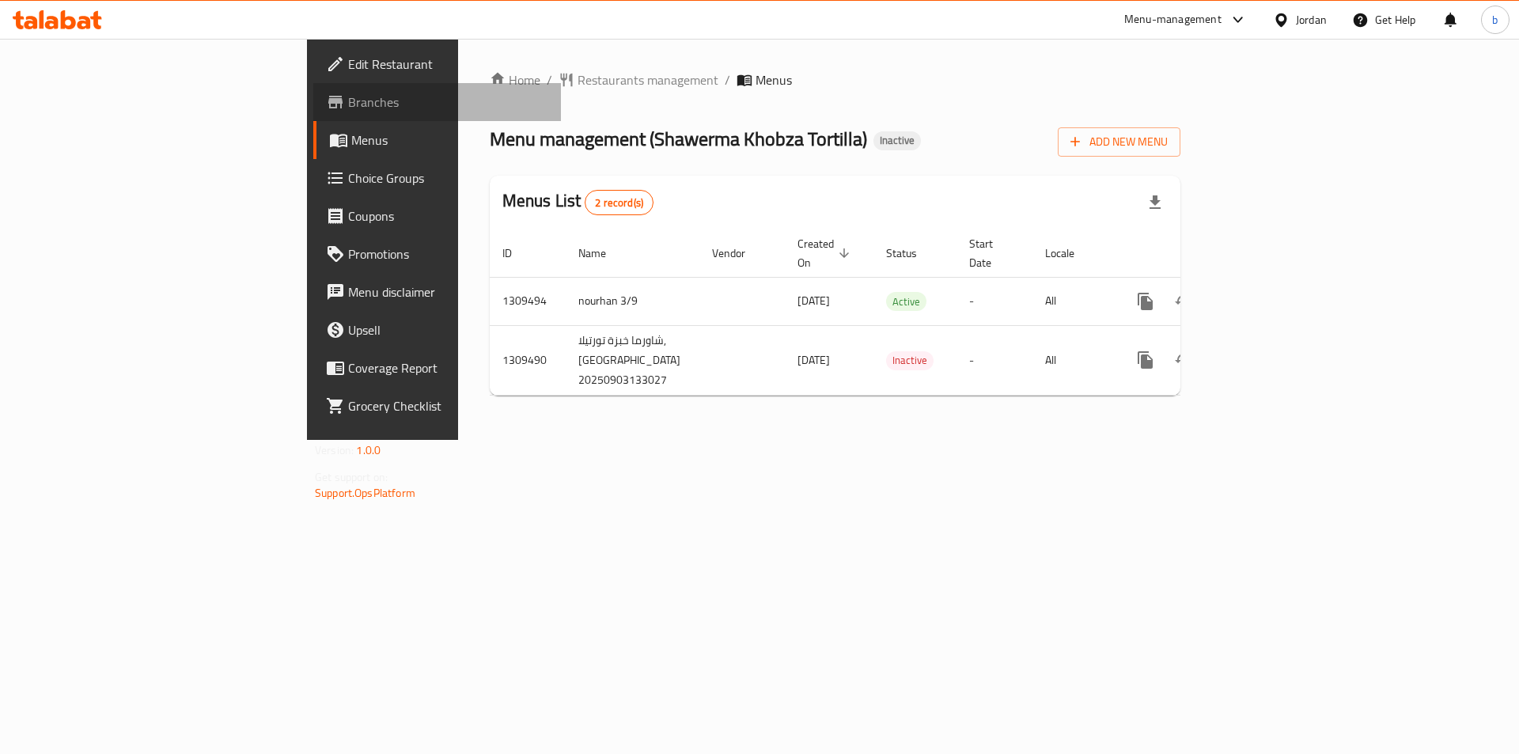
click at [348, 112] on span "Branches" at bounding box center [448, 102] width 200 height 19
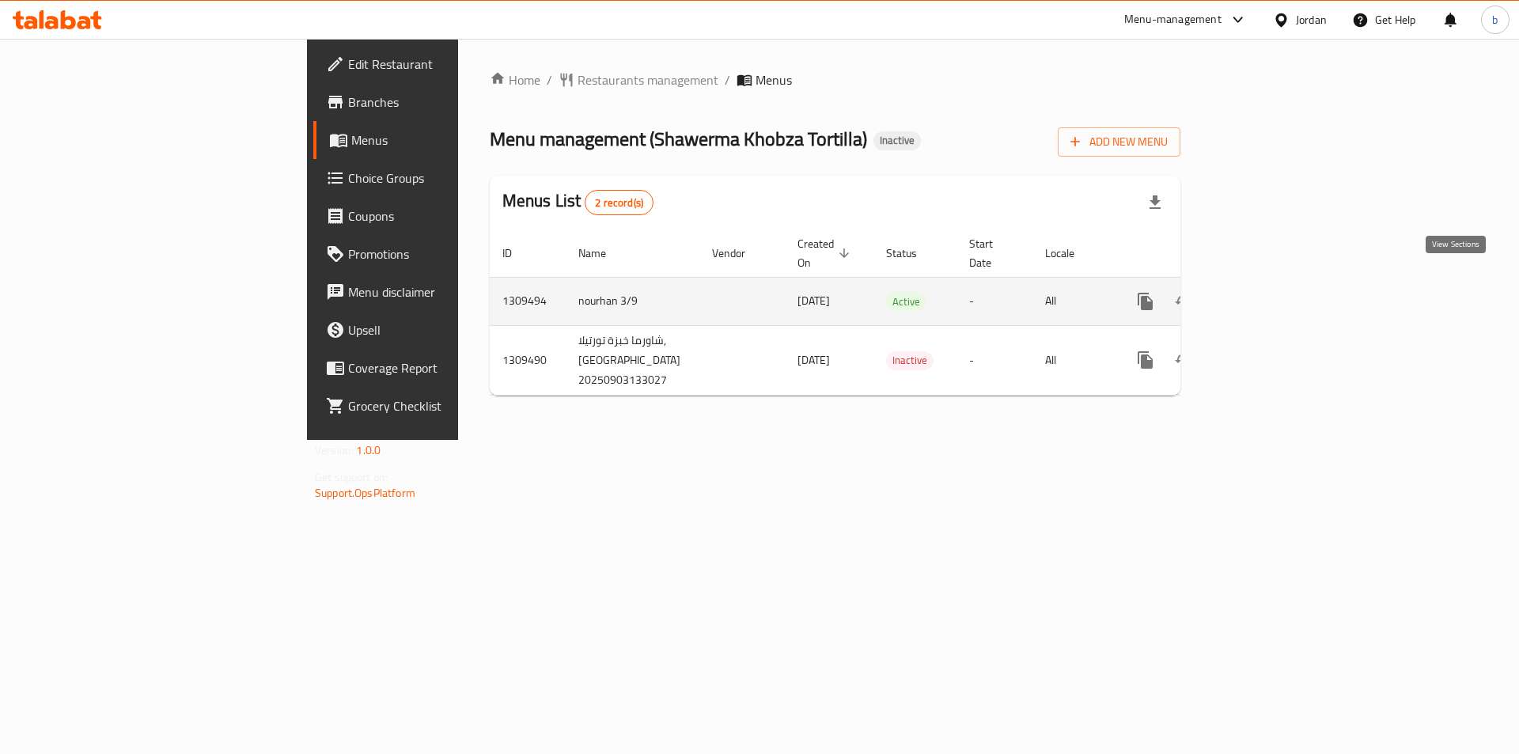
click at [1279, 282] on link "enhanced table" at bounding box center [1260, 301] width 38 height 38
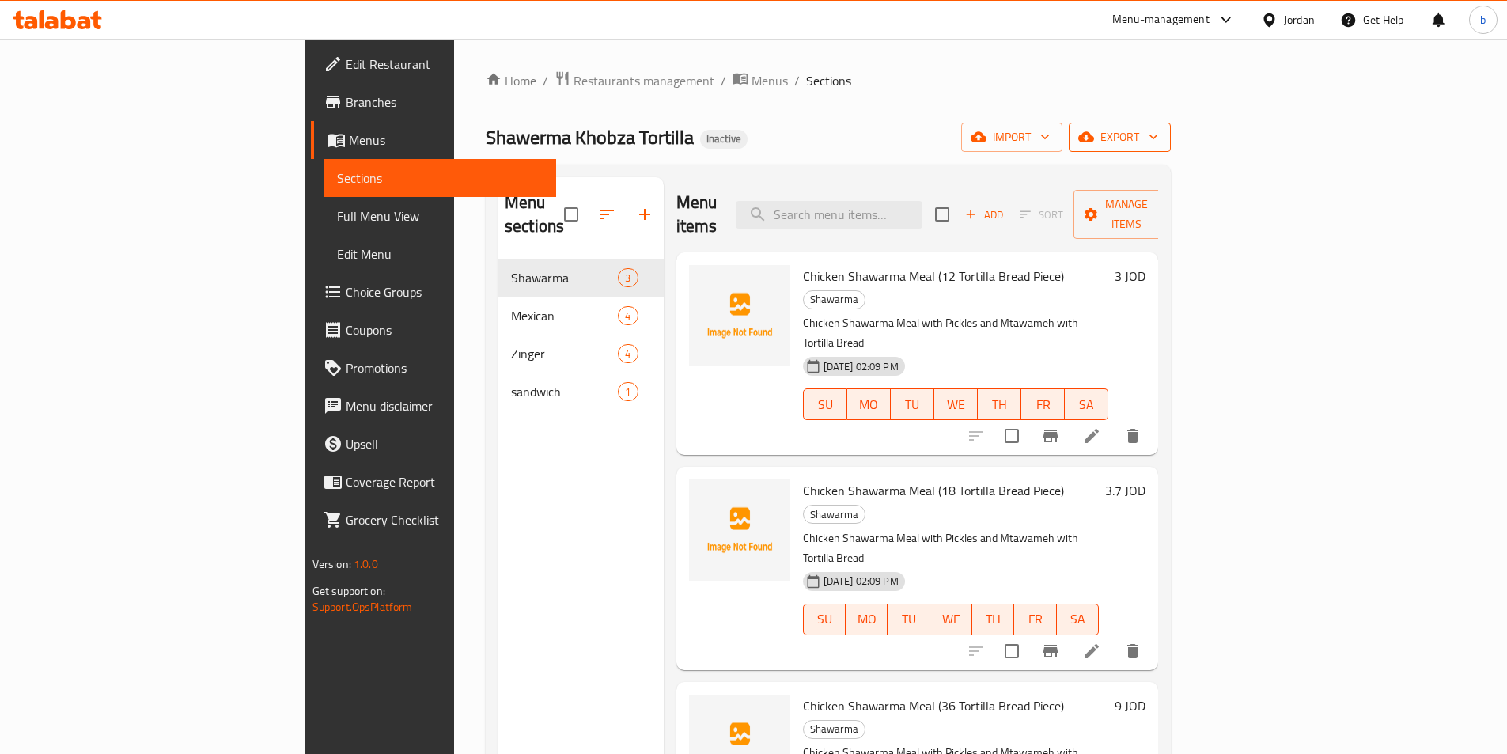
click at [1171, 147] on button "export" at bounding box center [1120, 137] width 102 height 29
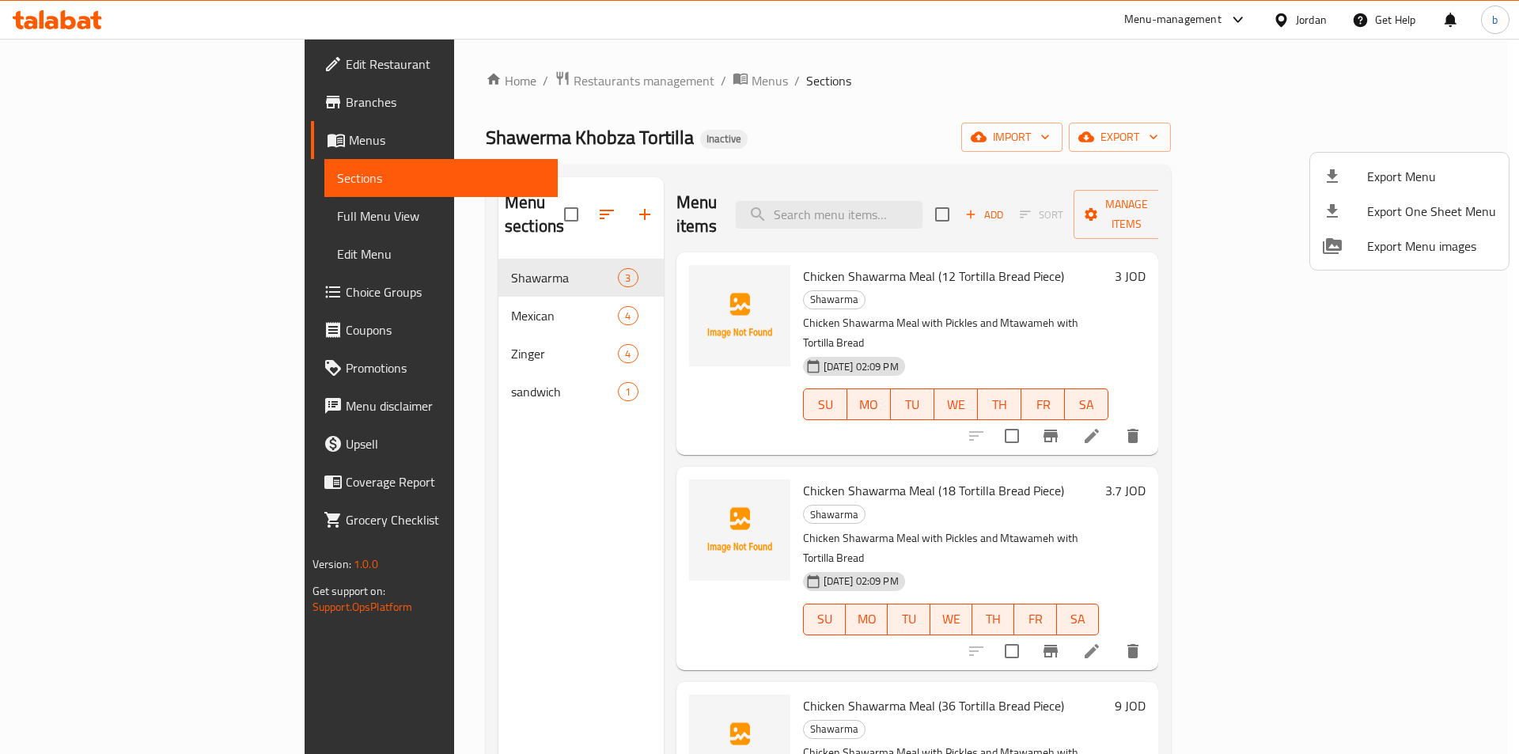
click at [1420, 141] on div at bounding box center [759, 377] width 1519 height 754
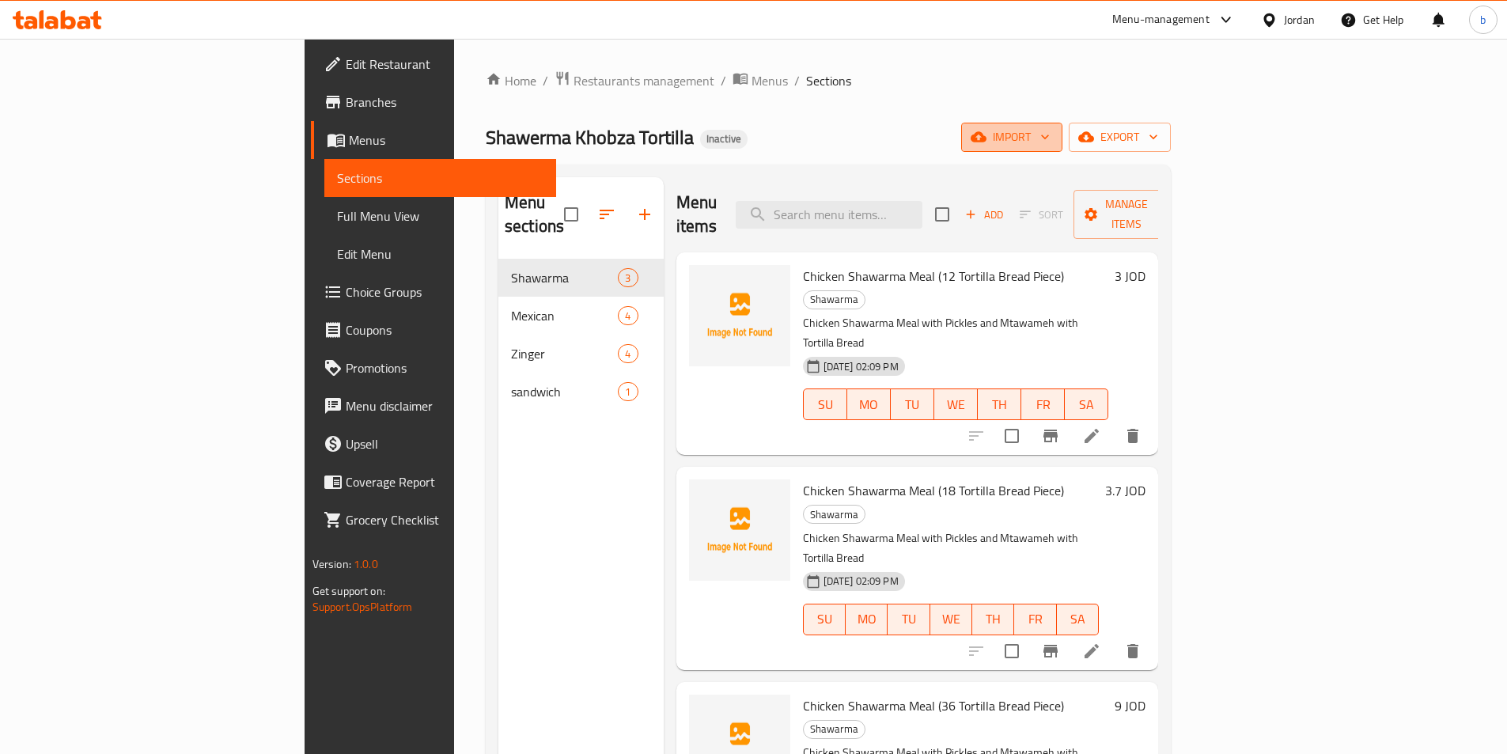
click at [1063, 126] on button "import" at bounding box center [1011, 137] width 101 height 29
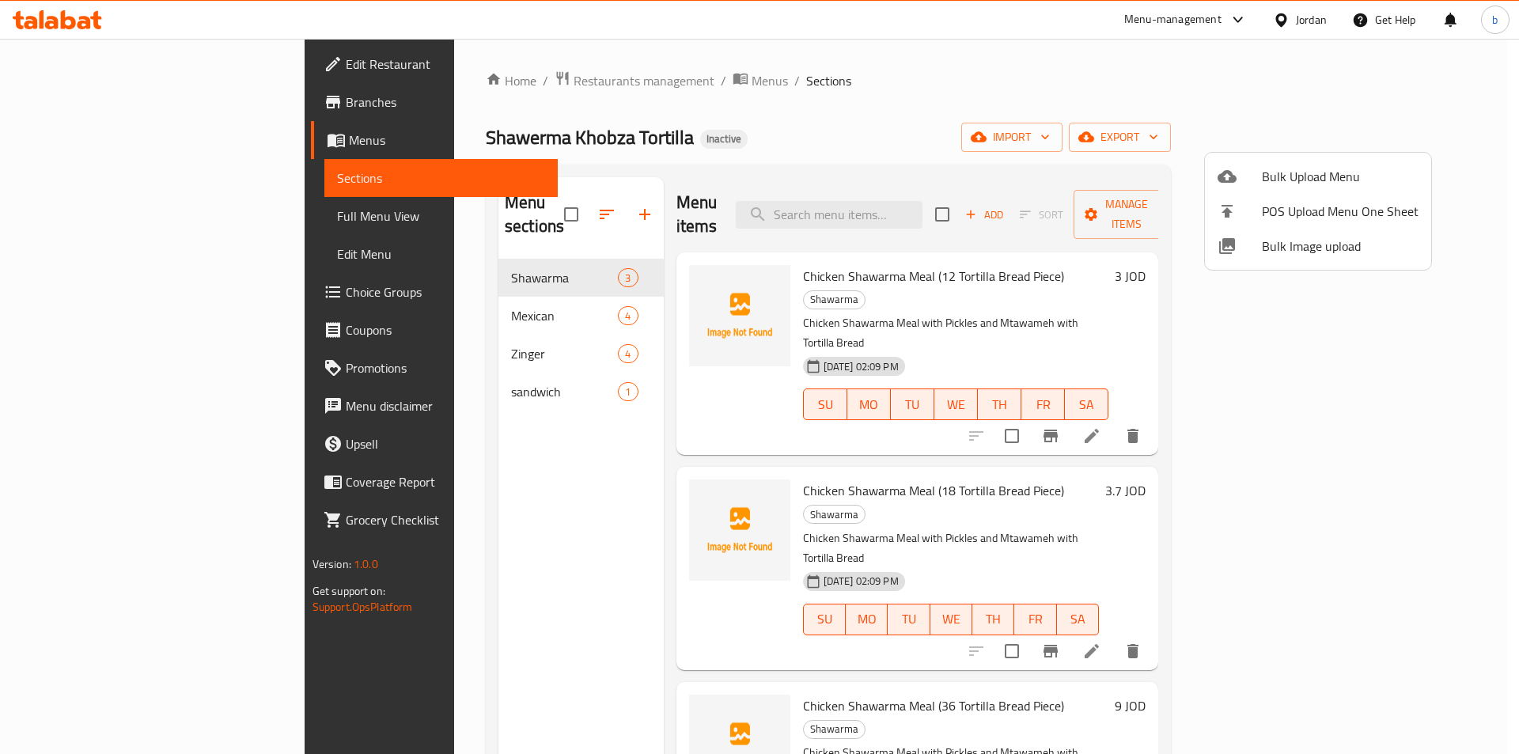
click at [1340, 131] on div at bounding box center [759, 377] width 1519 height 754
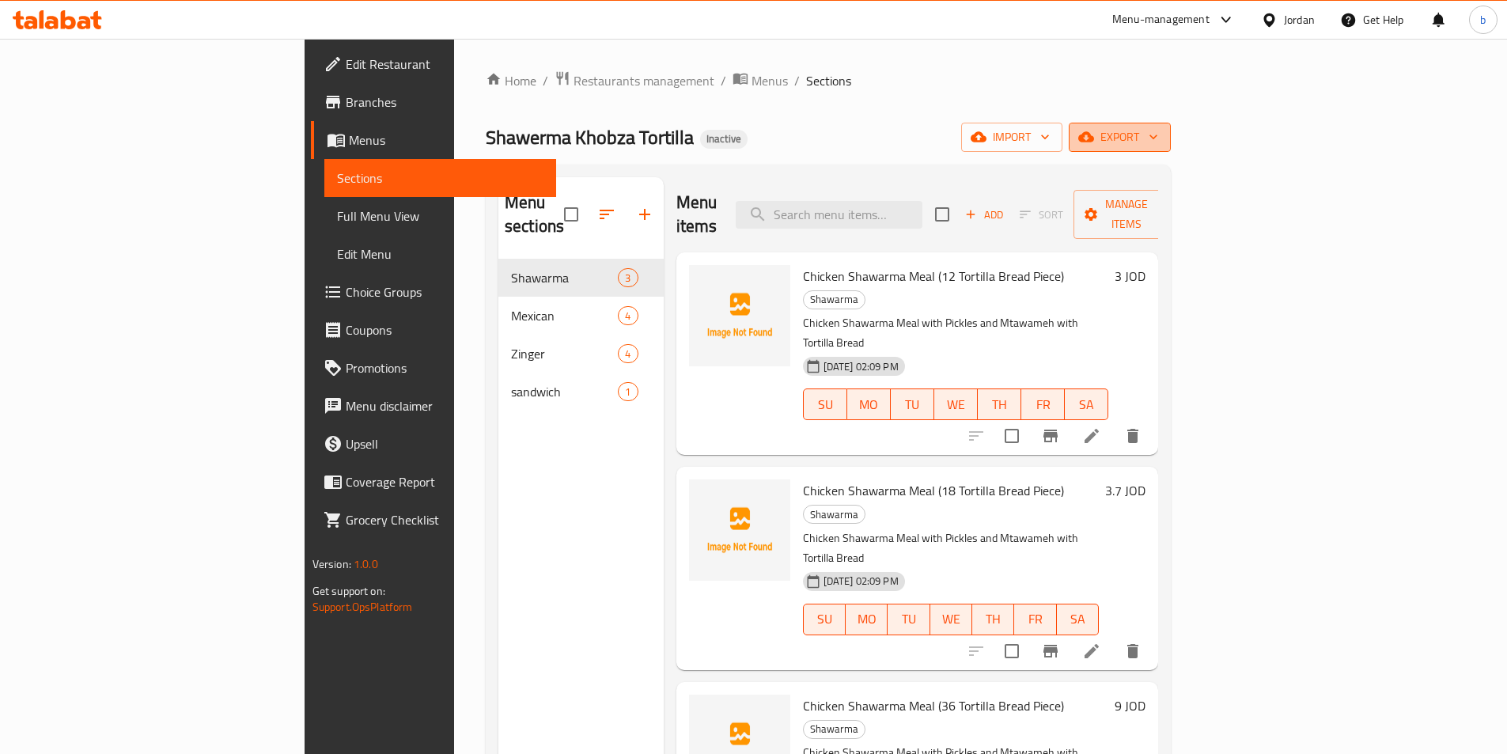
click at [1158, 133] on span "export" at bounding box center [1120, 137] width 77 height 20
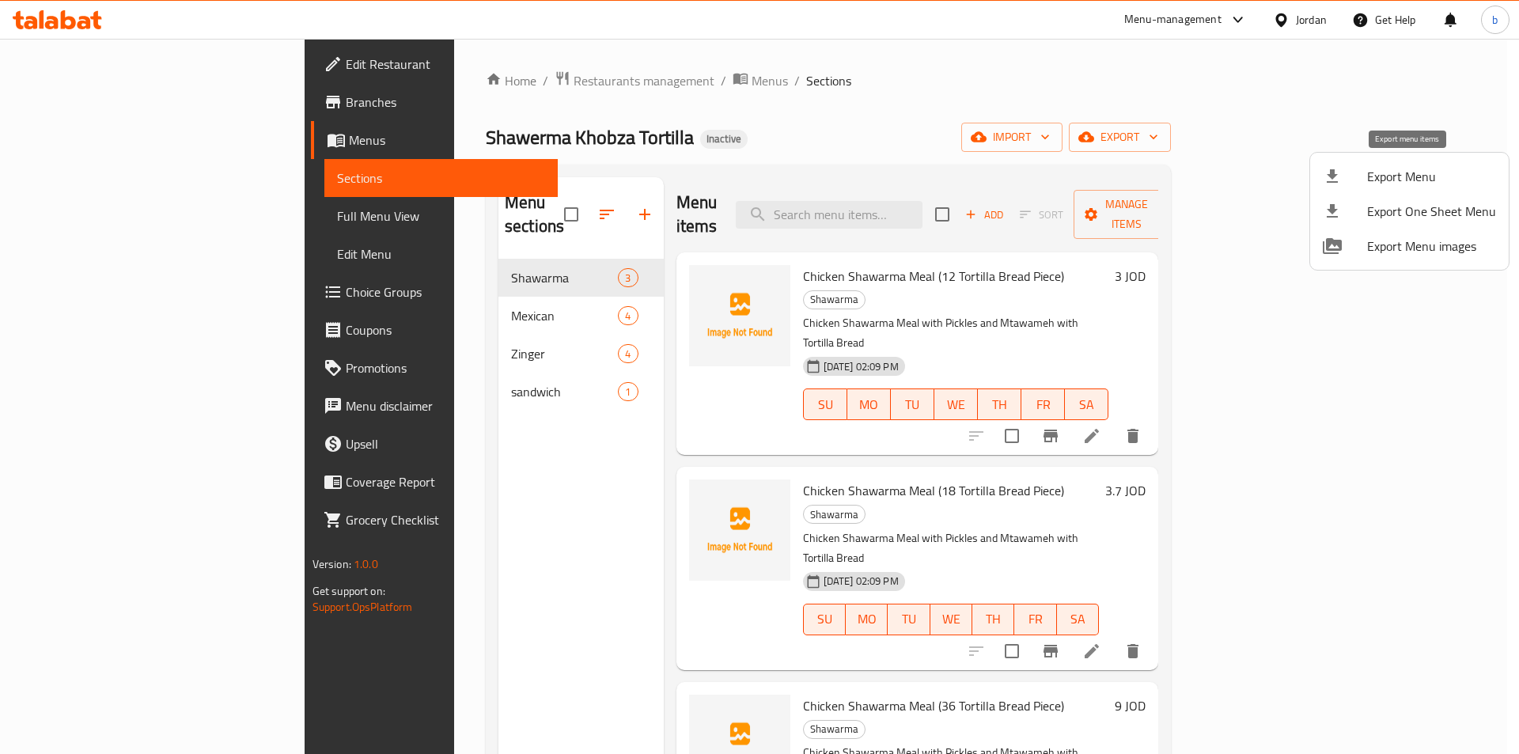
click at [1393, 176] on span "Export Menu" at bounding box center [1431, 176] width 129 height 19
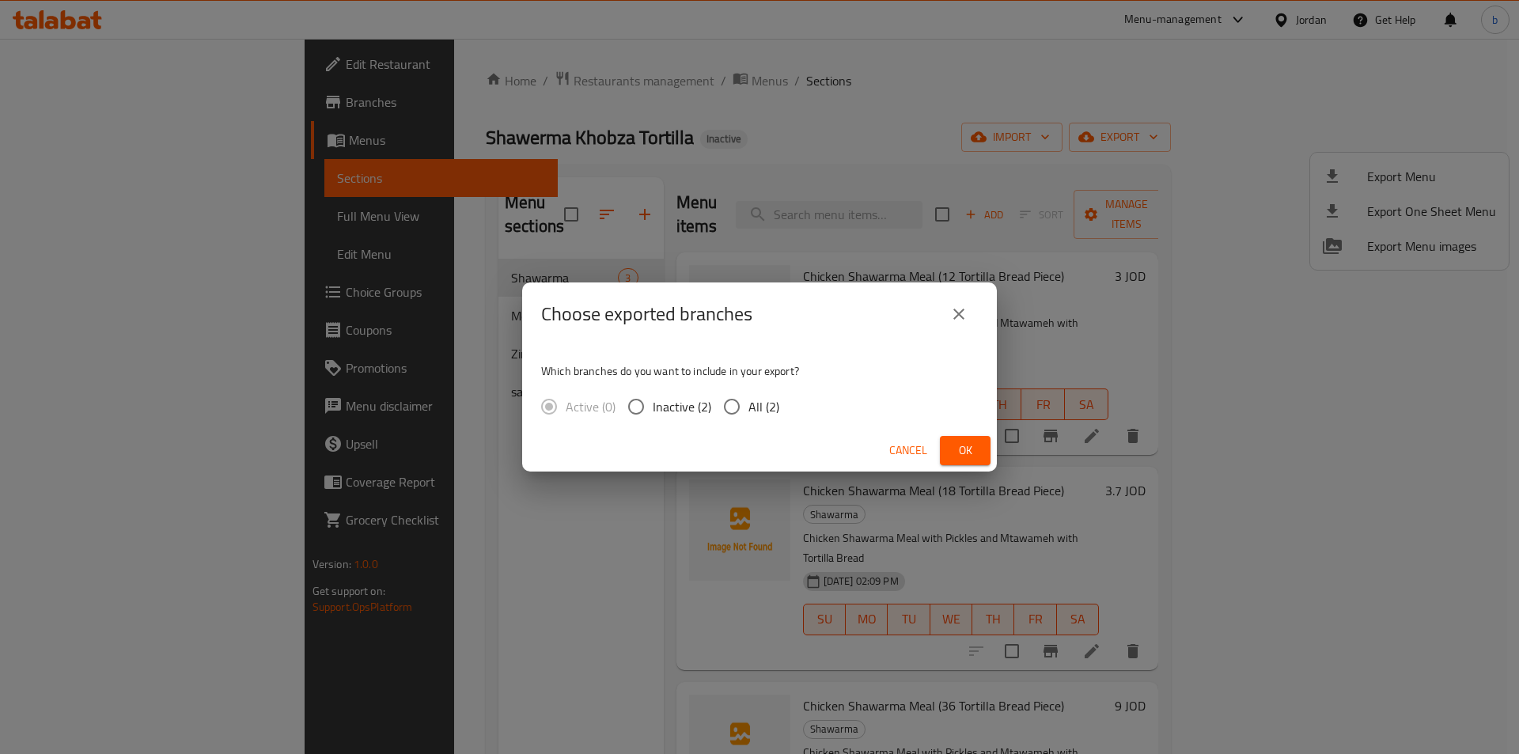
click at [743, 404] on input "All (2)" at bounding box center [731, 406] width 33 height 33
radio input "true"
click at [973, 444] on span "Ok" at bounding box center [965, 451] width 25 height 20
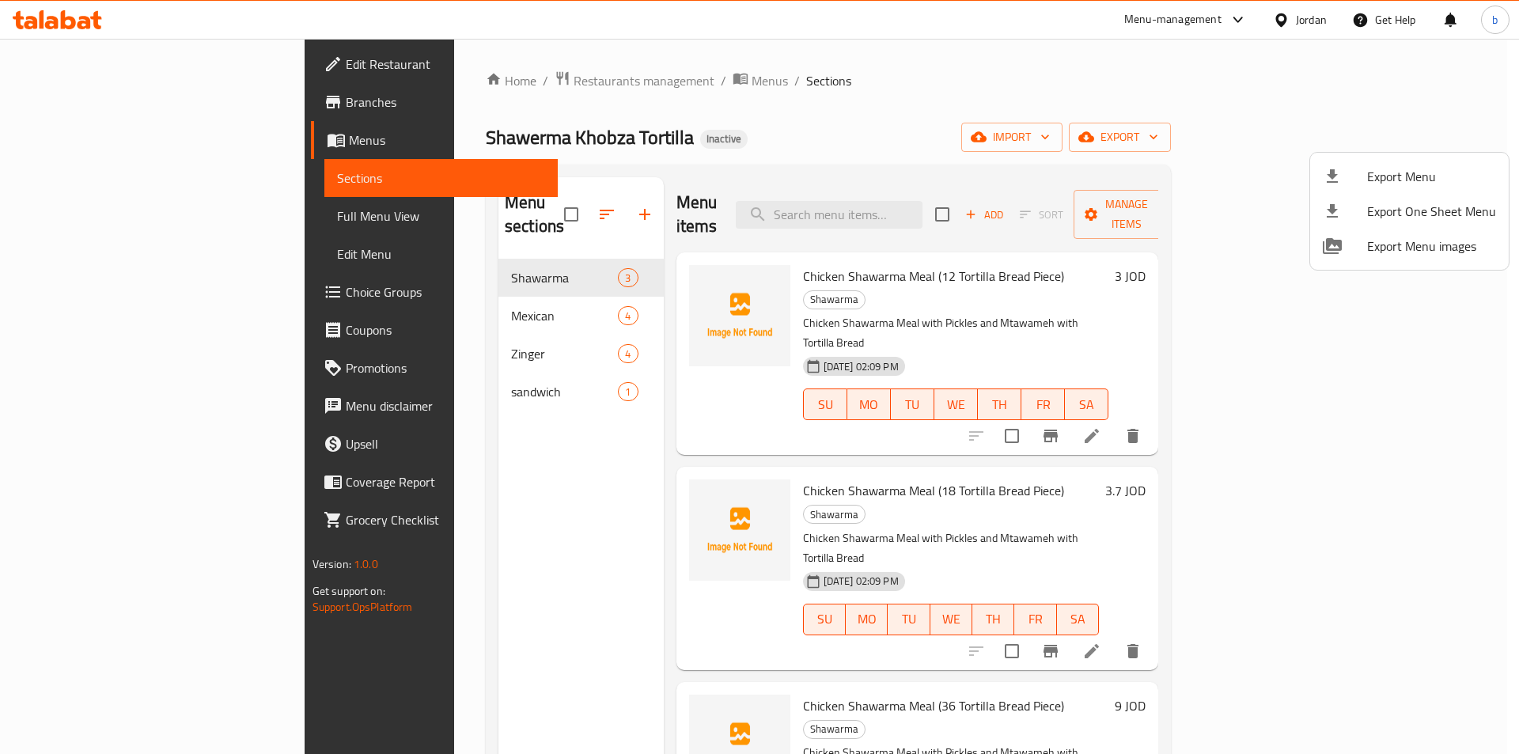
click at [80, 220] on div at bounding box center [759, 377] width 1519 height 754
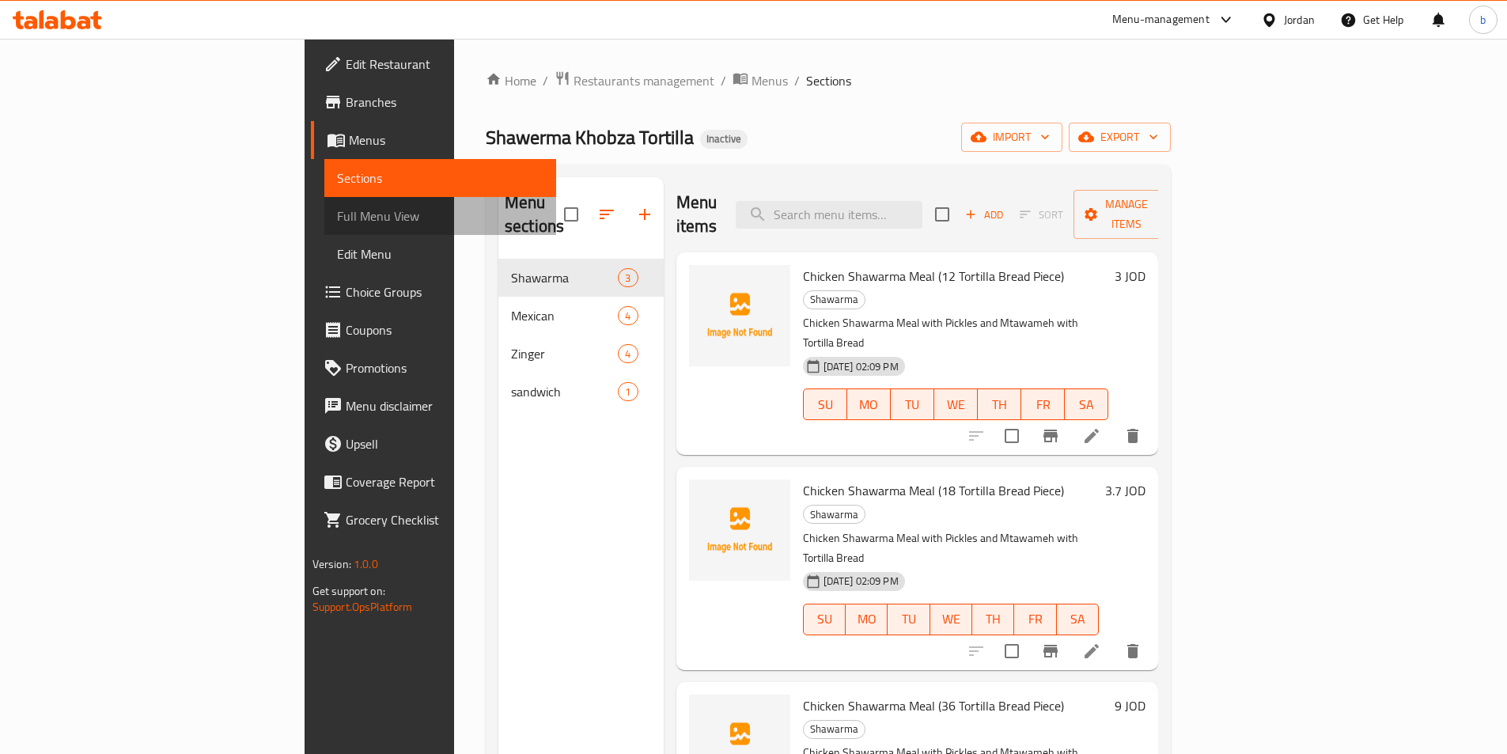
click at [337, 220] on span "Full Menu View" at bounding box center [440, 216] width 207 height 19
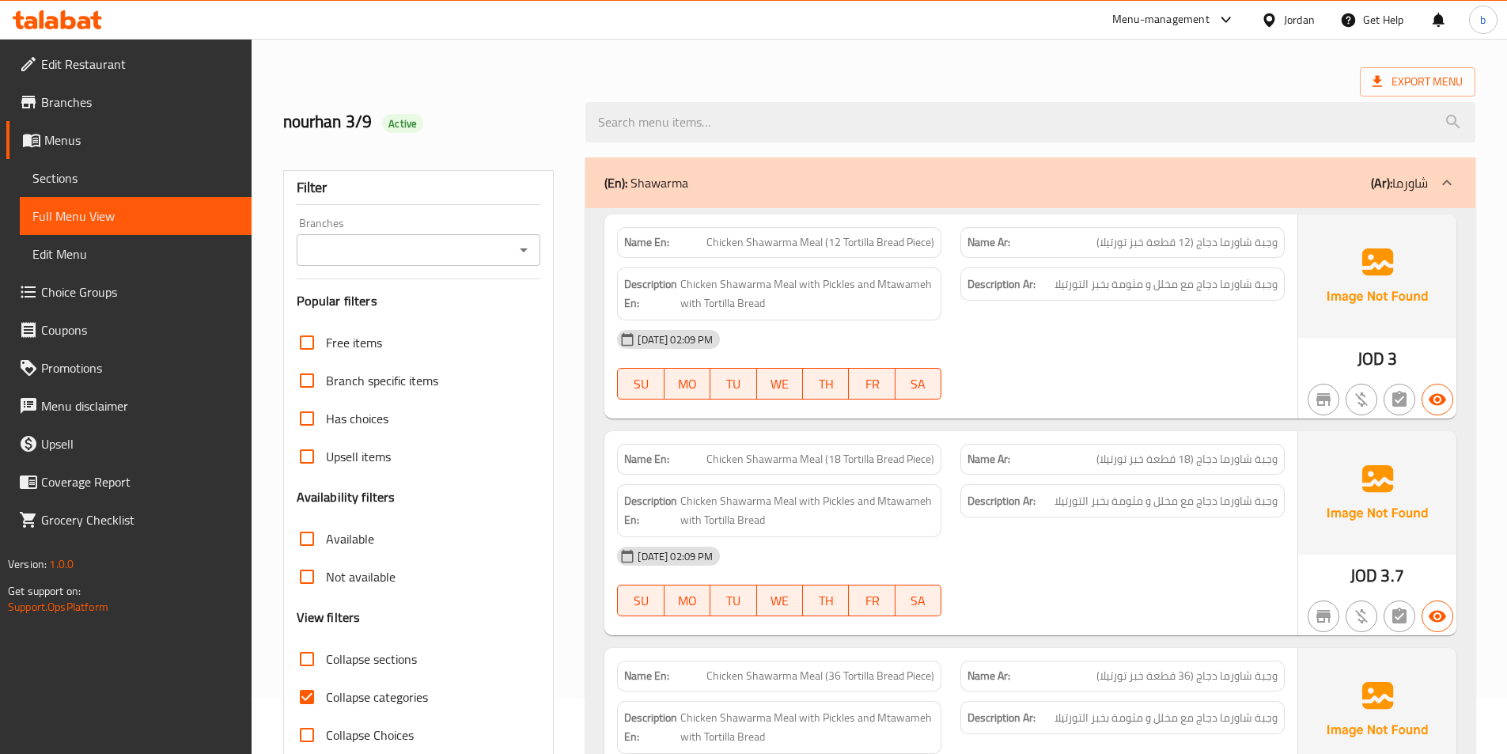
scroll to position [79, 0]
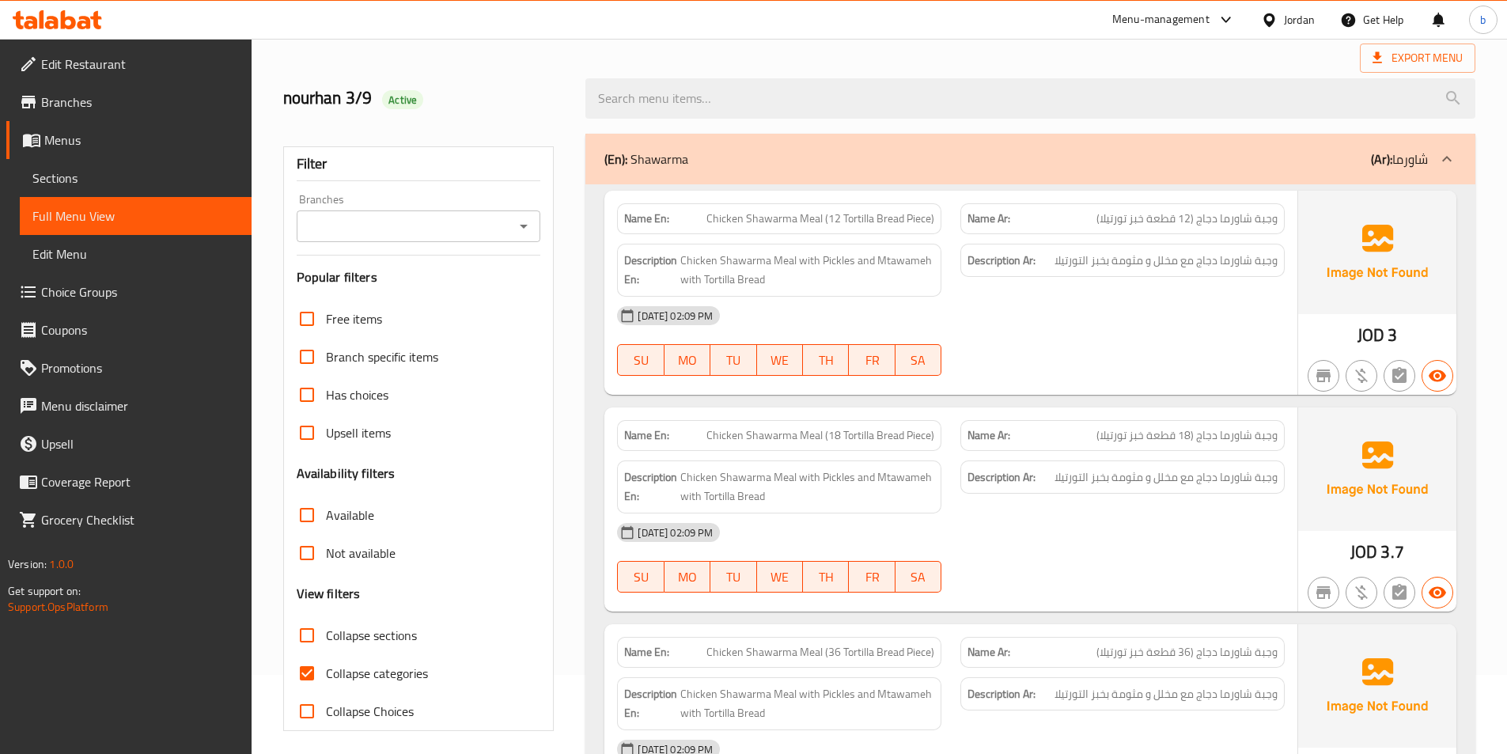
click at [343, 665] on span "Collapse categories" at bounding box center [377, 673] width 102 height 19
click at [326, 665] on input "Collapse categories" at bounding box center [307, 673] width 38 height 38
checkbox input "false"
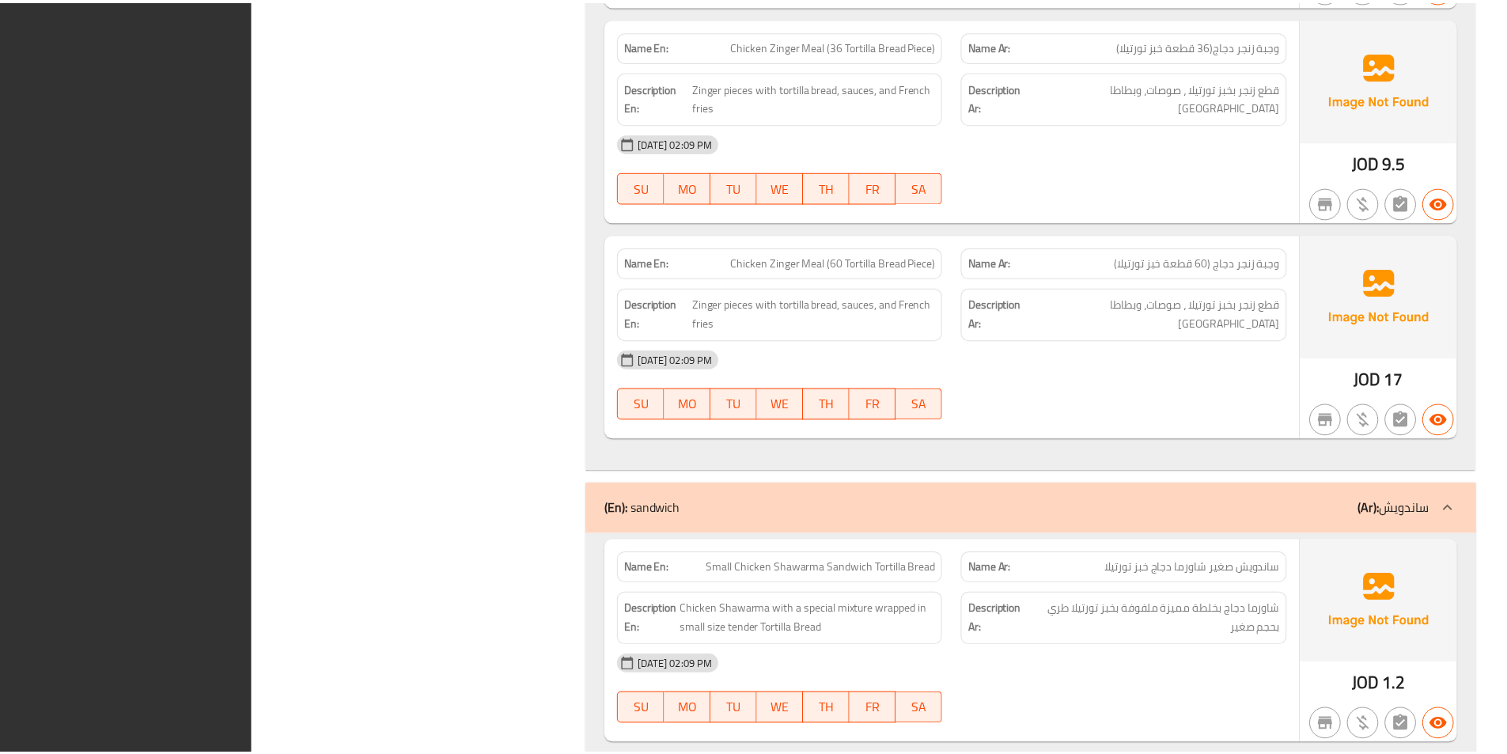
scroll to position [2434, 0]
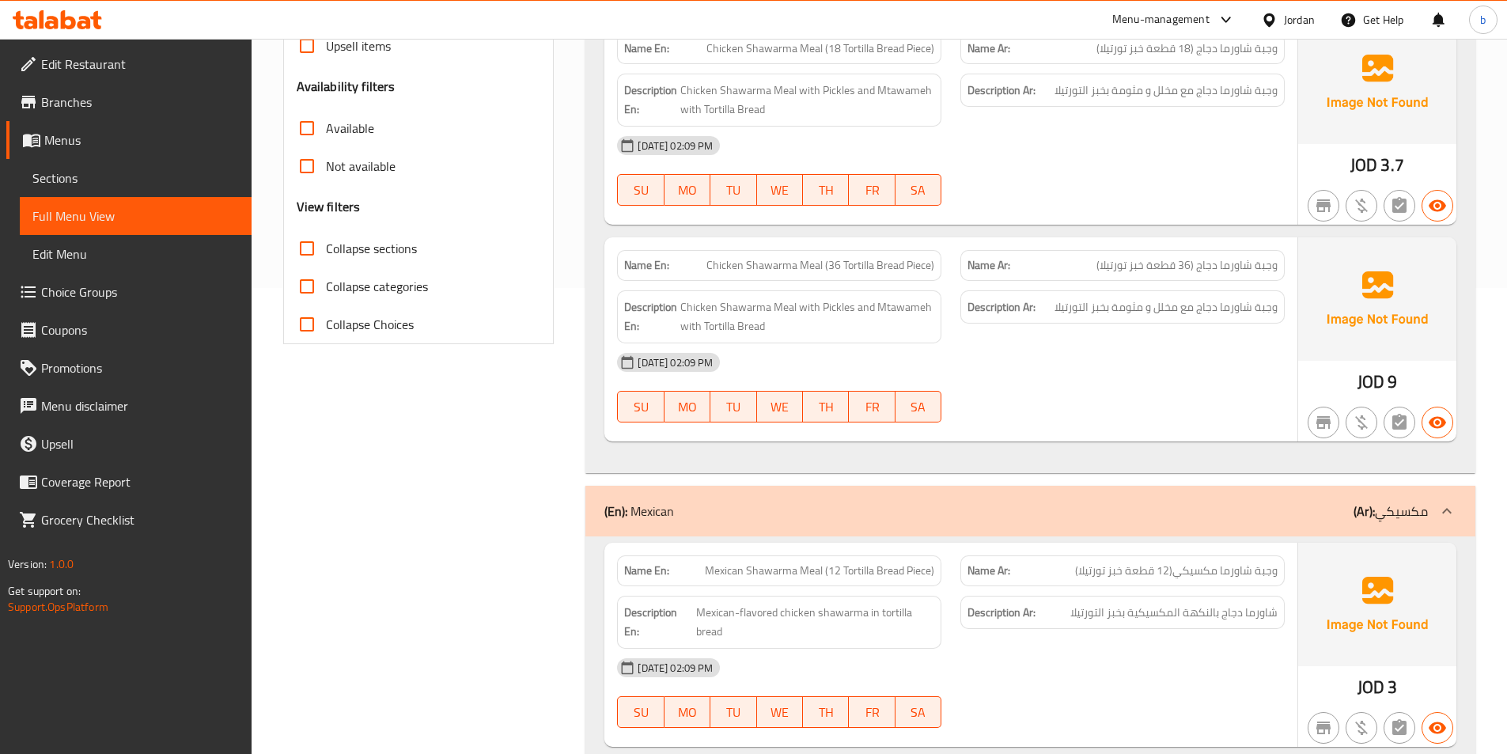
scroll to position [475, 0]
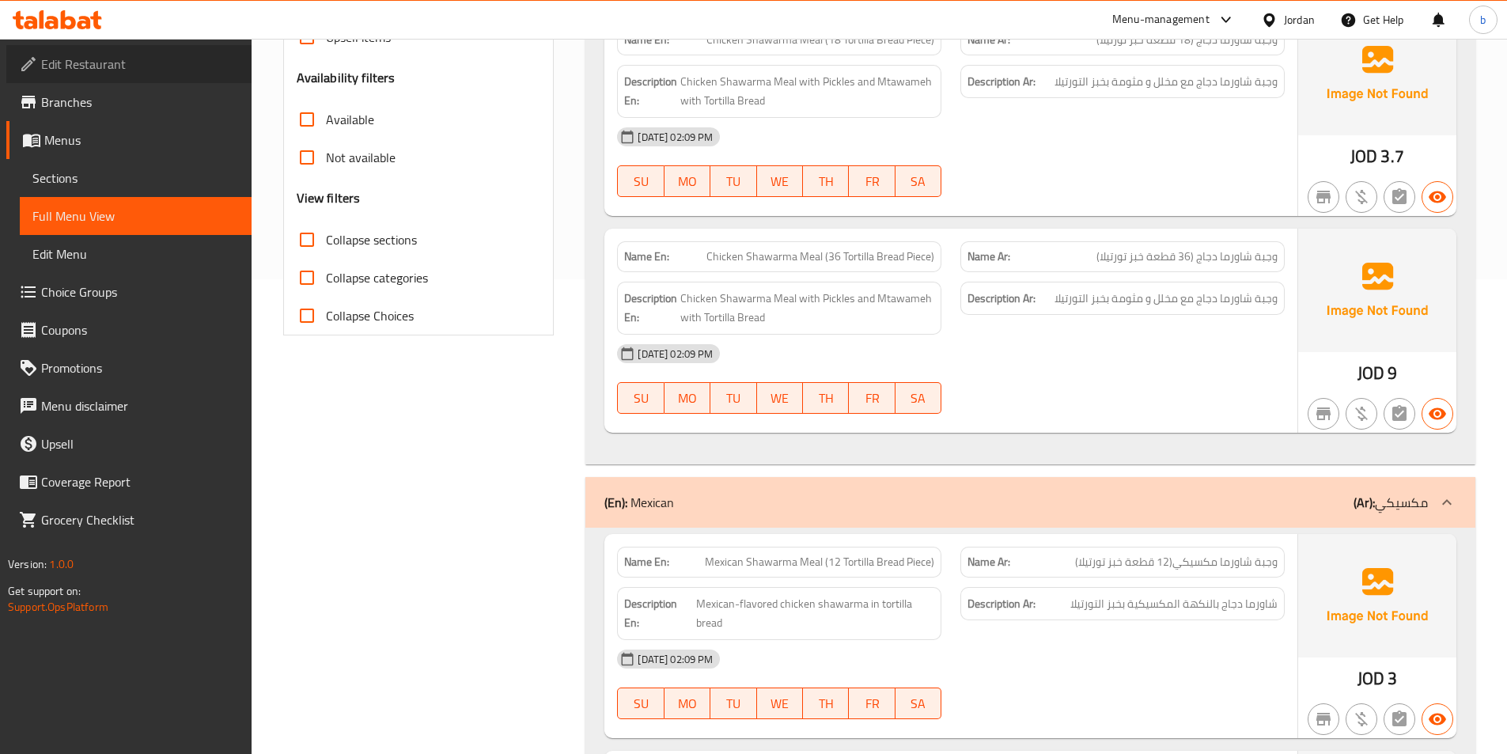
click at [93, 69] on span "Edit Restaurant" at bounding box center [140, 64] width 198 height 19
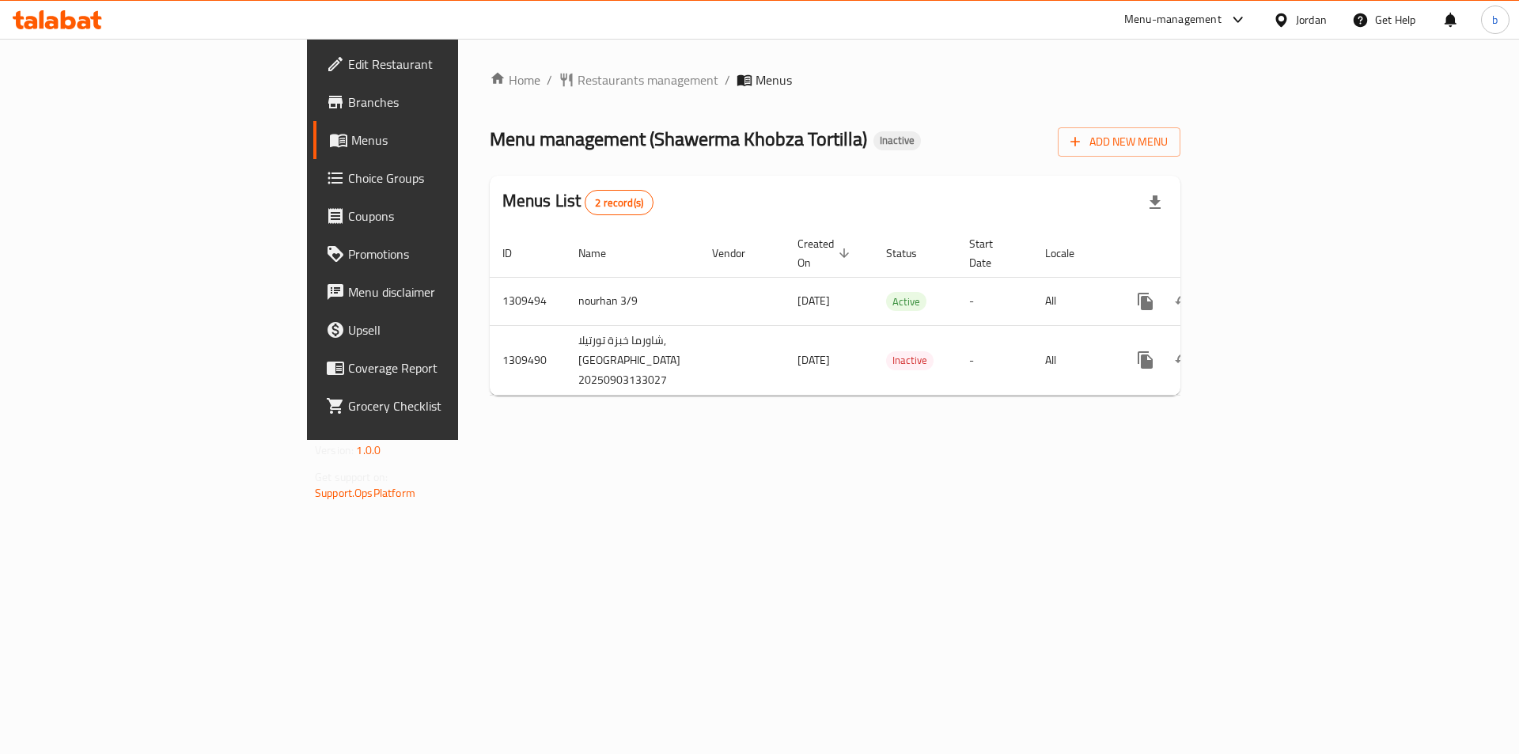
click at [348, 108] on span "Branches" at bounding box center [448, 102] width 200 height 19
